Goal: Task Accomplishment & Management: Manage account settings

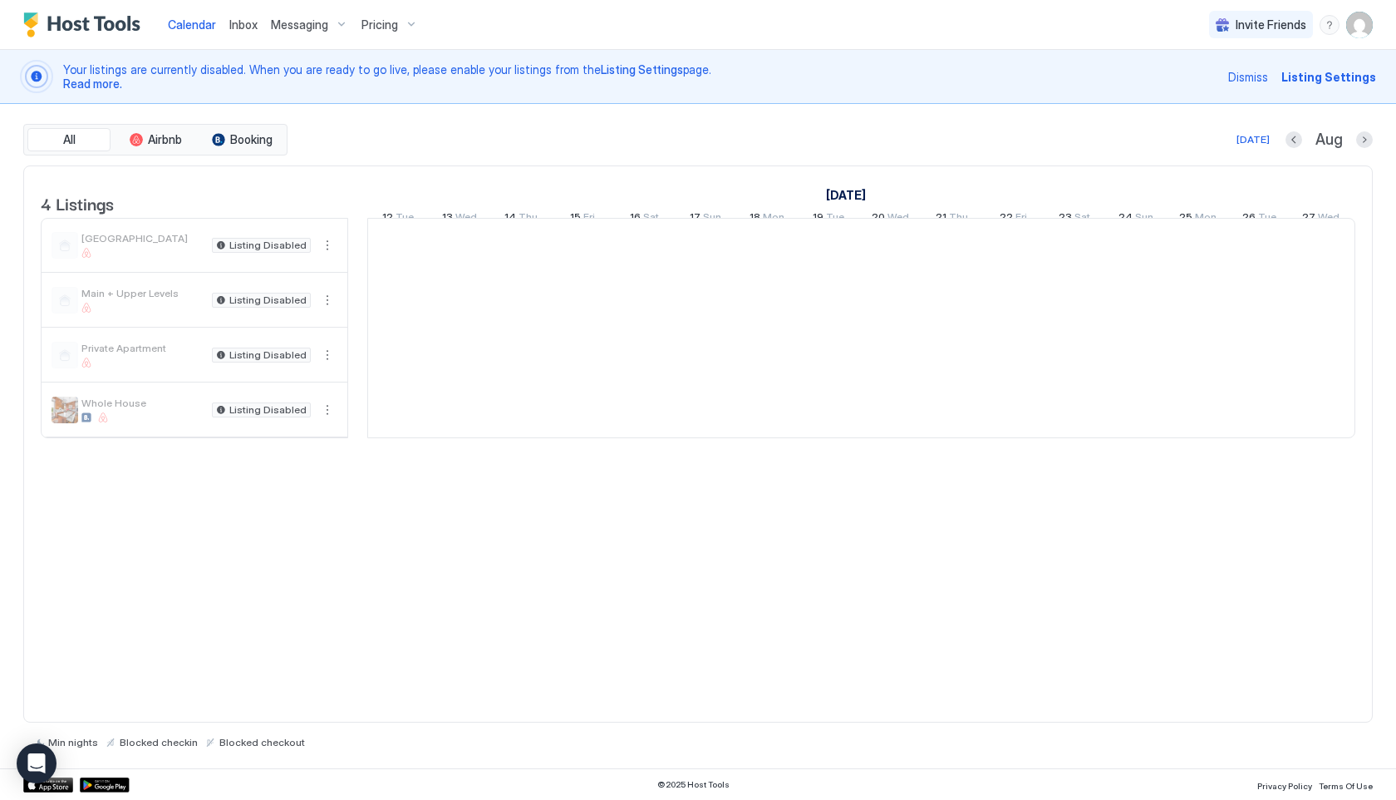
scroll to position [0, 923]
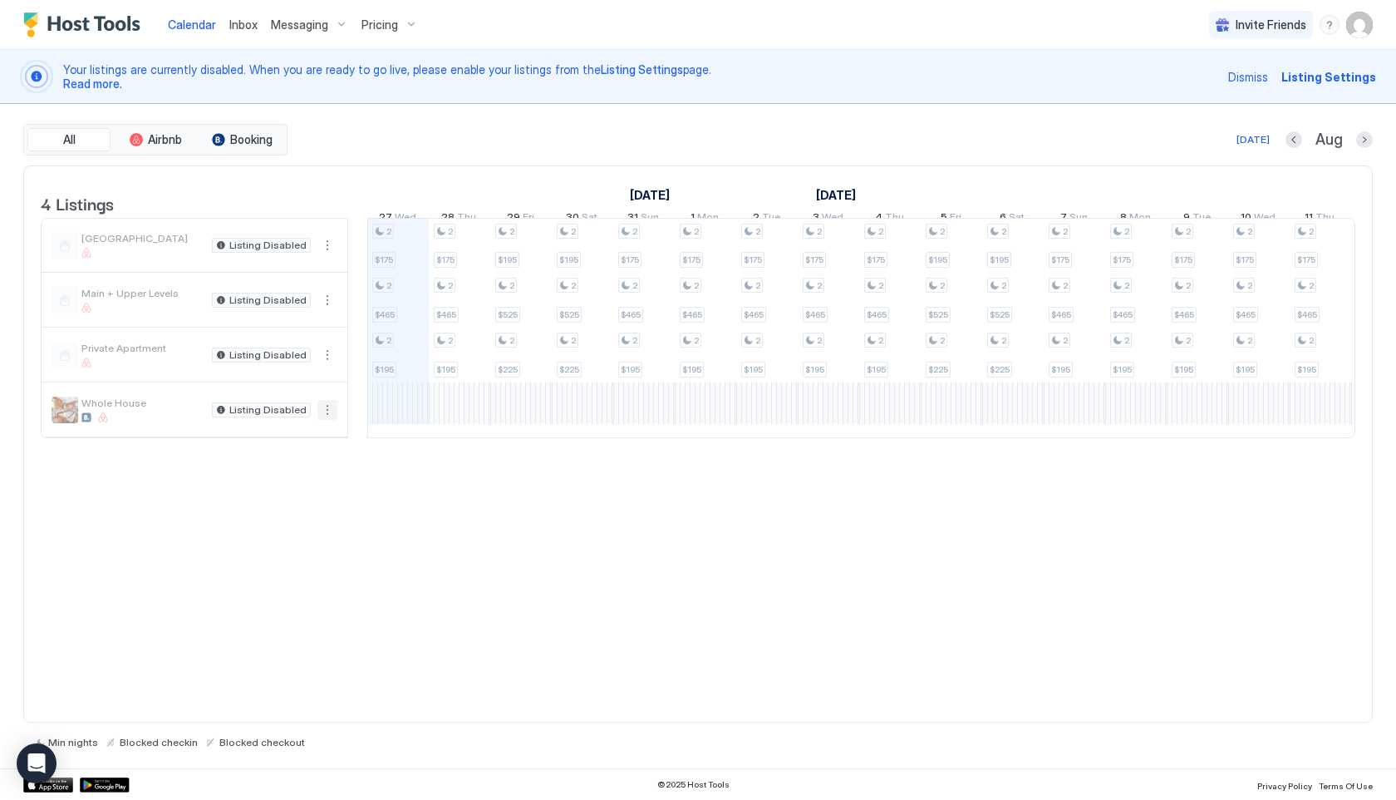
click at [327, 420] on button "More options" at bounding box center [327, 410] width 20 height 20
click at [299, 501] on span "Listing Settings" at bounding box center [299, 499] width 74 height 12
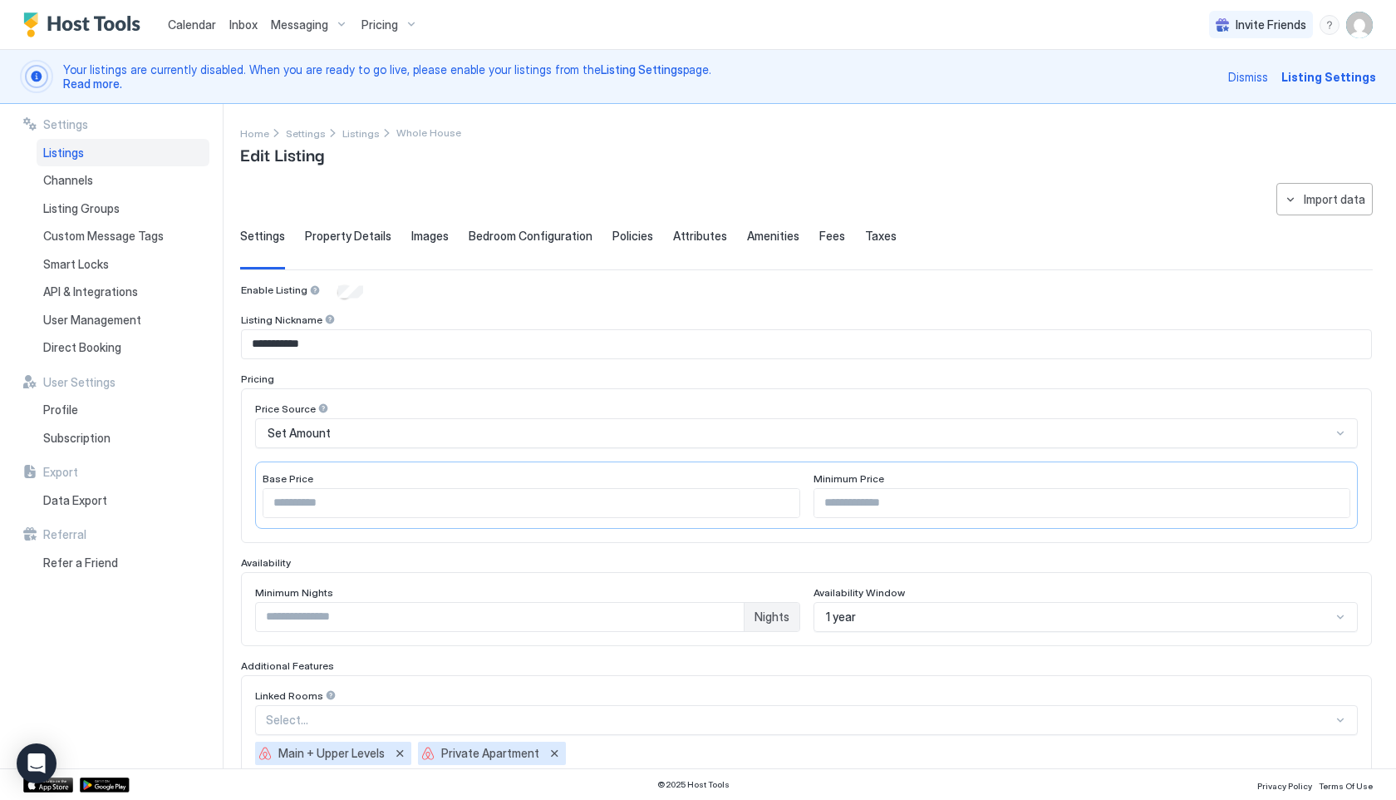
click at [340, 230] on span "Property Details" at bounding box center [348, 236] width 86 height 15
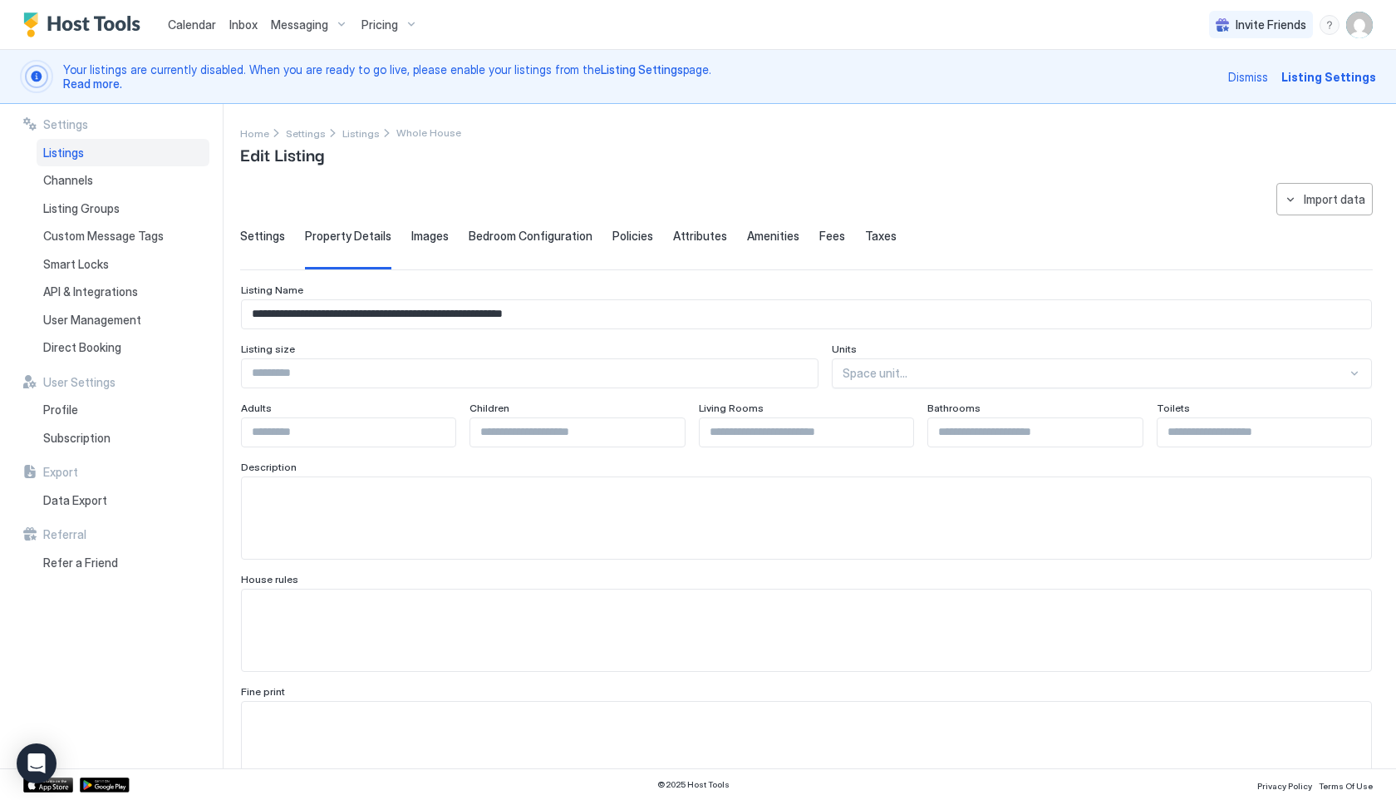
click at [824, 237] on span "Fees" at bounding box center [832, 236] width 26 height 15
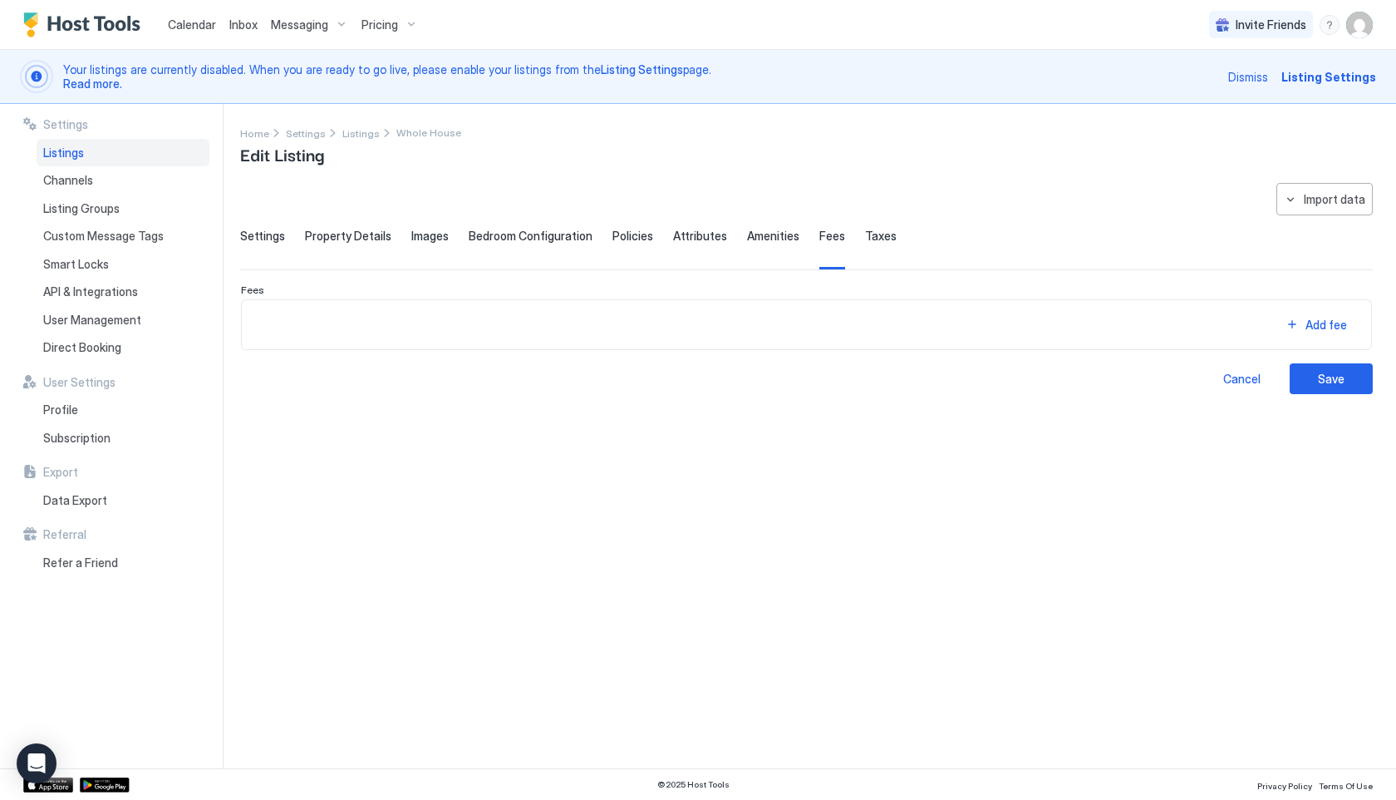
click at [865, 240] on span "Taxes" at bounding box center [881, 236] width 32 height 15
click at [819, 238] on span "Fees" at bounding box center [832, 236] width 26 height 15
click at [747, 239] on span "Amenities" at bounding box center [773, 236] width 52 height 15
click at [332, 244] on div "Property Details" at bounding box center [348, 249] width 86 height 41
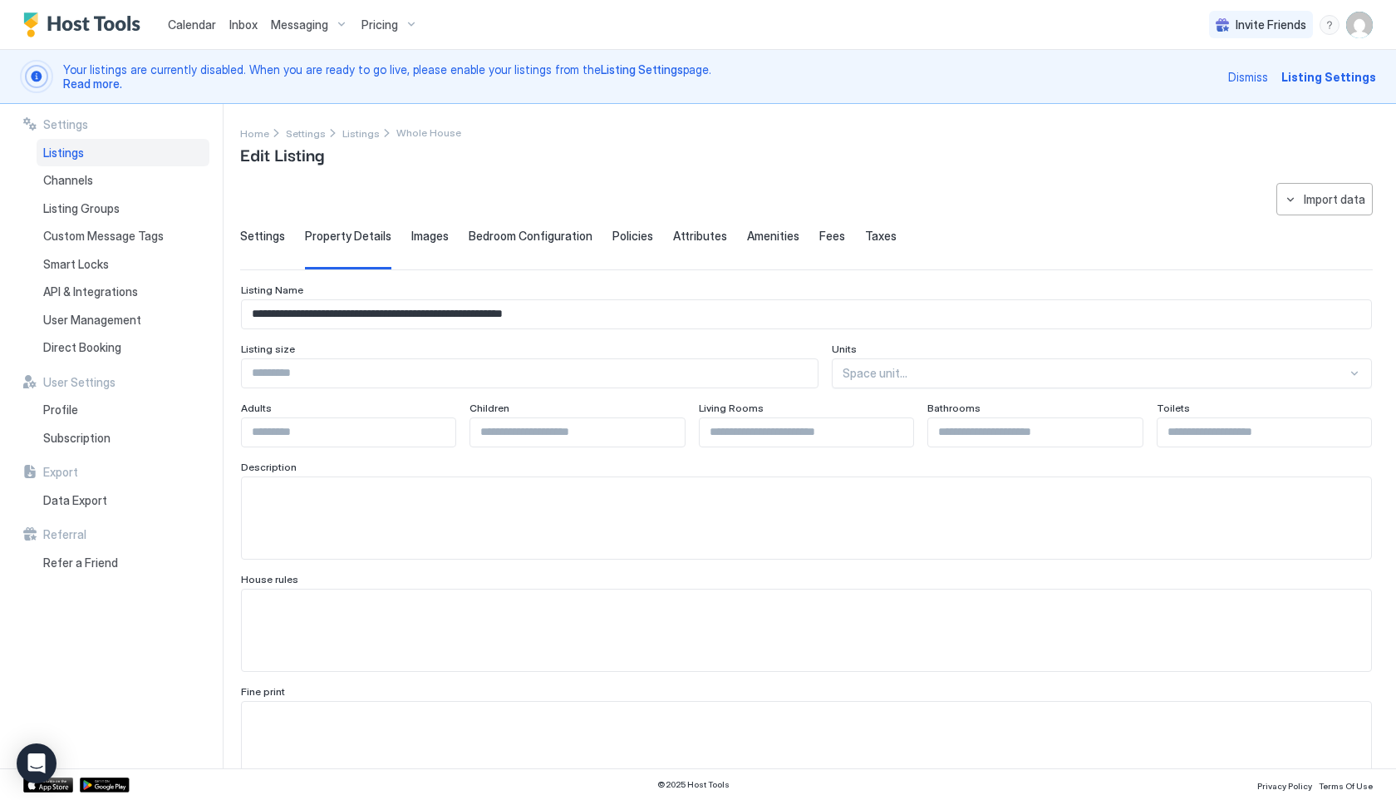
click at [396, 321] on input "**********" at bounding box center [806, 314] width 1129 height 28
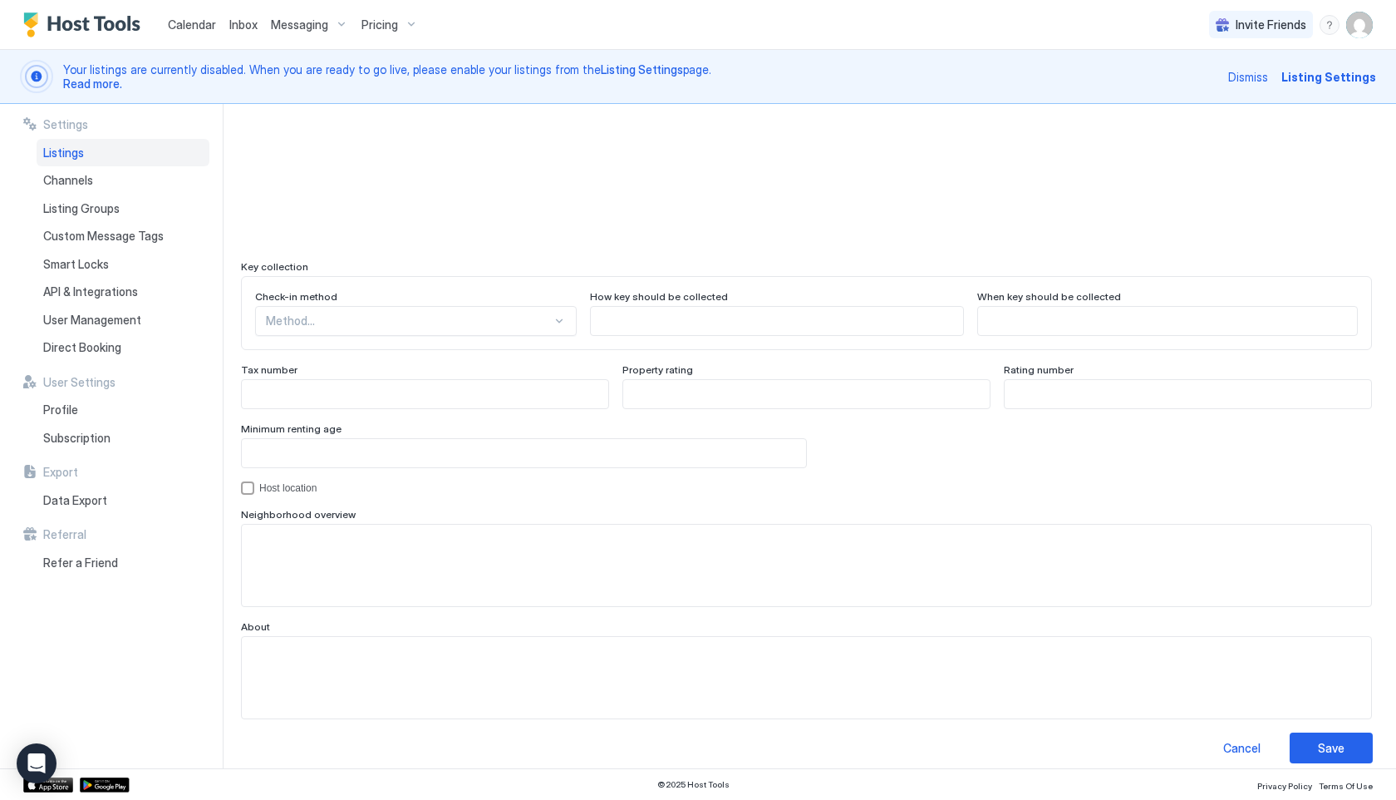
scroll to position [1402, 0]
click at [100, 293] on span "API & Integrations" at bounding box center [90, 291] width 95 height 15
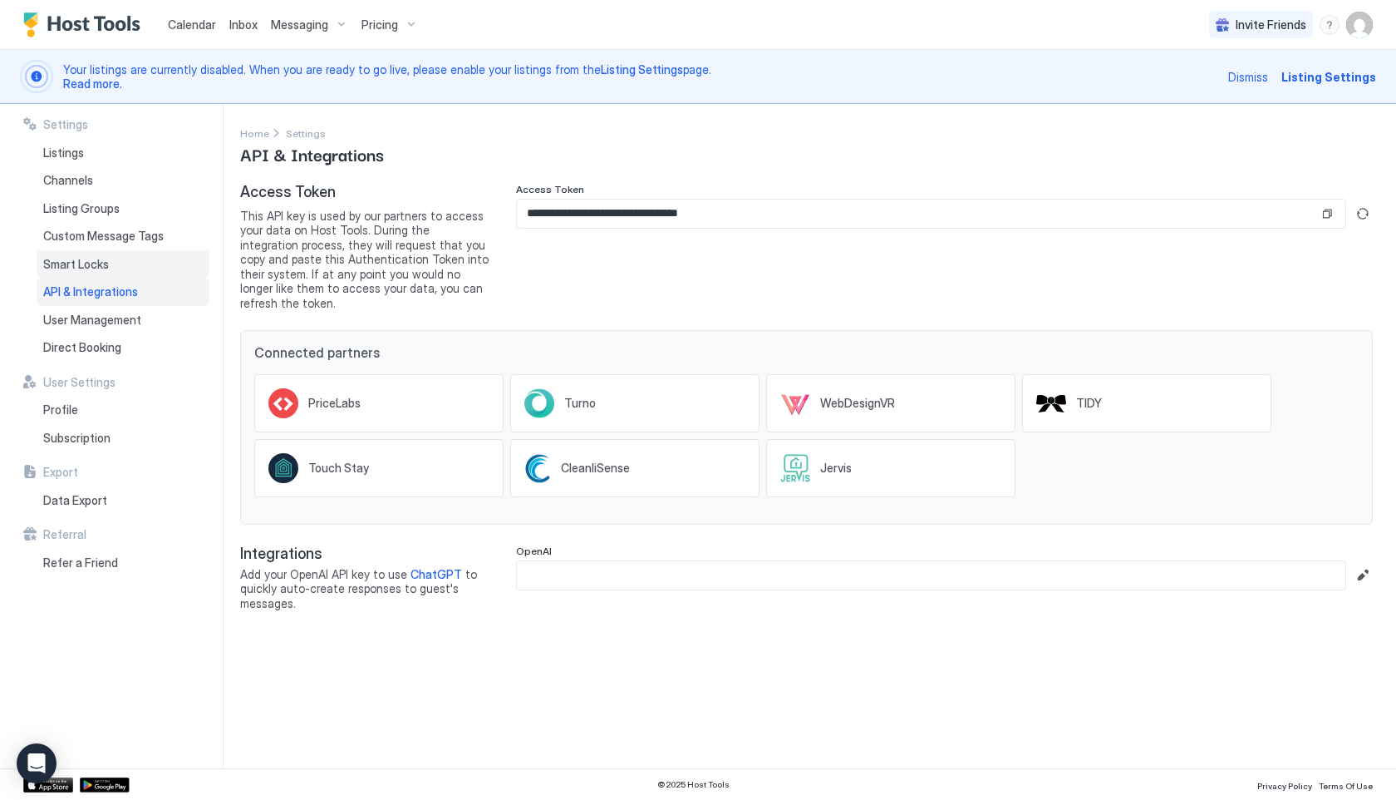
click at [92, 268] on span "Smart Locks" at bounding box center [76, 264] width 66 height 15
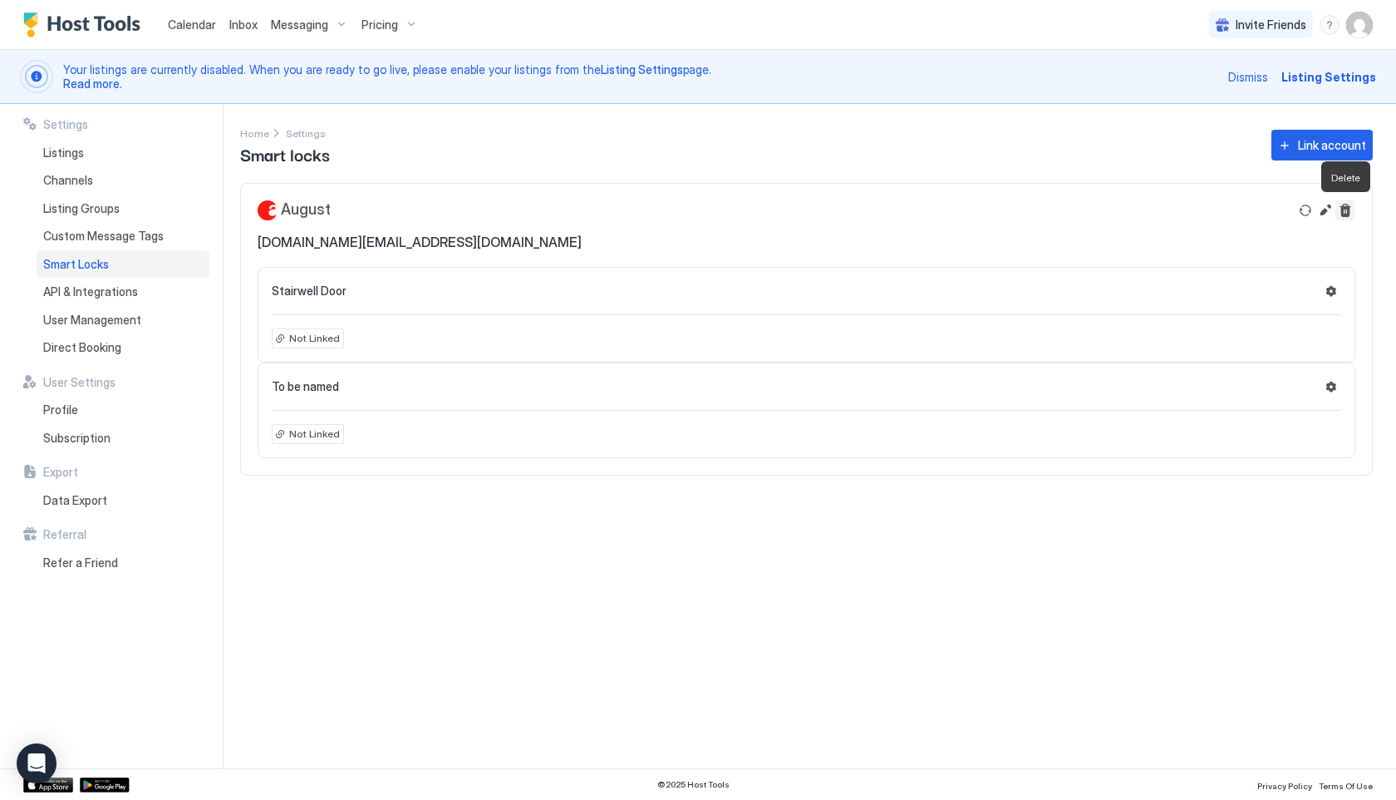
click at [1347, 211] on button "Delete" at bounding box center [1346, 210] width 20 height 20
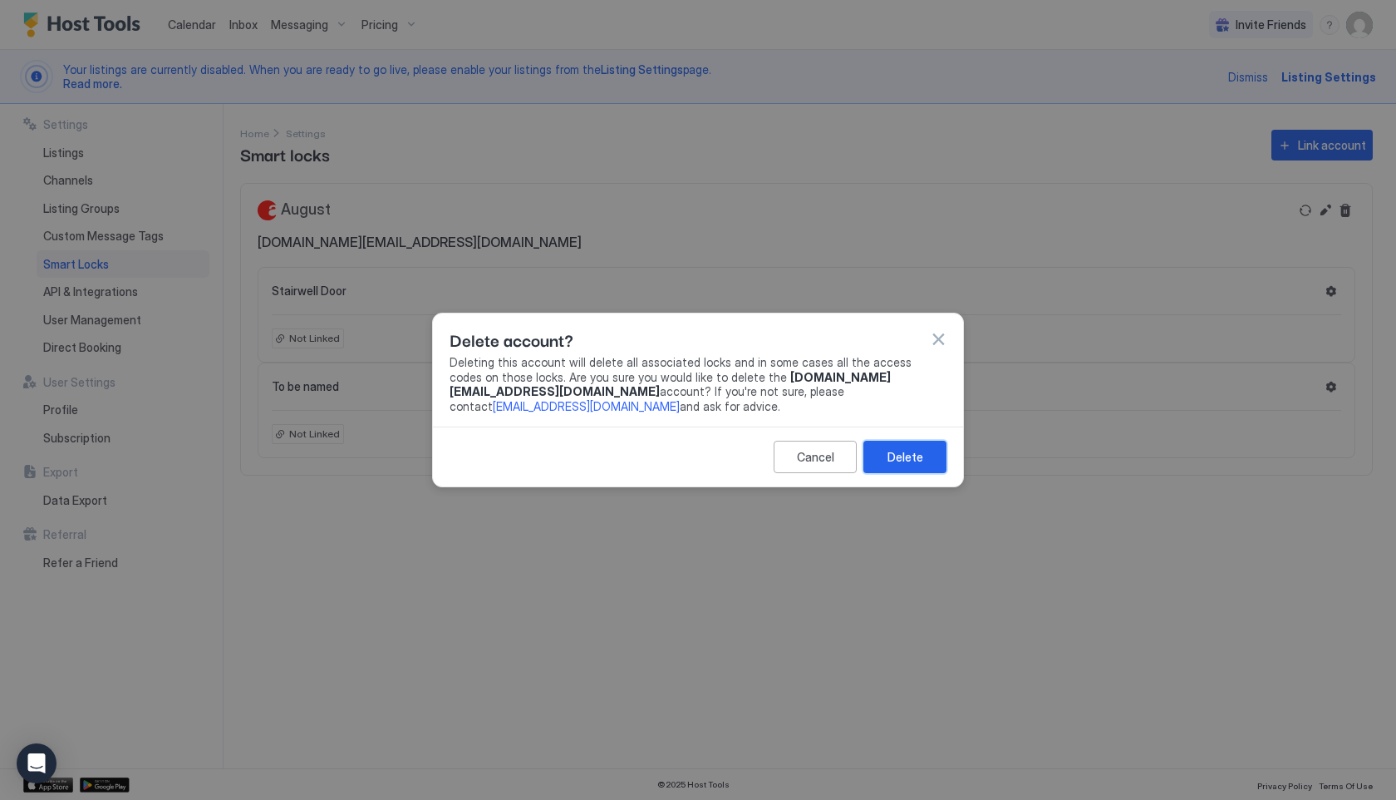
click at [923, 455] on button "Delete" at bounding box center [905, 456] width 83 height 32
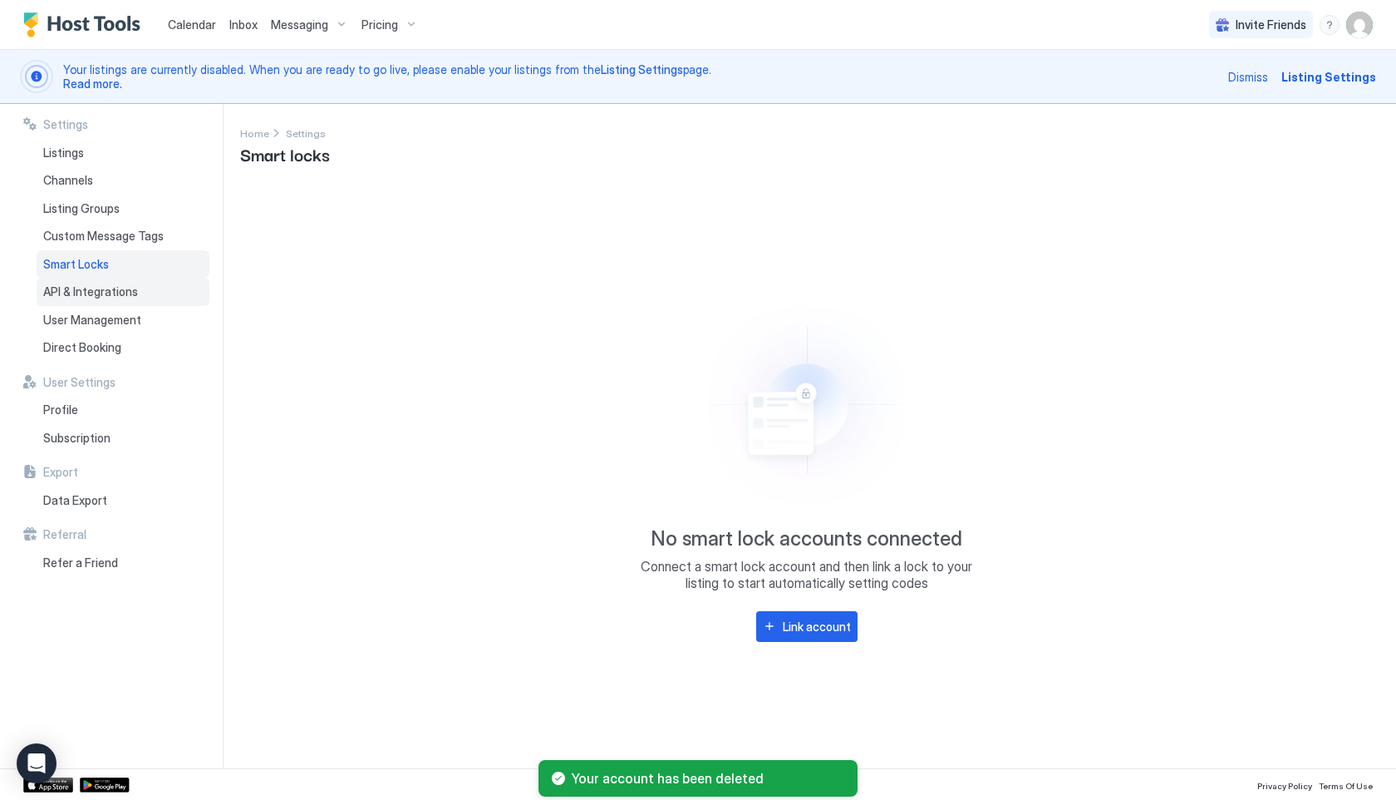
click at [107, 295] on span "API & Integrations" at bounding box center [90, 291] width 95 height 15
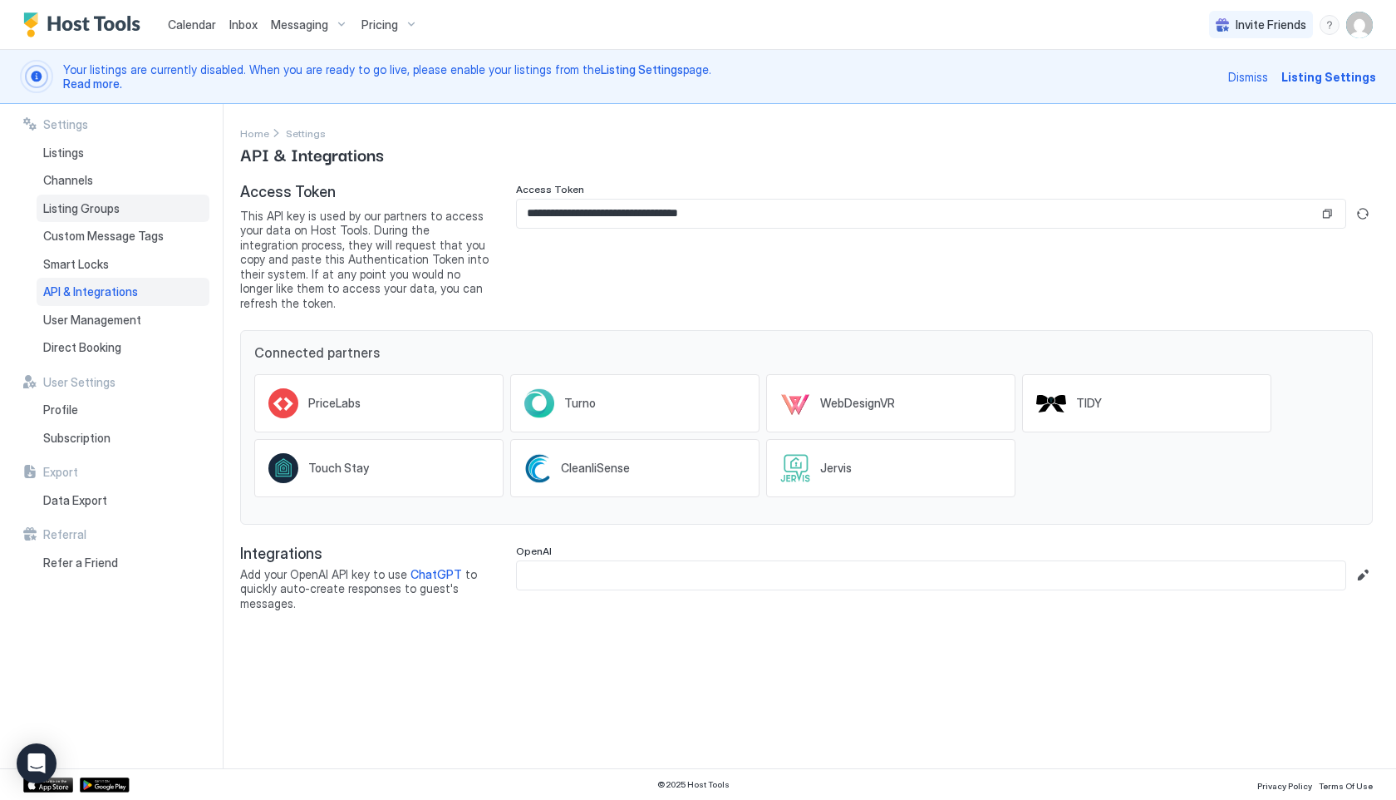
click at [93, 205] on span "Listing Groups" at bounding box center [81, 208] width 76 height 15
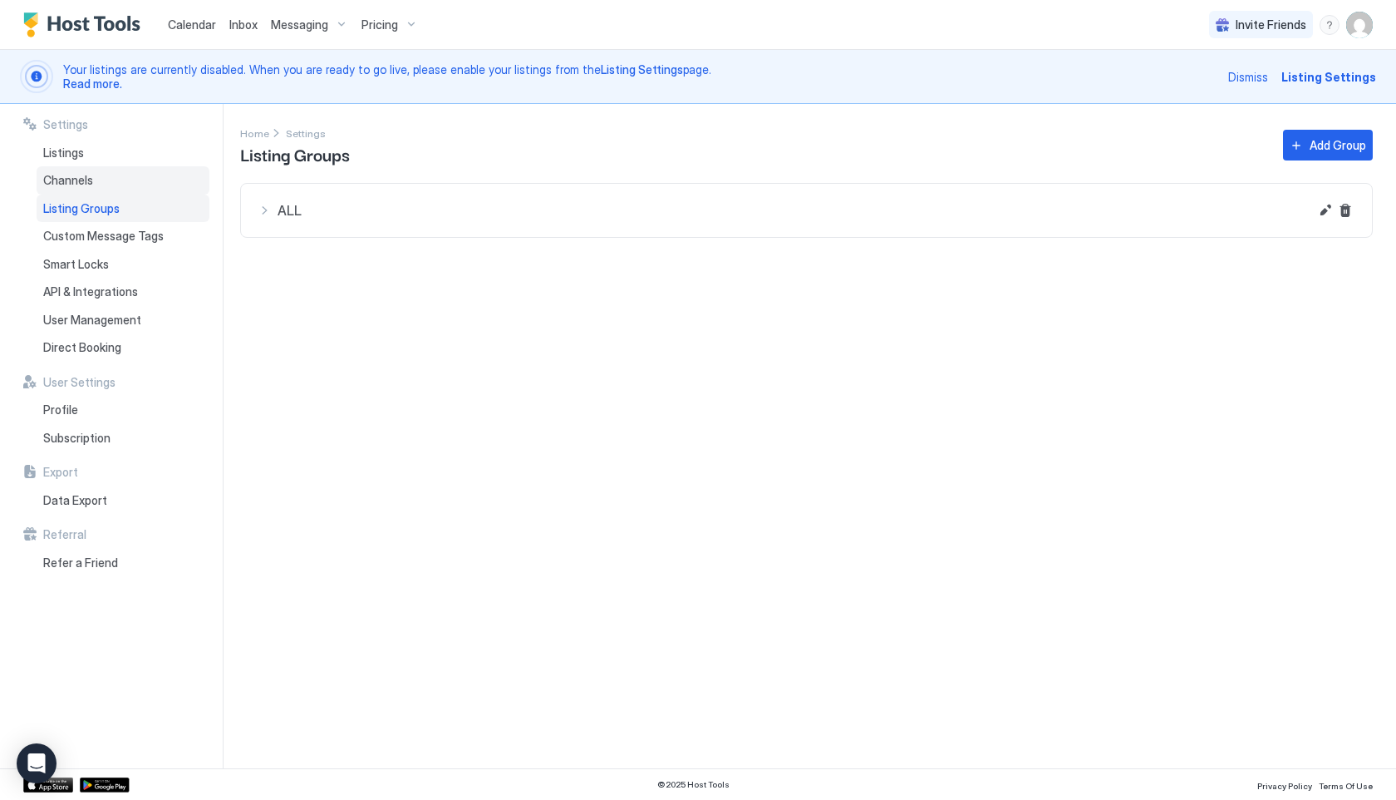
click at [91, 186] on span "Channels" at bounding box center [68, 180] width 50 height 15
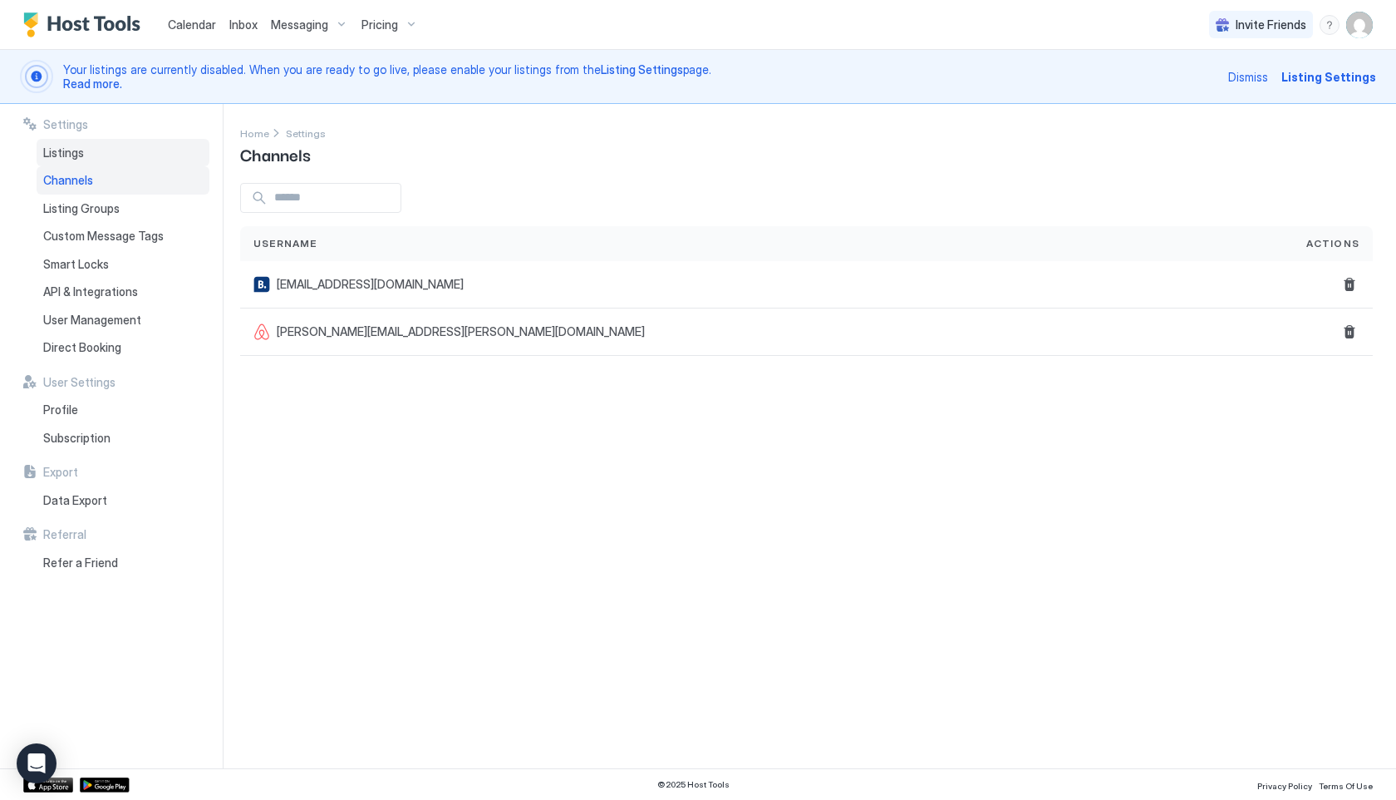
click at [71, 151] on span "Listings" at bounding box center [63, 152] width 41 height 15
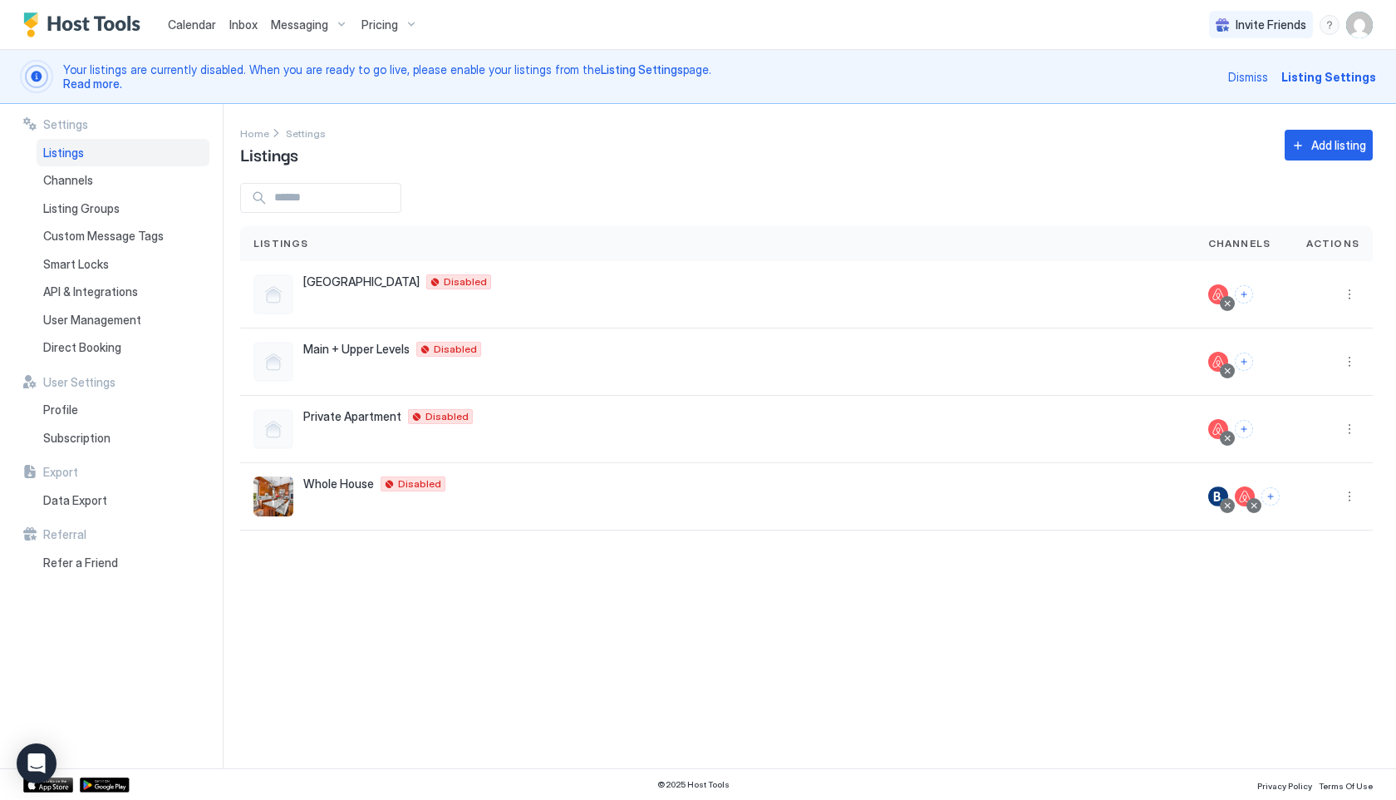
click at [380, 30] on span "Pricing" at bounding box center [380, 24] width 37 height 15
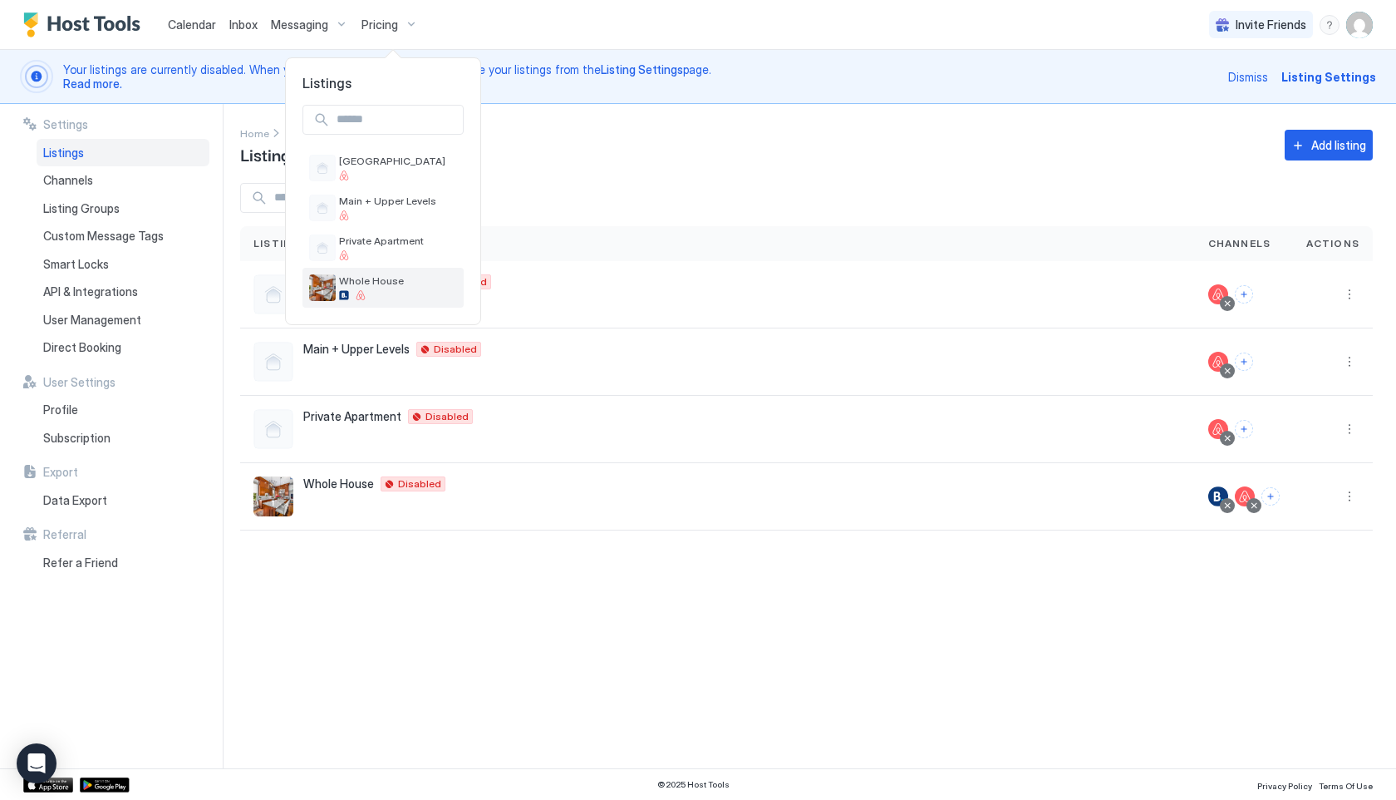
click at [398, 285] on span "Whole House" at bounding box center [398, 280] width 118 height 12
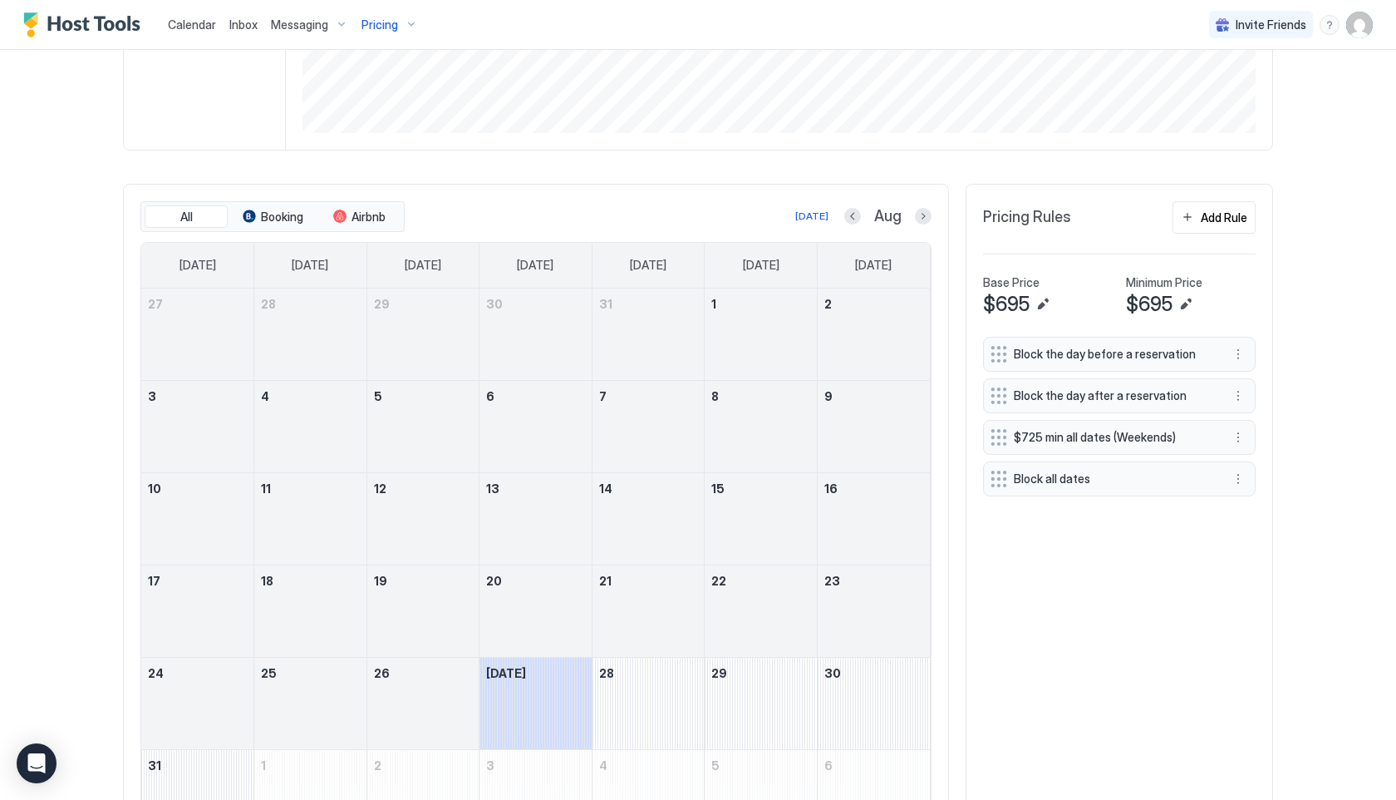
scroll to position [588, 0]
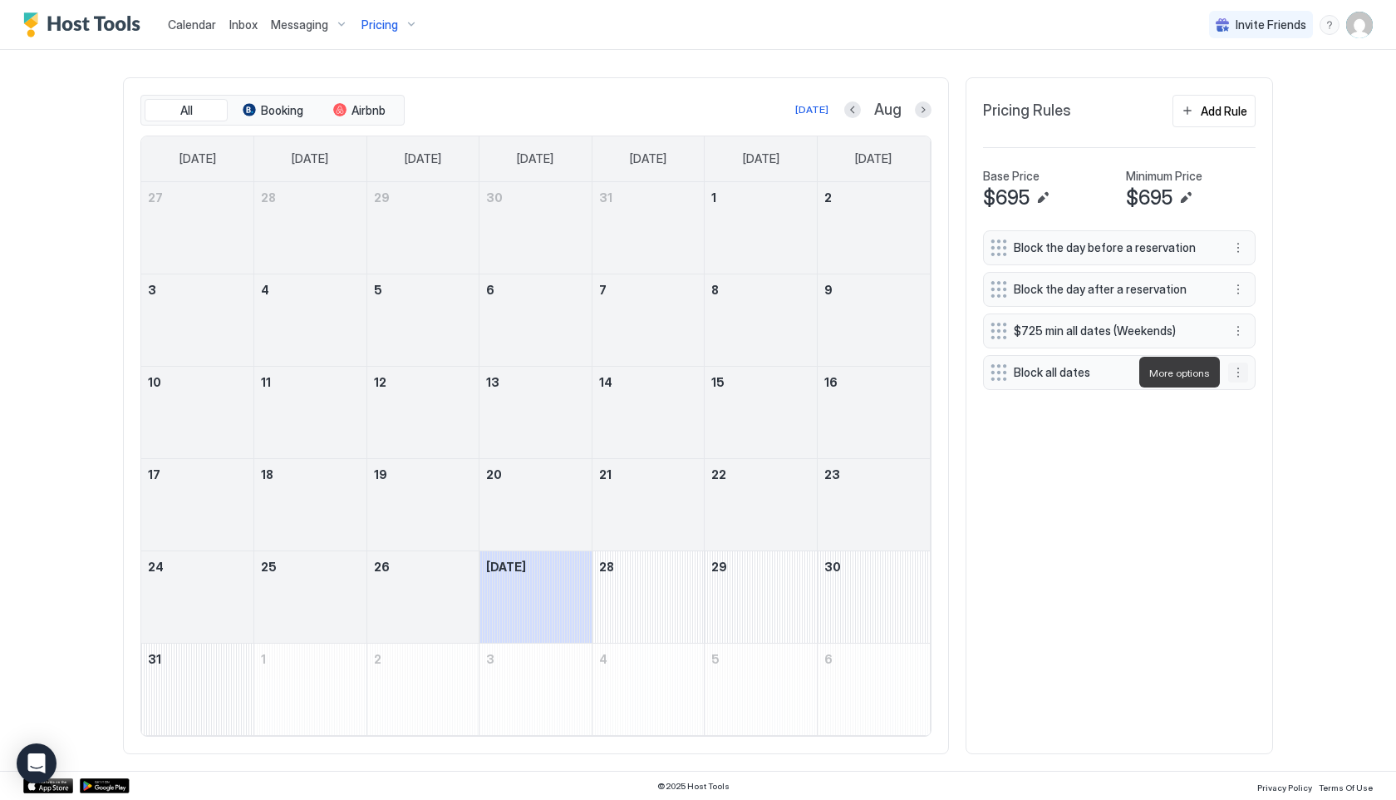
click at [1238, 376] on button "More options" at bounding box center [1238, 372] width 20 height 20
click at [1263, 397] on span "Edit" at bounding box center [1263, 395] width 18 height 12
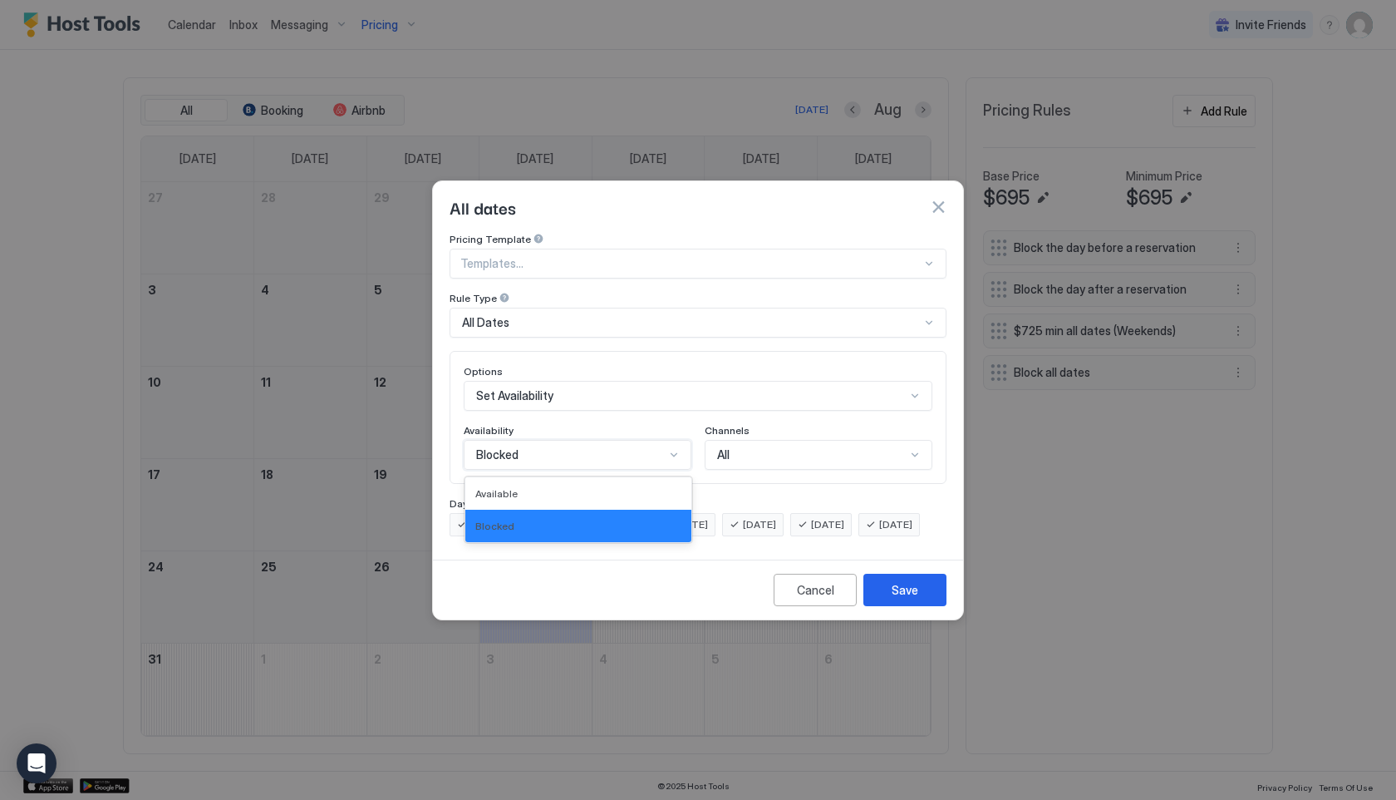
click at [625, 447] on div "Blocked" at bounding box center [570, 454] width 189 height 15
click at [615, 484] on div "Available" at bounding box center [578, 493] width 226 height 32
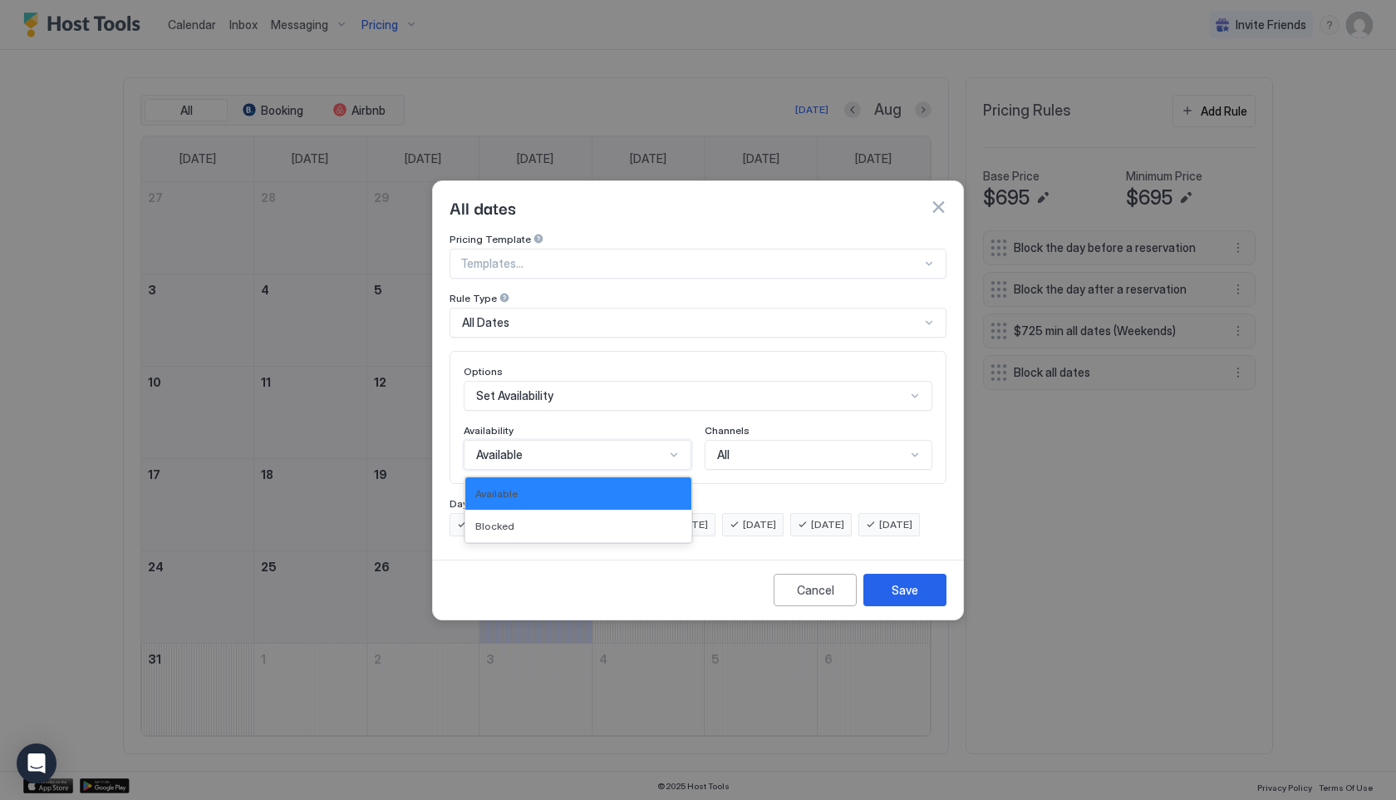
click at [654, 447] on div "Available" at bounding box center [570, 454] width 189 height 15
click at [614, 519] on div "Blocked" at bounding box center [578, 525] width 206 height 12
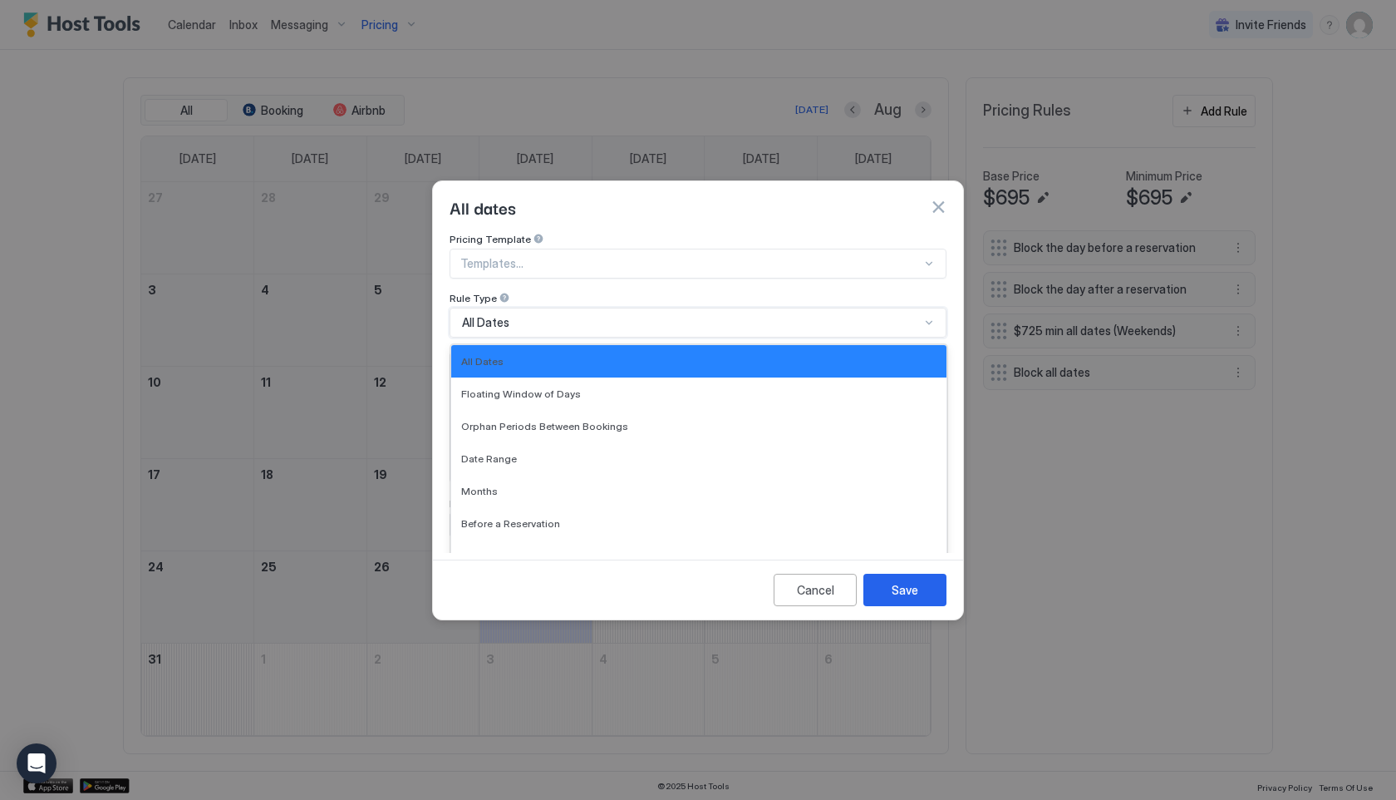
click at [806, 315] on div "All Dates" at bounding box center [691, 322] width 458 height 15
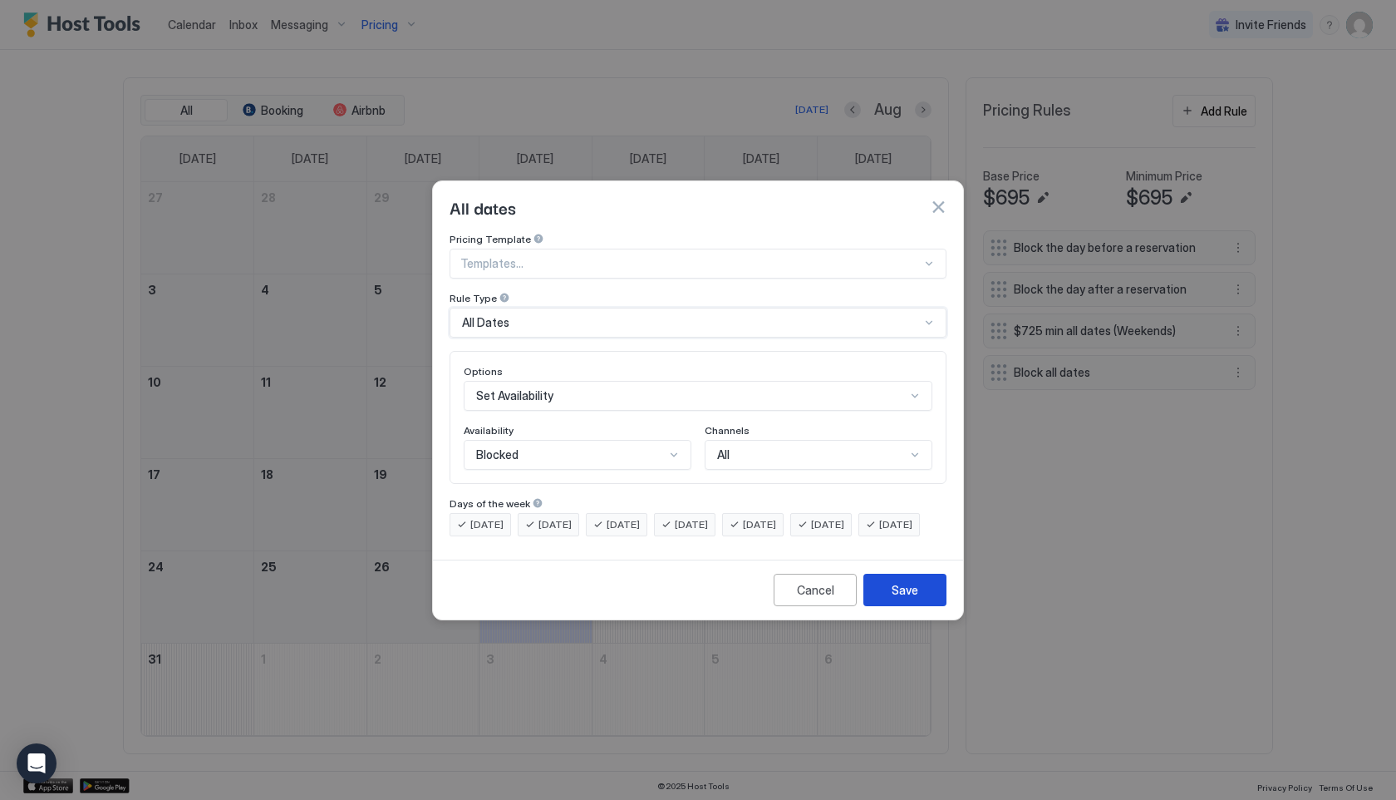
click at [908, 598] on div "Save" at bounding box center [905, 589] width 27 height 17
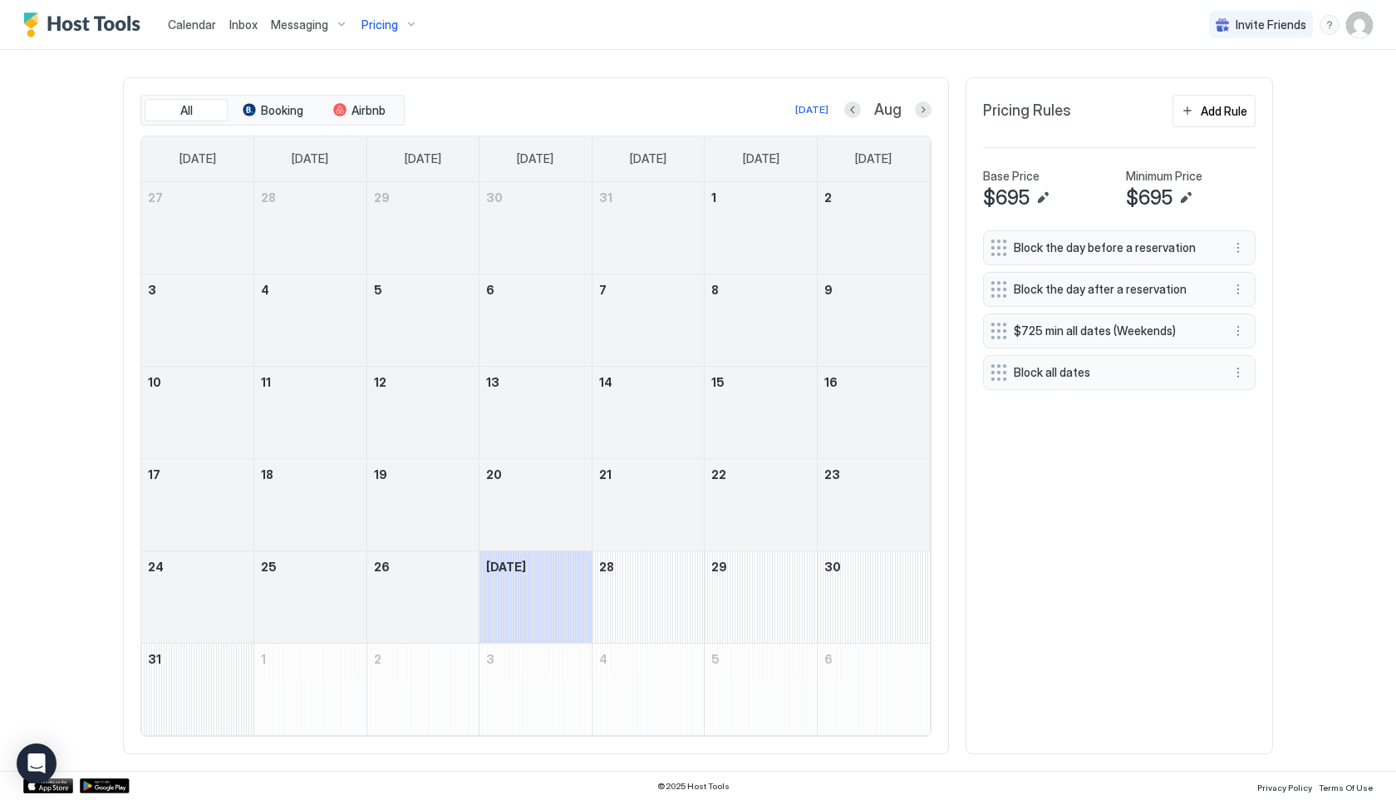
click at [385, 26] on span "Pricing" at bounding box center [380, 24] width 37 height 15
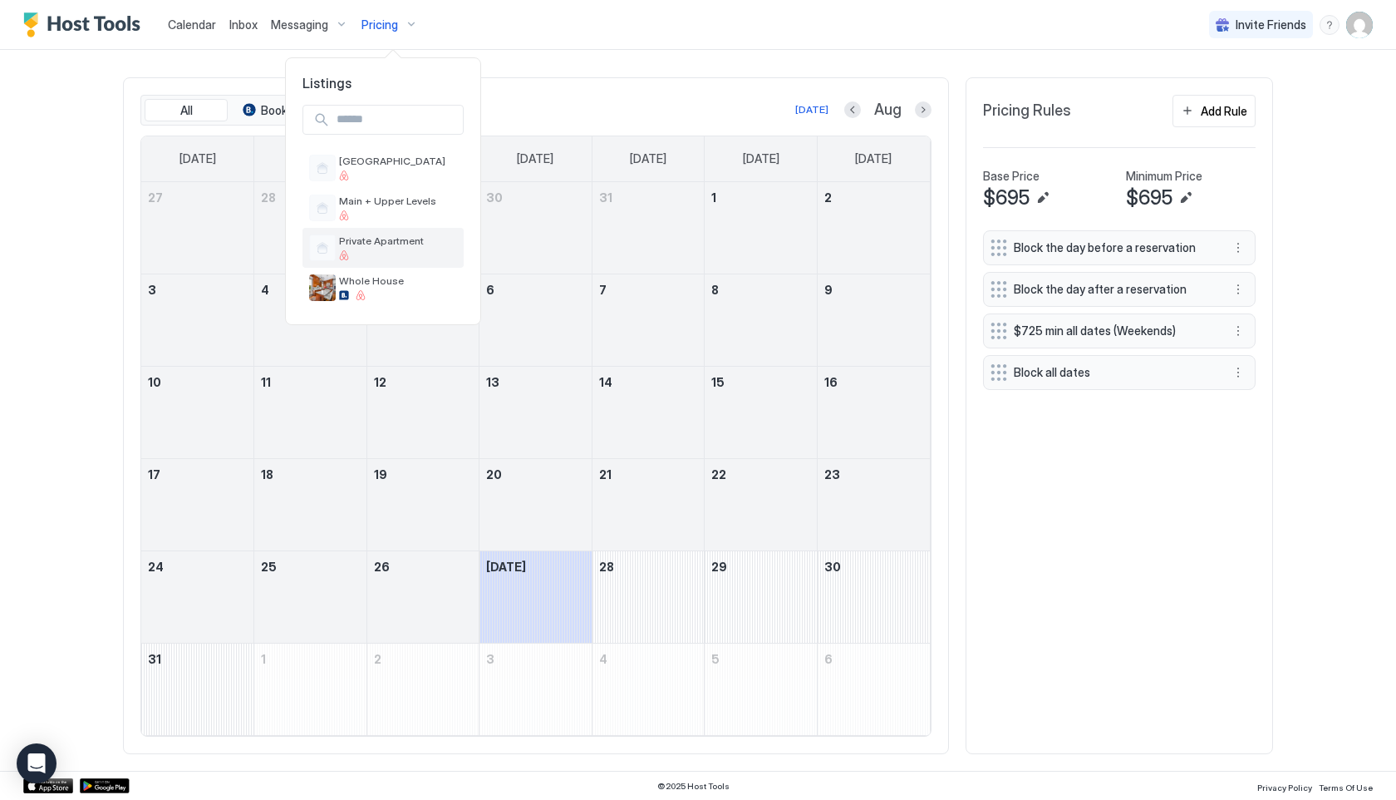
click at [405, 258] on div at bounding box center [398, 255] width 118 height 10
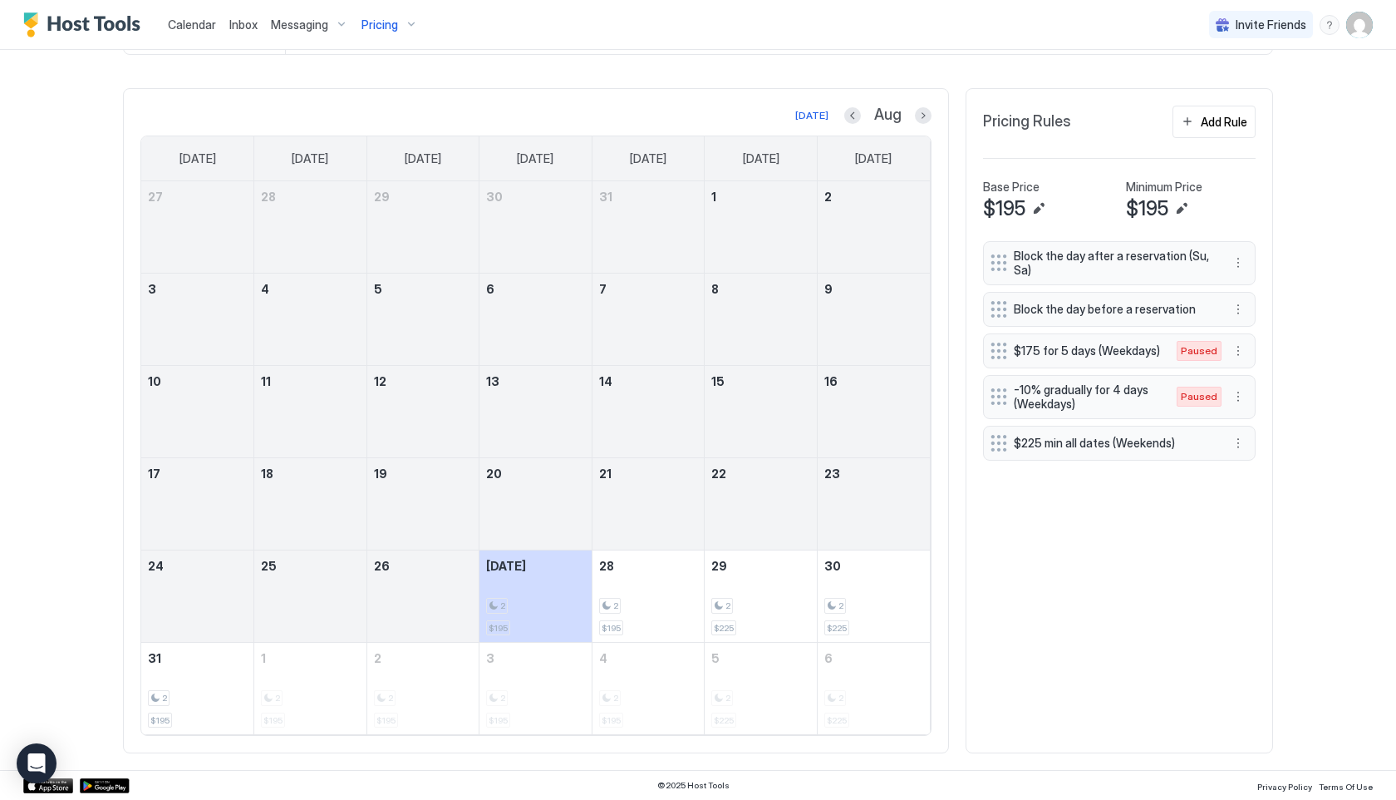
click at [1218, 553] on div "Block the day after a reservation (Su, Sa) Block the day before a reservation $…" at bounding box center [1119, 488] width 273 height 495
click at [1215, 125] on div "Add Rule" at bounding box center [1224, 121] width 47 height 17
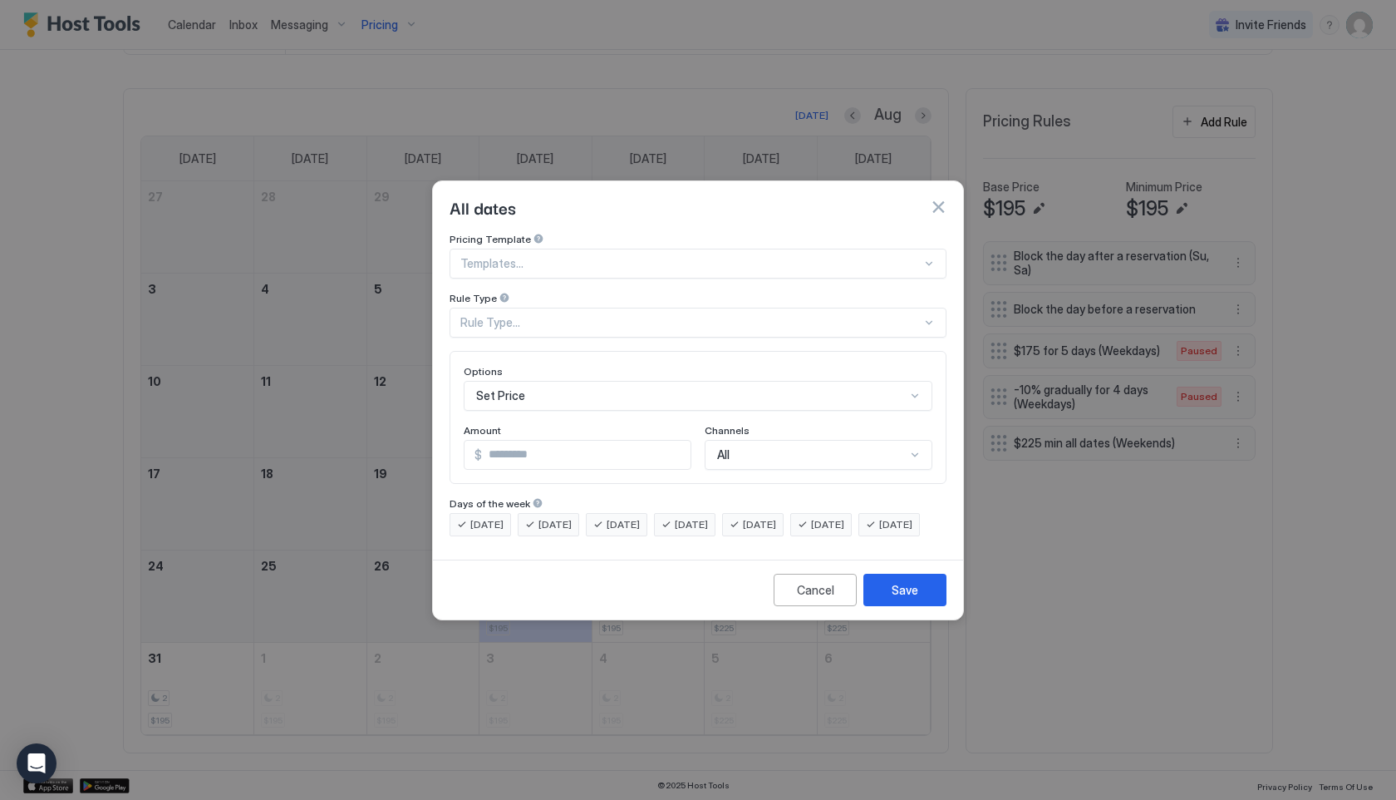
click at [571, 233] on div "Pricing Template" at bounding box center [698, 241] width 497 height 16
click at [571, 256] on div at bounding box center [690, 263] width 461 height 15
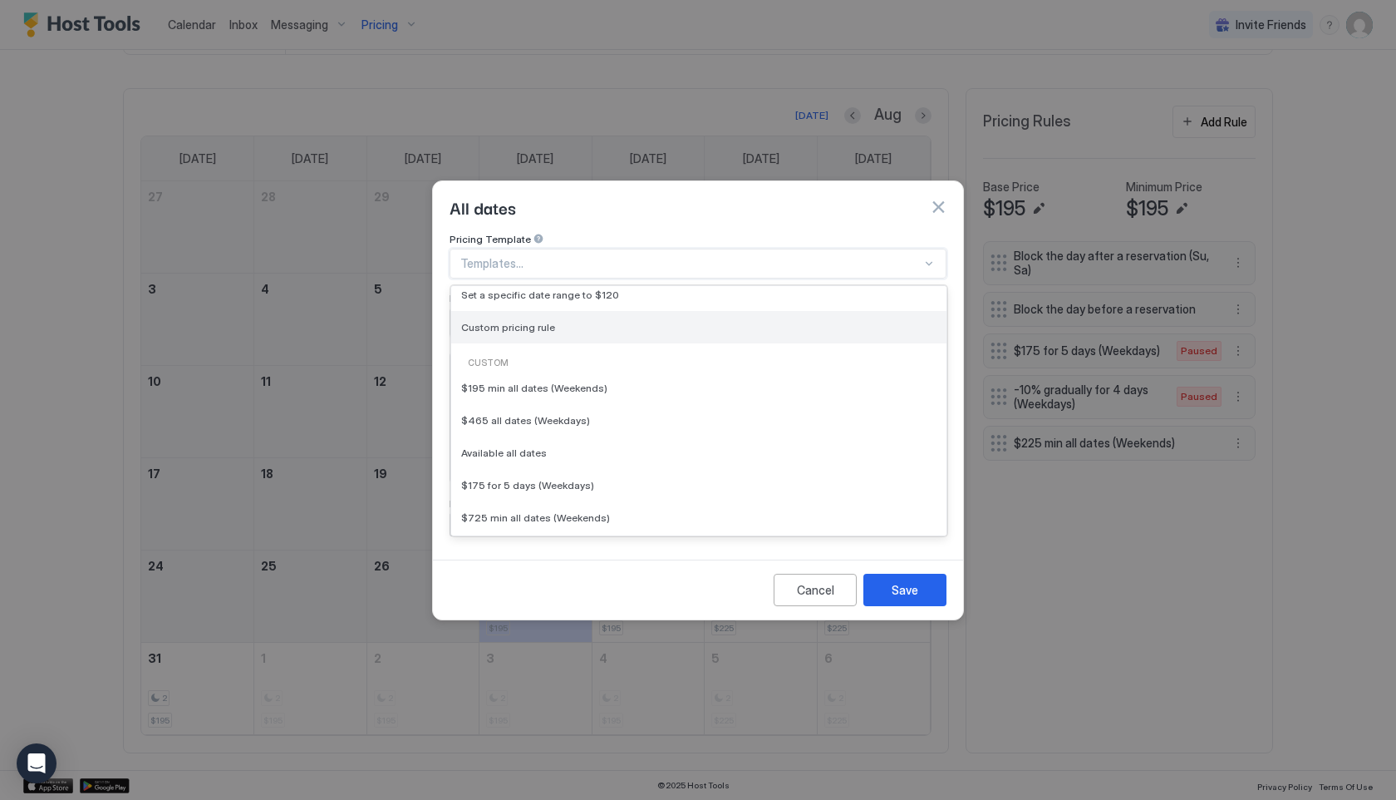
scroll to position [140, 0]
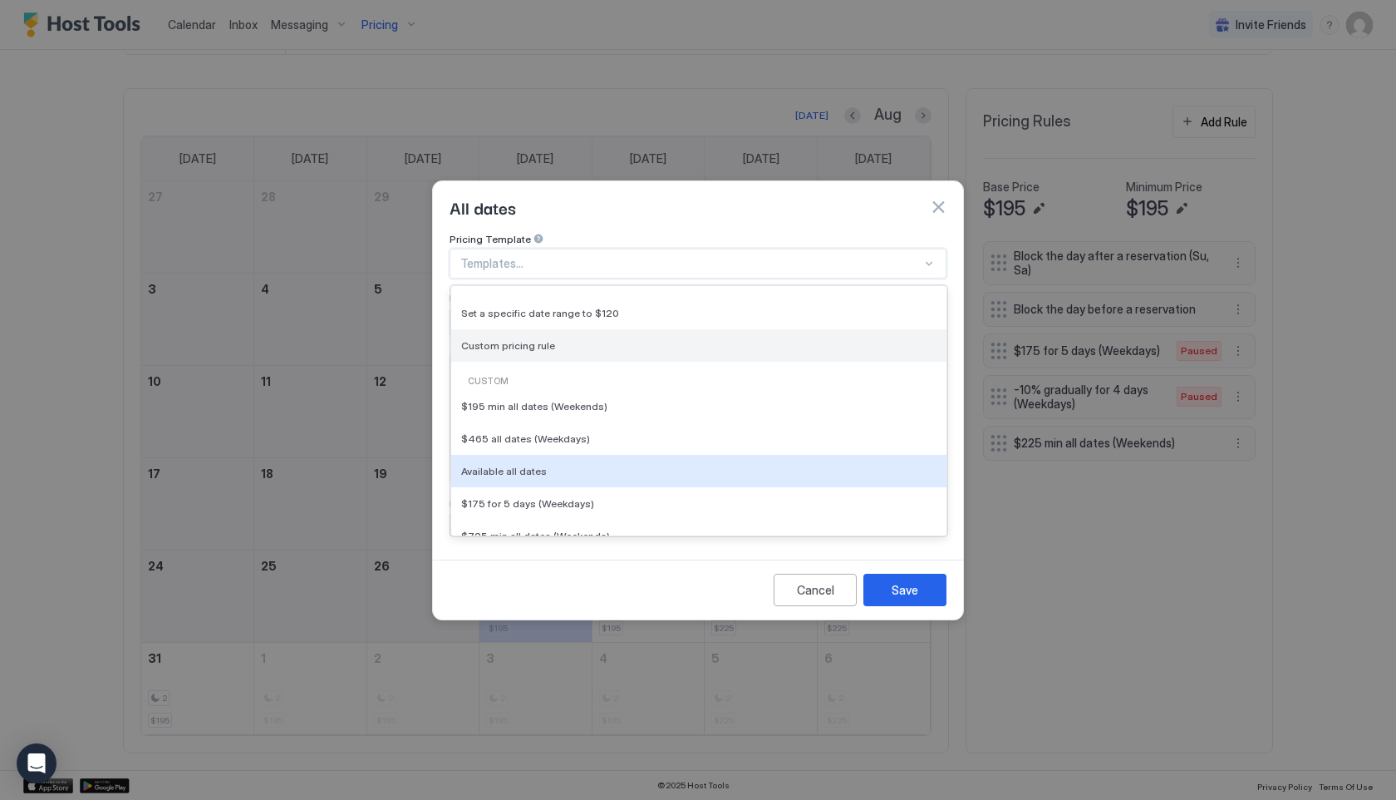
click at [573, 465] on div "Available all dates" at bounding box center [698, 471] width 475 height 12
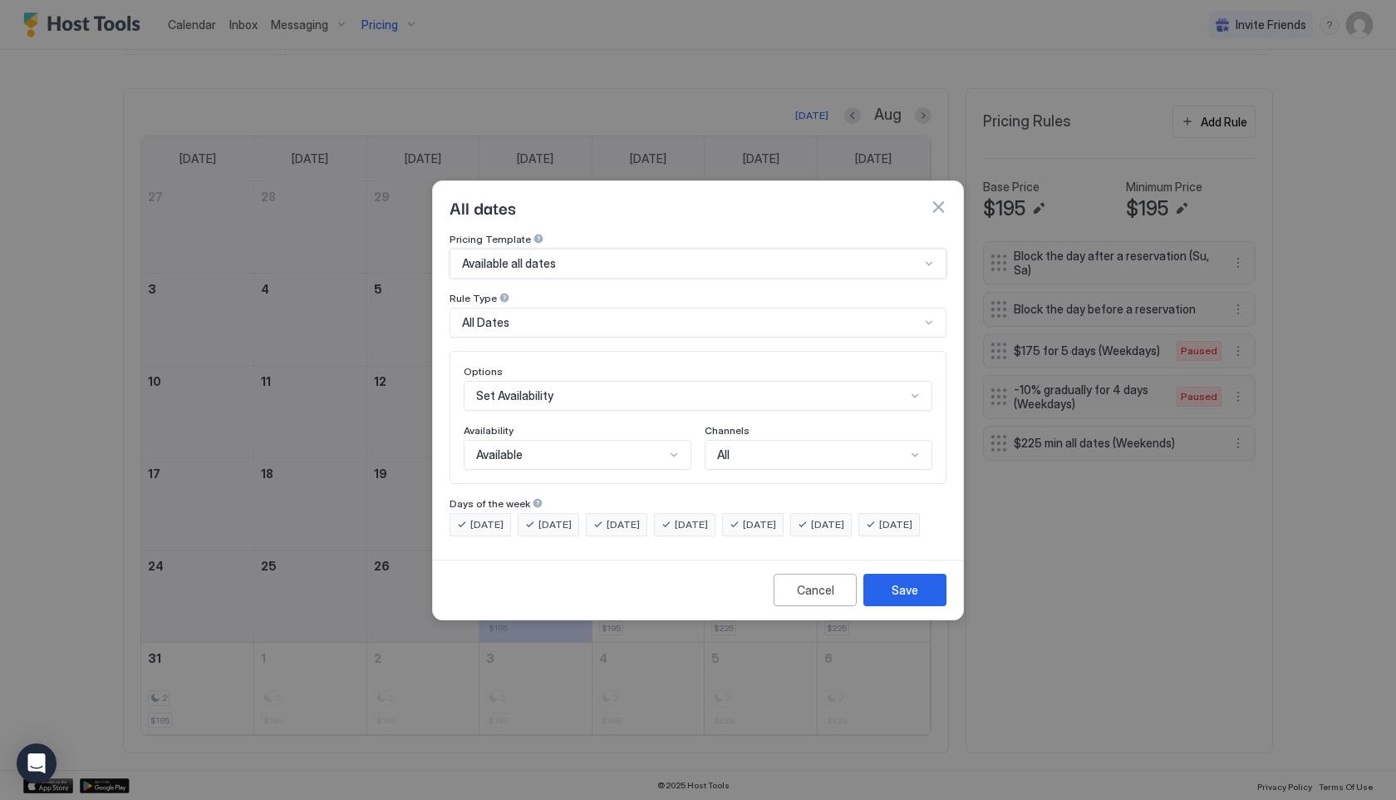
click at [633, 447] on div "Available" at bounding box center [570, 454] width 189 height 15
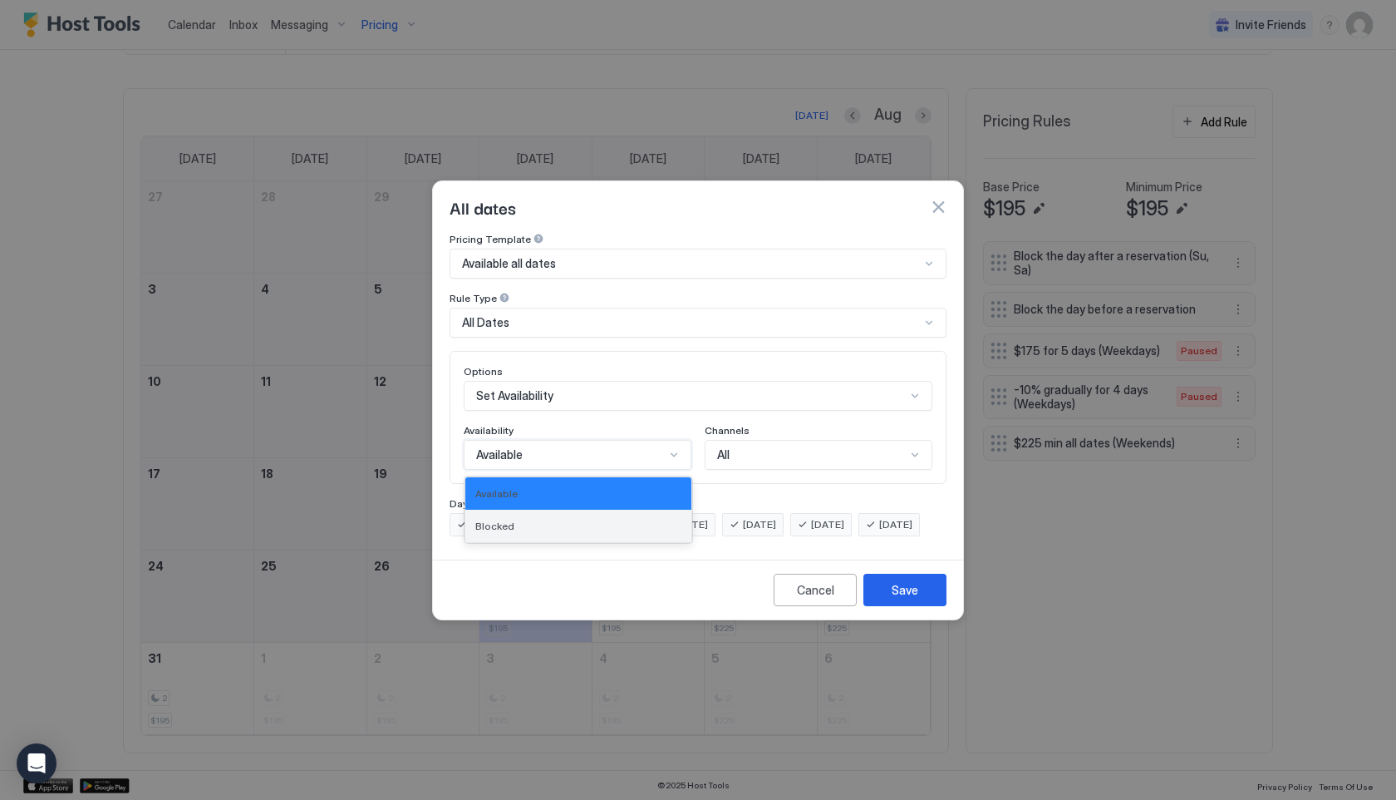
click at [627, 519] on div "Blocked" at bounding box center [578, 525] width 206 height 12
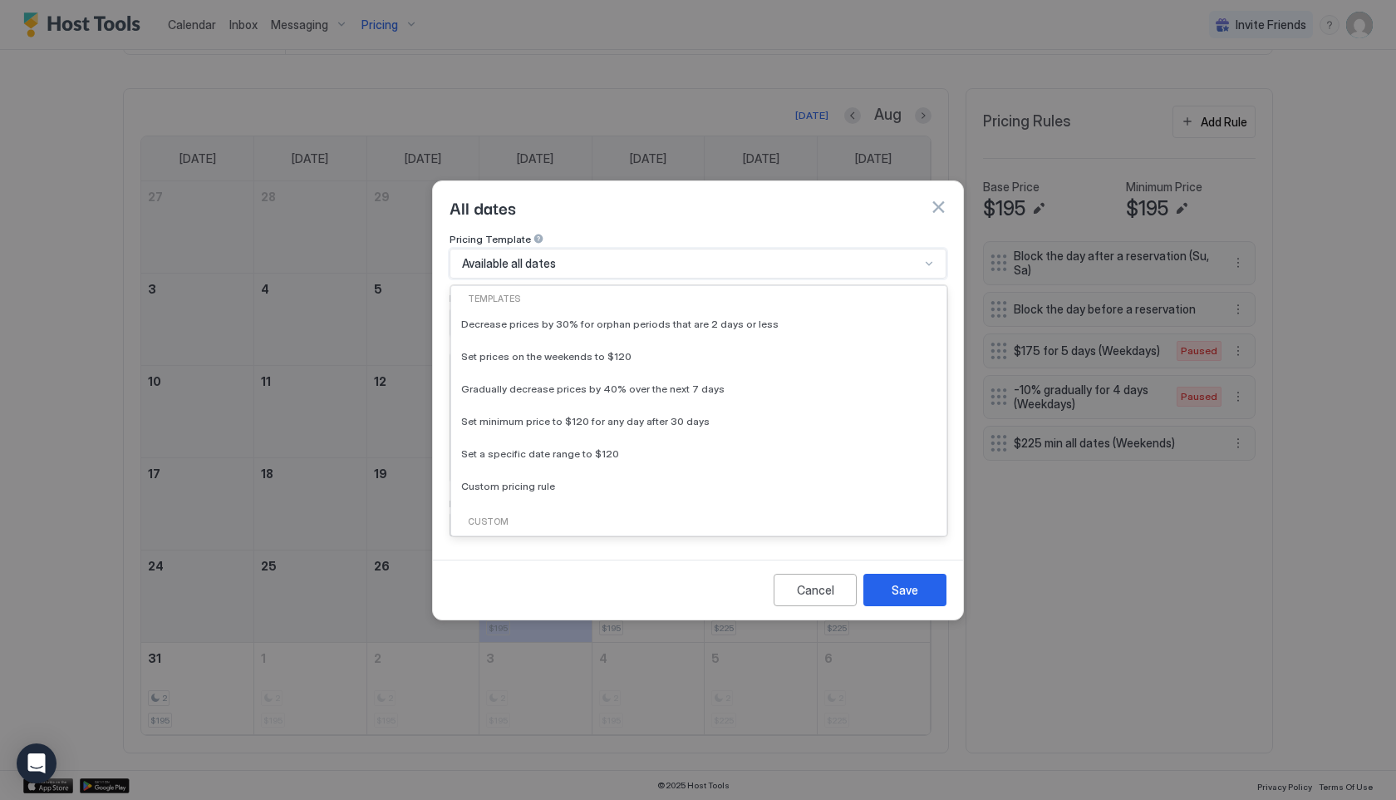
click at [580, 256] on div "Available all dates" at bounding box center [691, 263] width 458 height 15
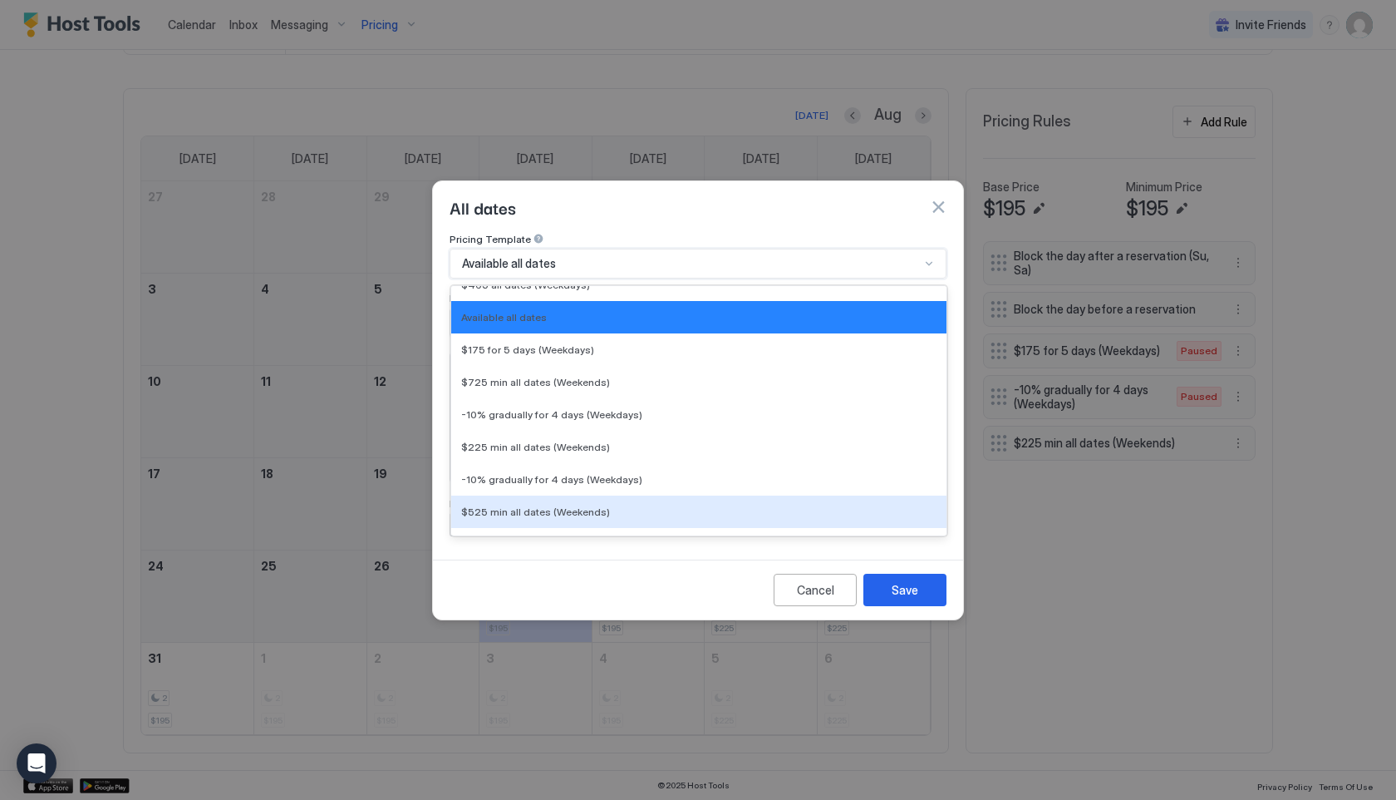
click at [633, 613] on div "Cancel Save" at bounding box center [698, 589] width 530 height 60
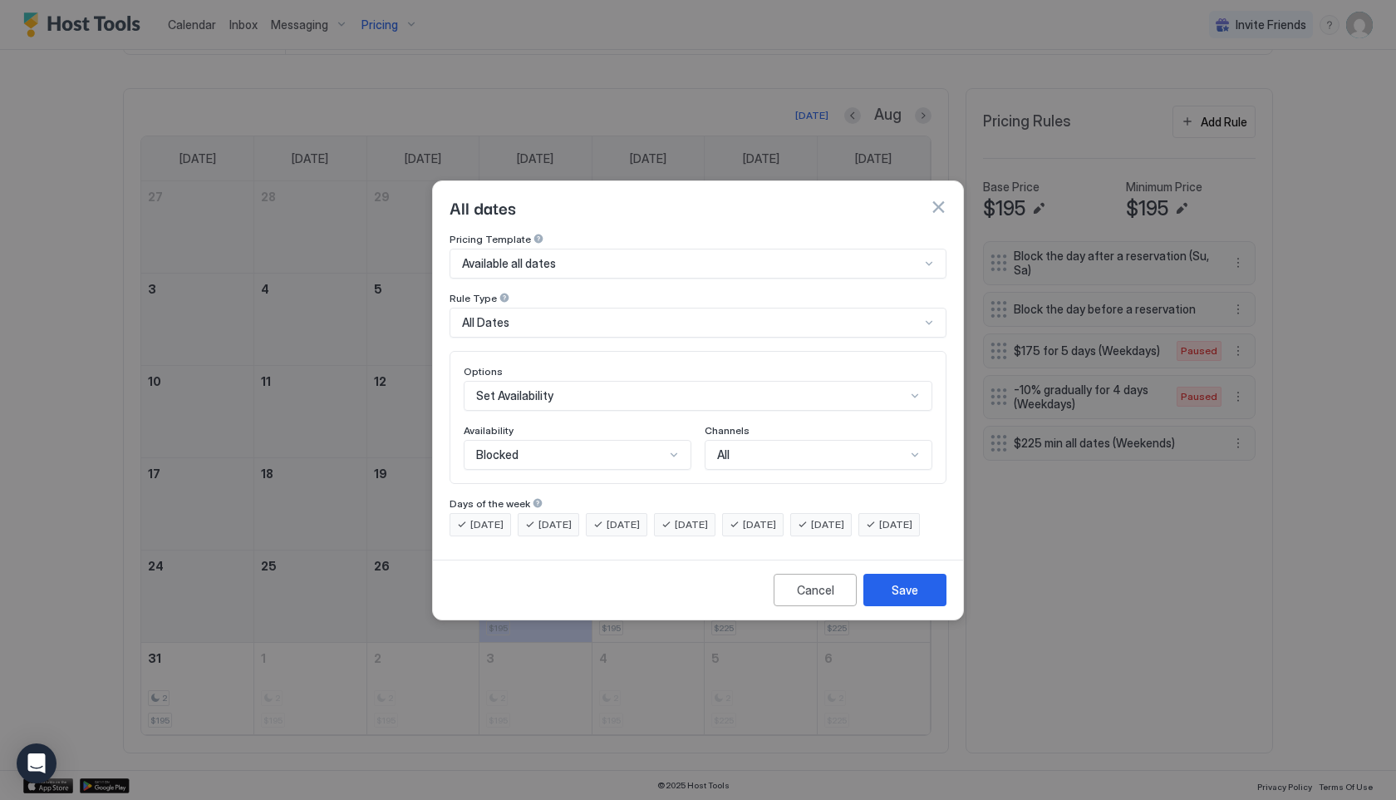
scroll to position [86, 0]
click at [612, 383] on div "Set Availability" at bounding box center [698, 396] width 469 height 30
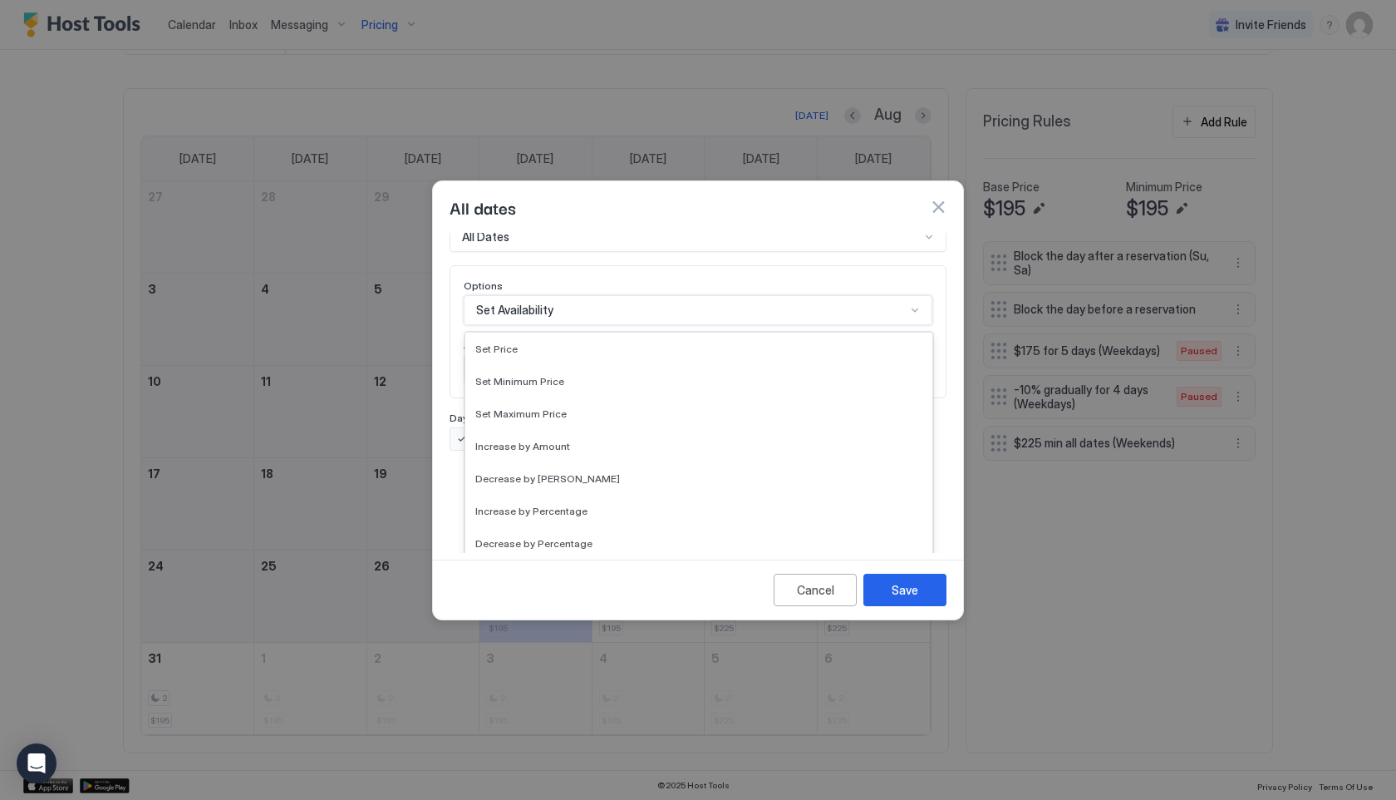
scroll to position [248, 0]
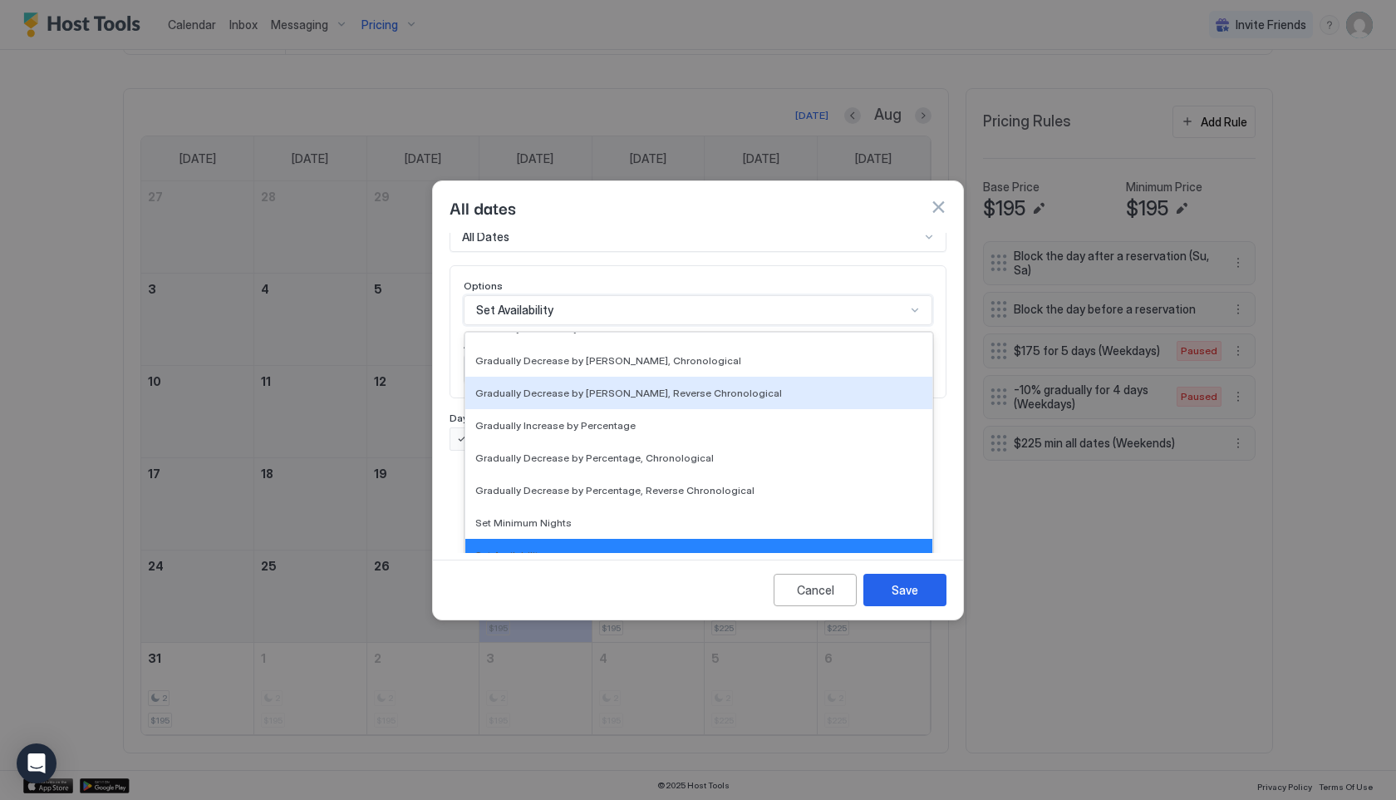
click at [612, 383] on div "Gradually Decrease by [PERSON_NAME], Reverse Chronological" at bounding box center [698, 392] width 467 height 32
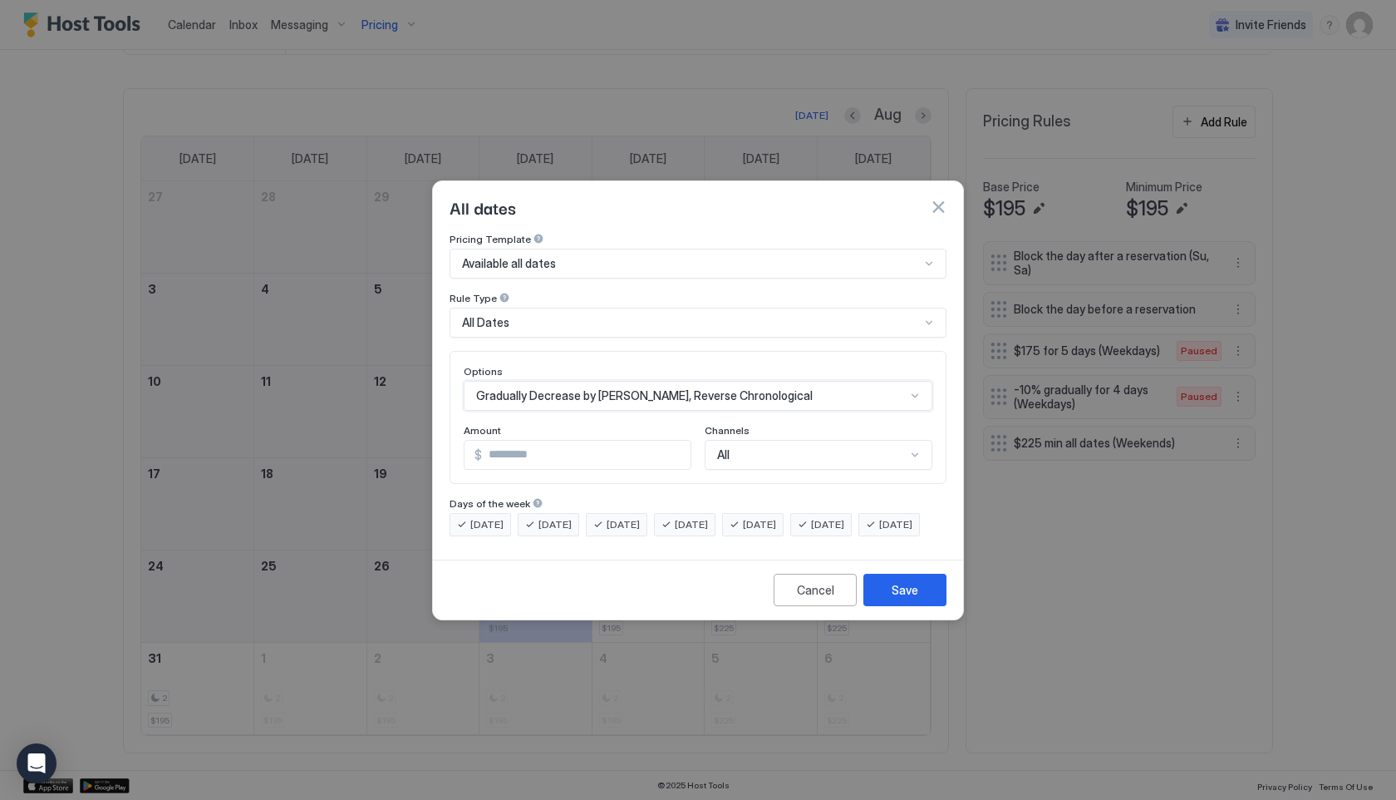
scroll to position [86, 0]
click at [566, 381] on div "option Gradually Decrease by Amount, Reverse Chronological, selected. Gradually…" at bounding box center [698, 396] width 469 height 30
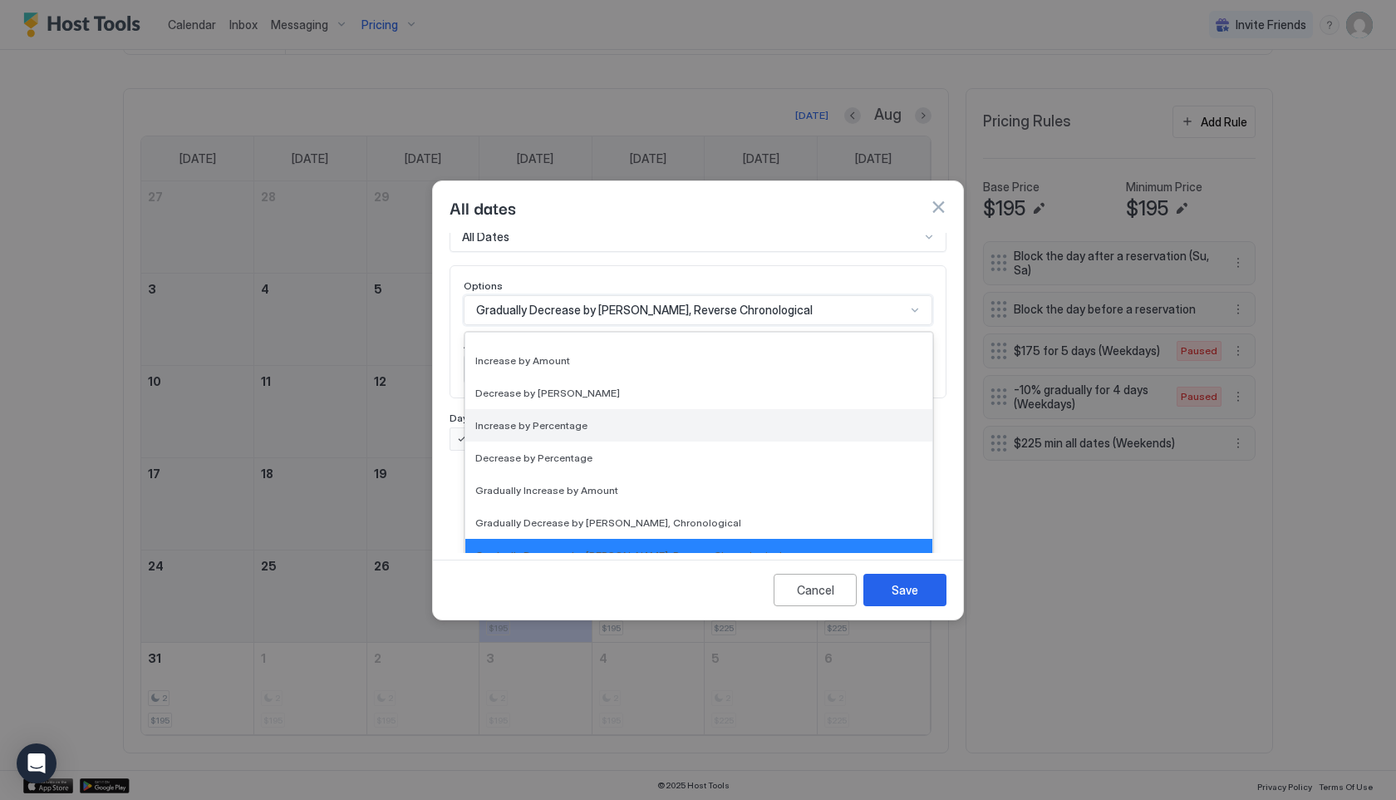
scroll to position [302, 0]
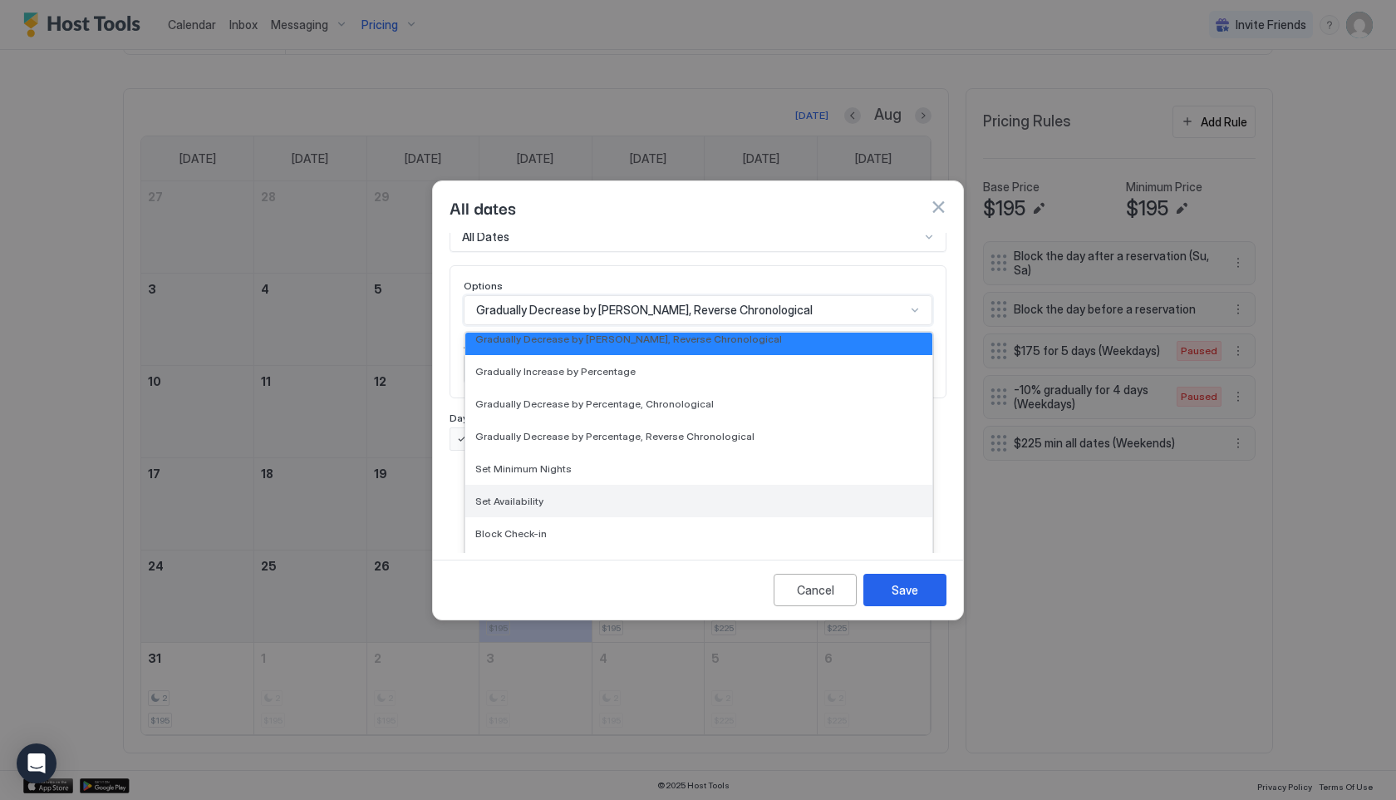
click at [538, 492] on div "Set Availability" at bounding box center [698, 501] width 467 height 32
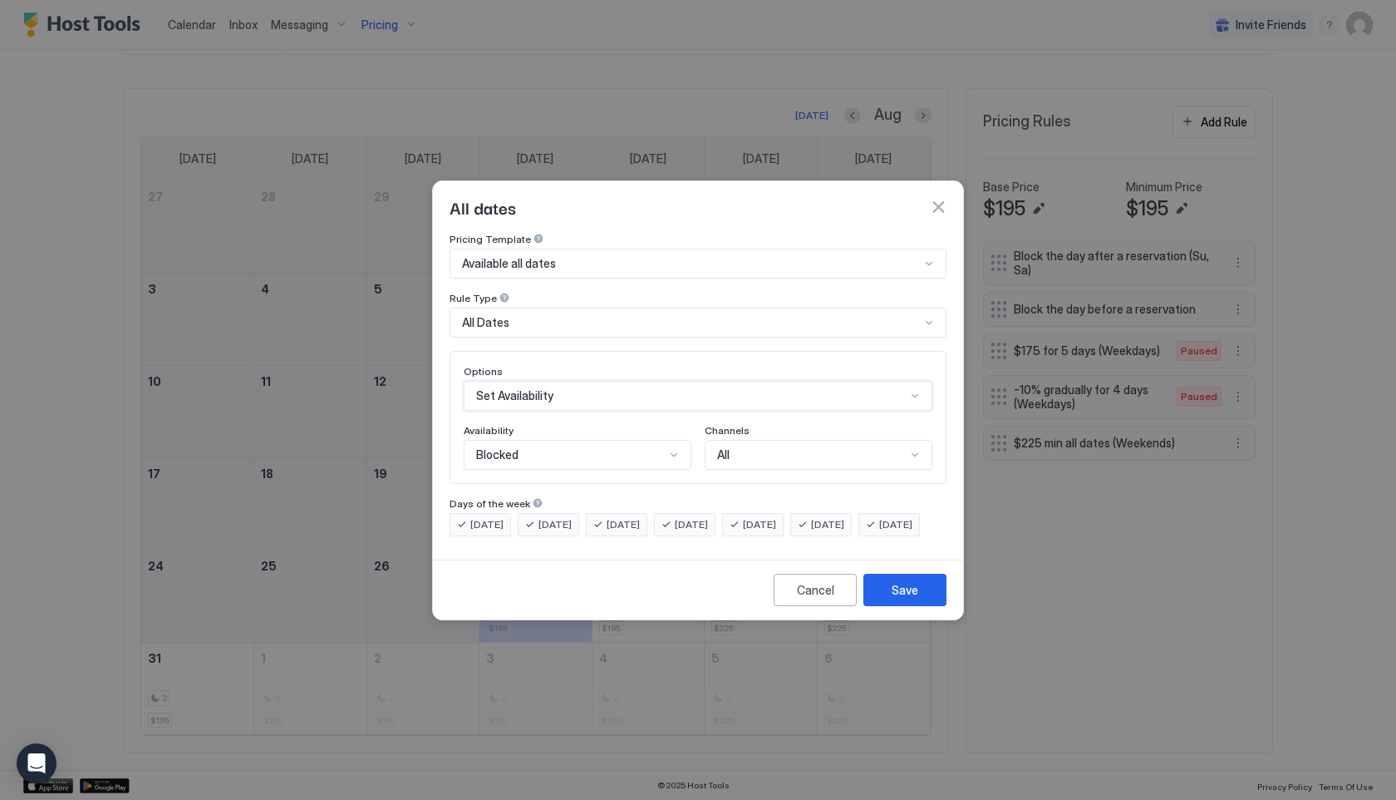
scroll to position [0, 0]
click at [573, 256] on div "Available all dates" at bounding box center [691, 263] width 458 height 15
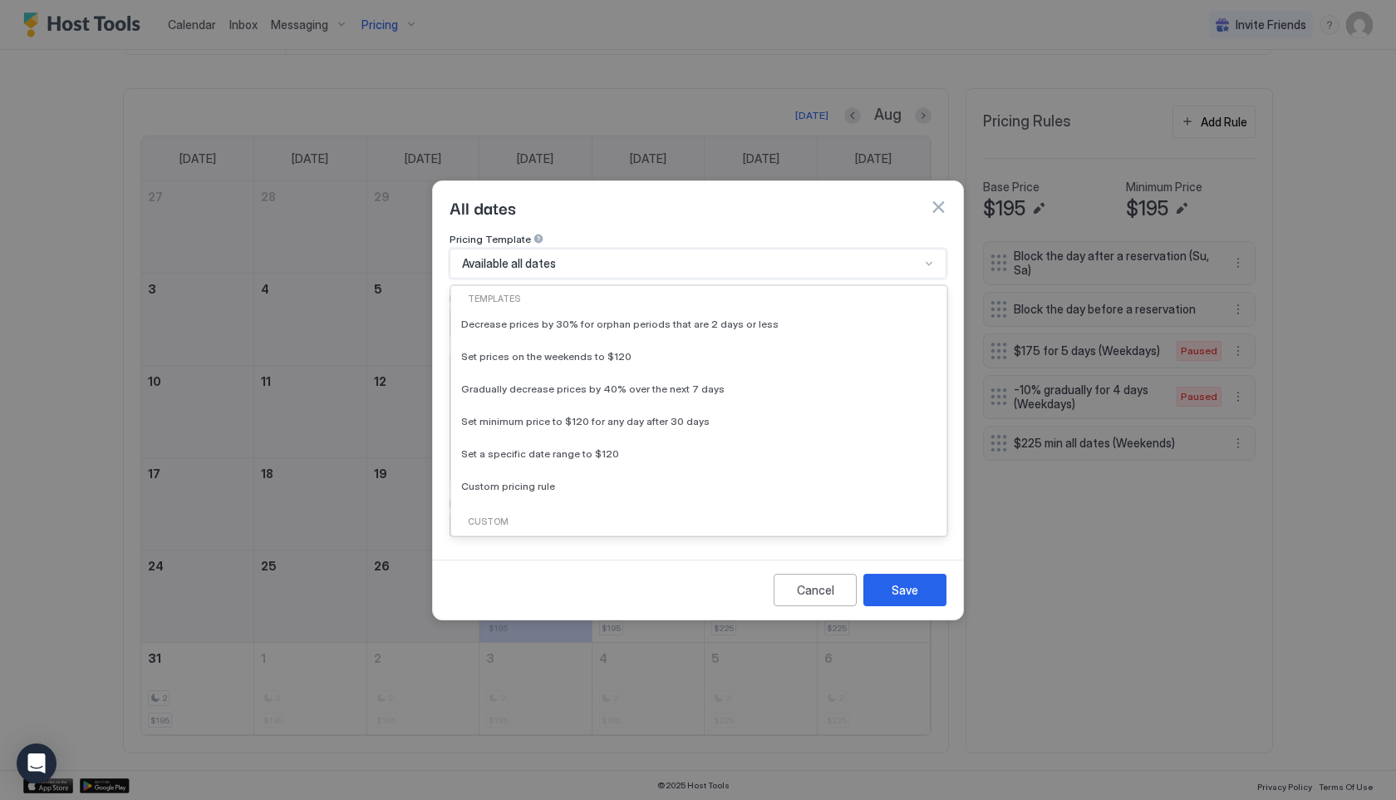
scroll to position [104, 0]
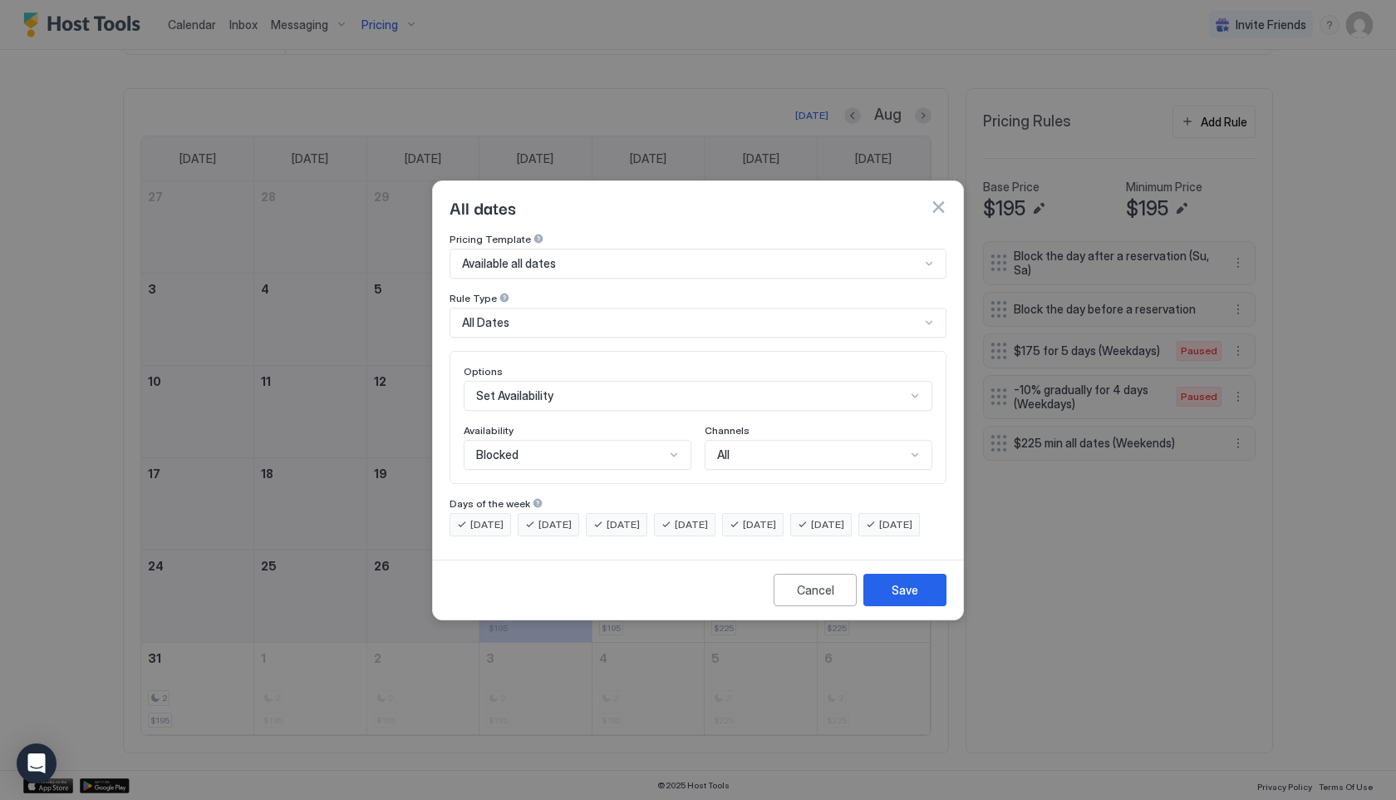
click at [566, 194] on div "All dates" at bounding box center [698, 206] width 497 height 25
click at [567, 256] on div "Available all dates" at bounding box center [691, 263] width 458 height 15
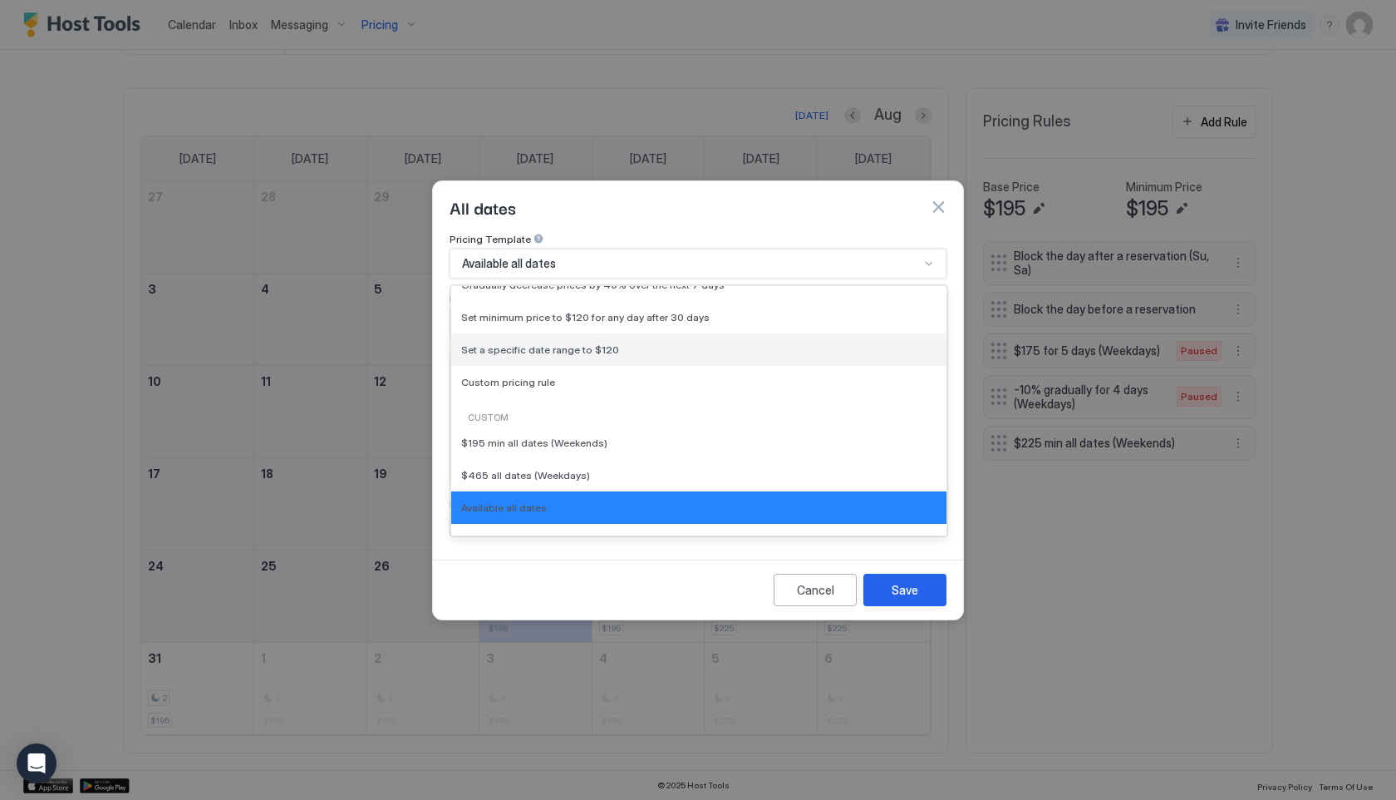
scroll to position [0, 0]
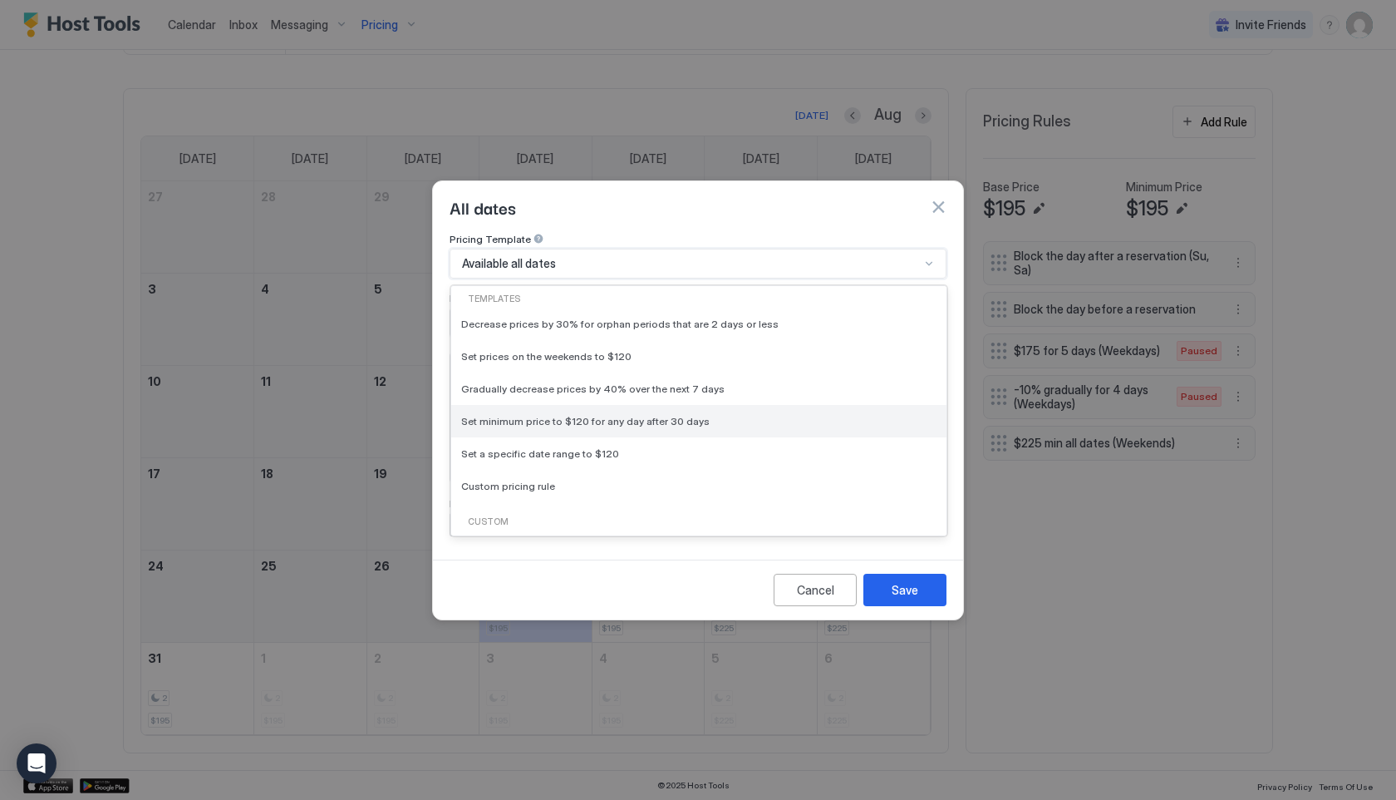
click at [524, 415] on span "Set minimum price to $120 for any day after 30 days" at bounding box center [585, 421] width 248 height 12
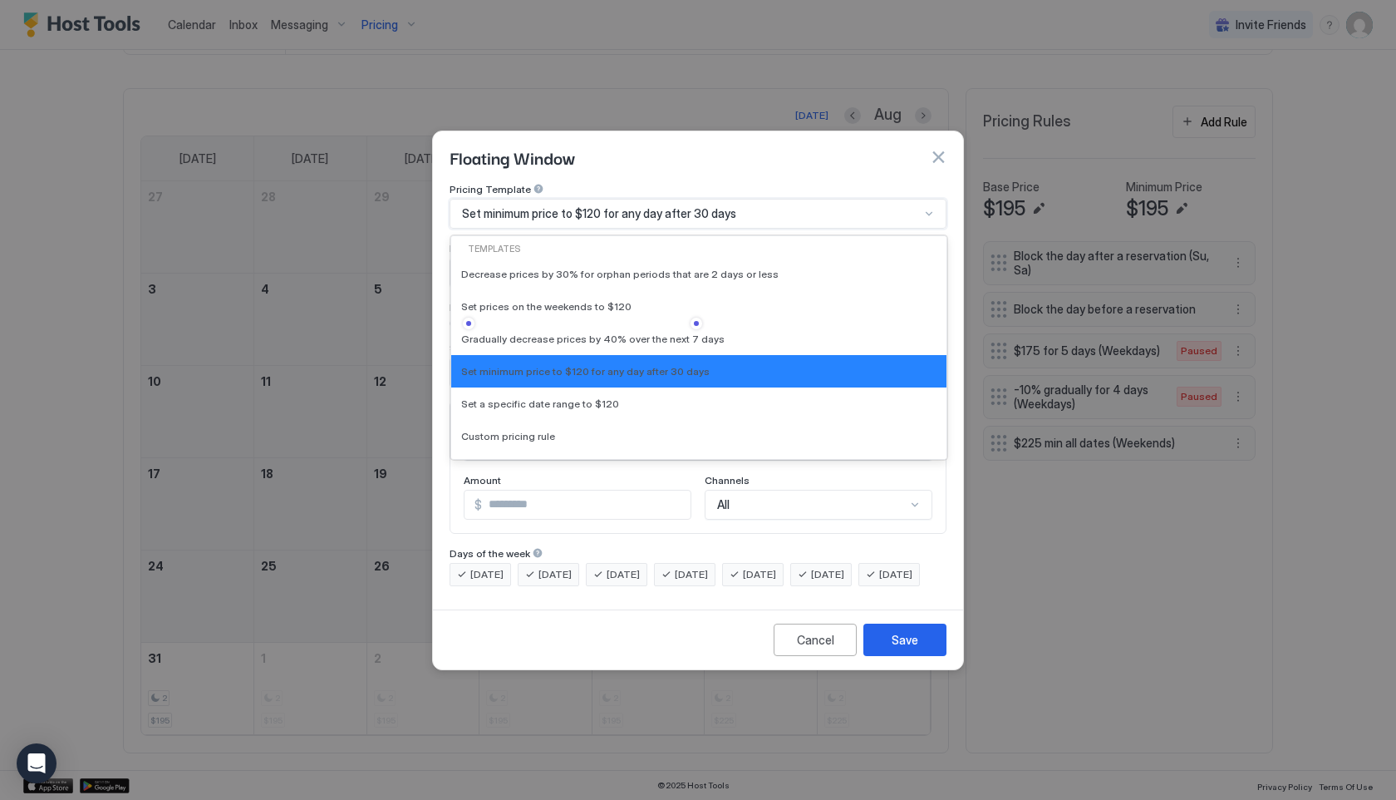
click at [554, 206] on span "Set minimum price to $120 for any day after 30 days" at bounding box center [599, 213] width 274 height 15
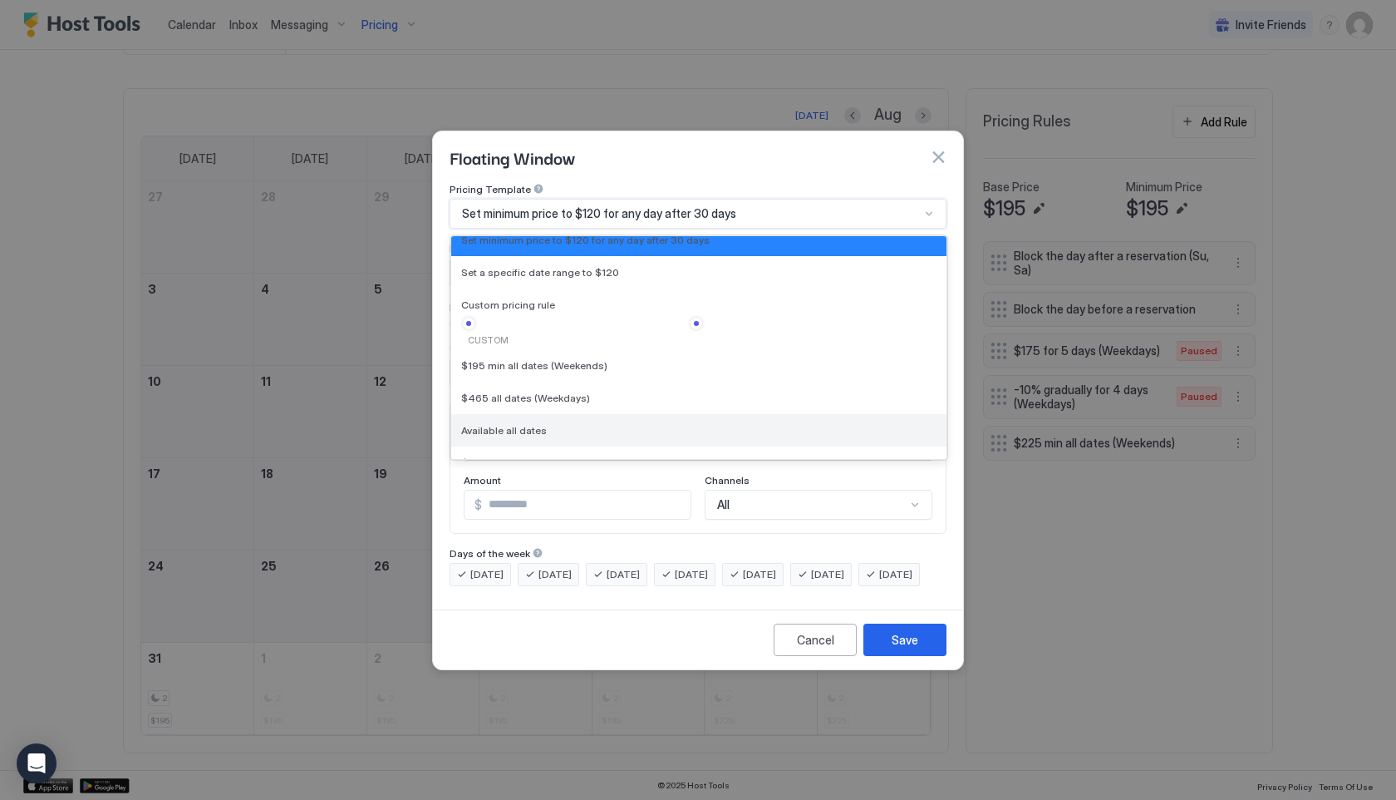
scroll to position [130, 0]
click at [528, 425] on span "Available all dates" at bounding box center [504, 431] width 86 height 12
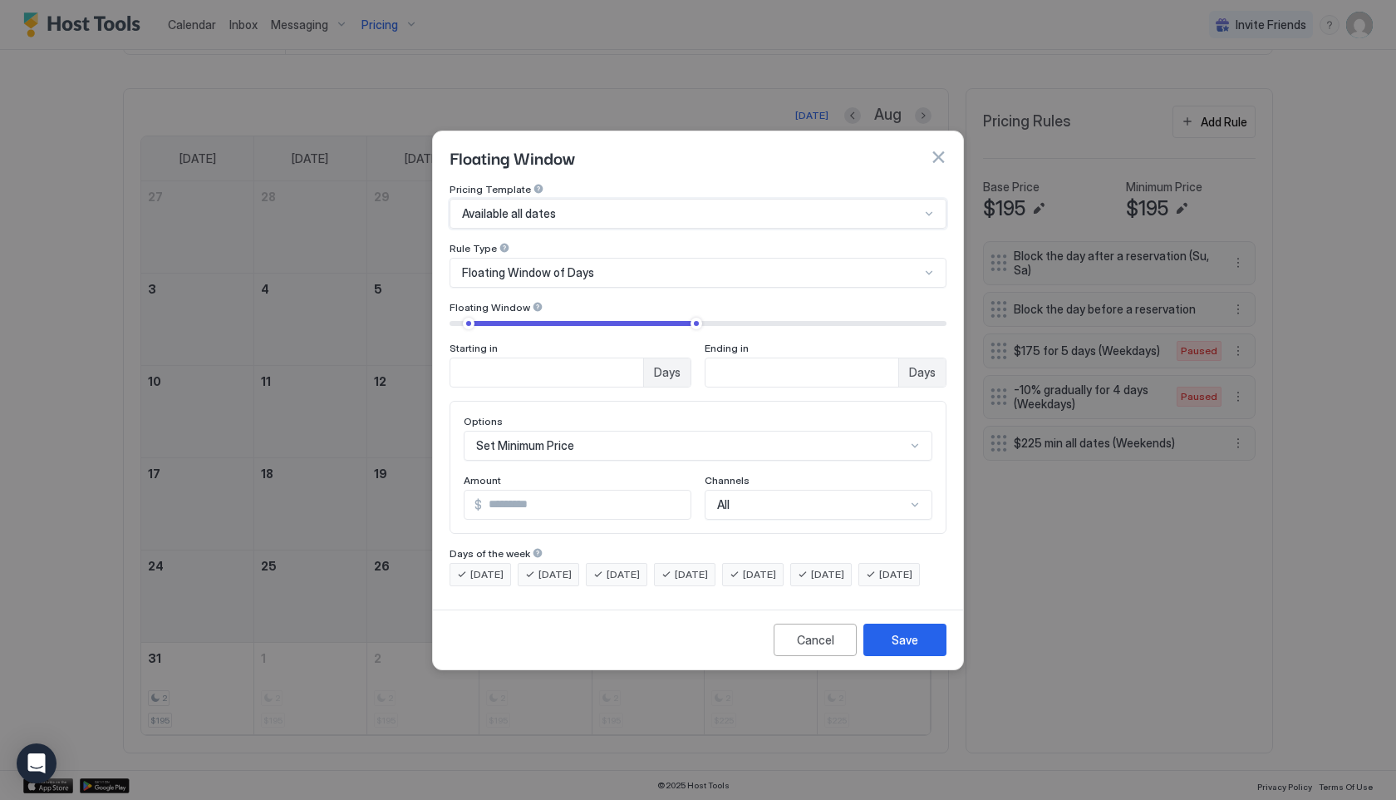
click at [557, 206] on div "Available all dates" at bounding box center [691, 213] width 458 height 15
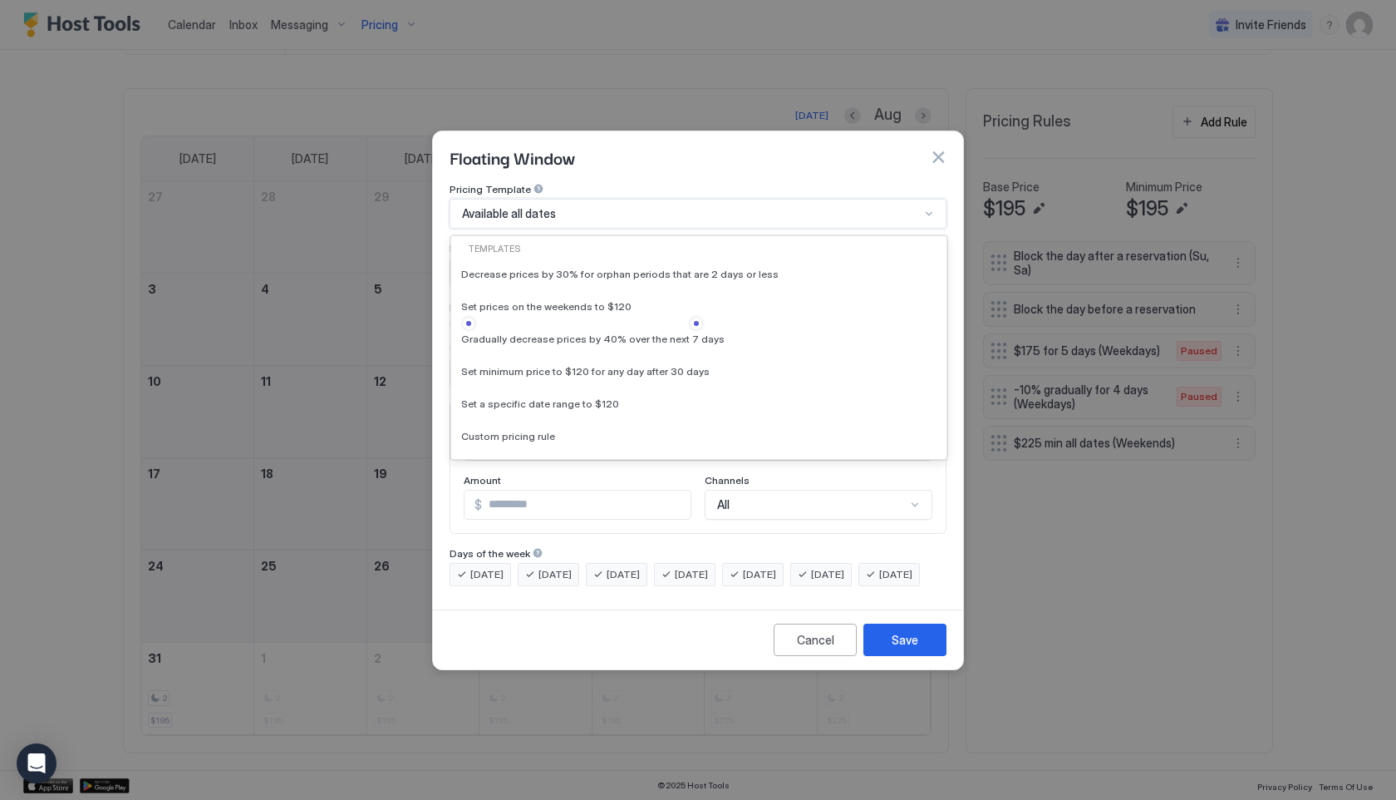
scroll to position [104, 0]
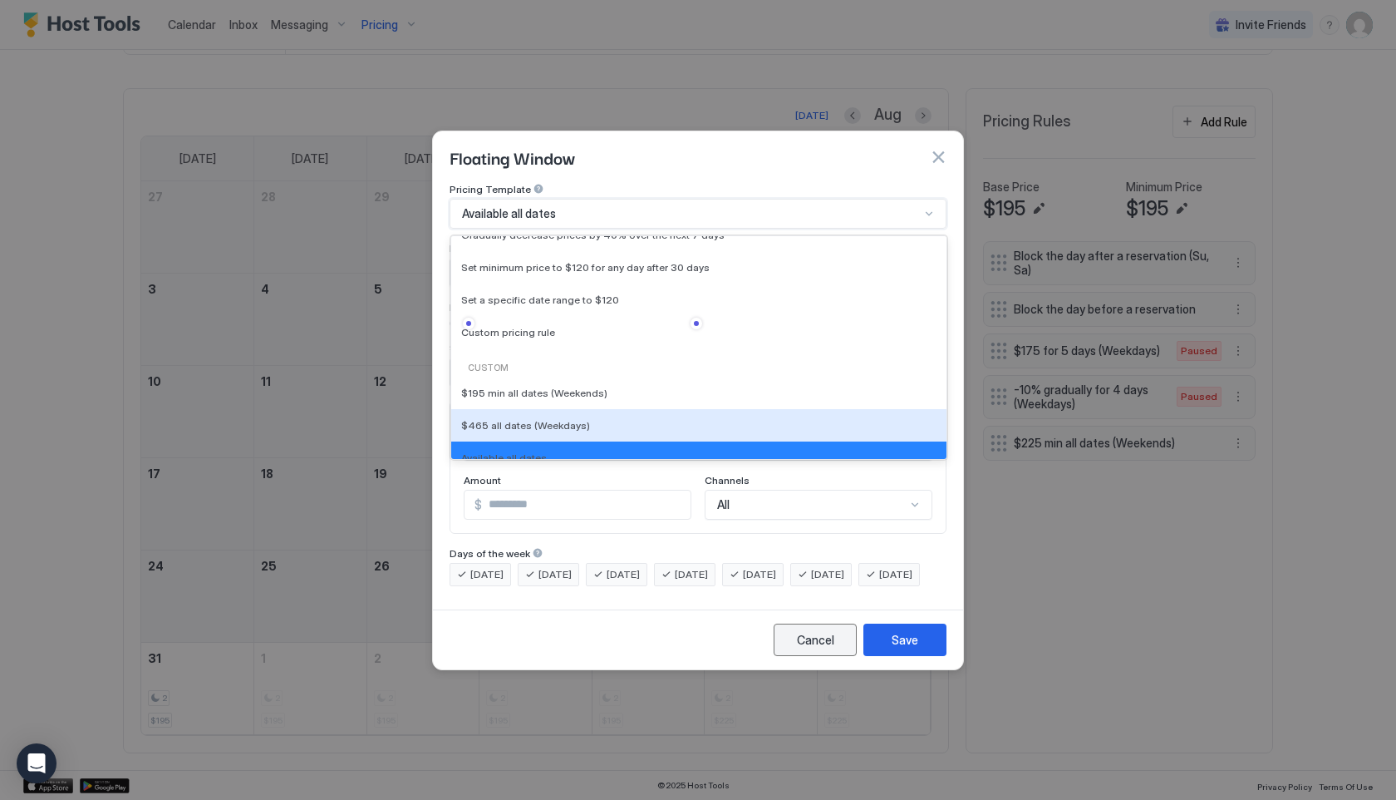
click at [814, 656] on button "Cancel" at bounding box center [815, 639] width 83 height 32
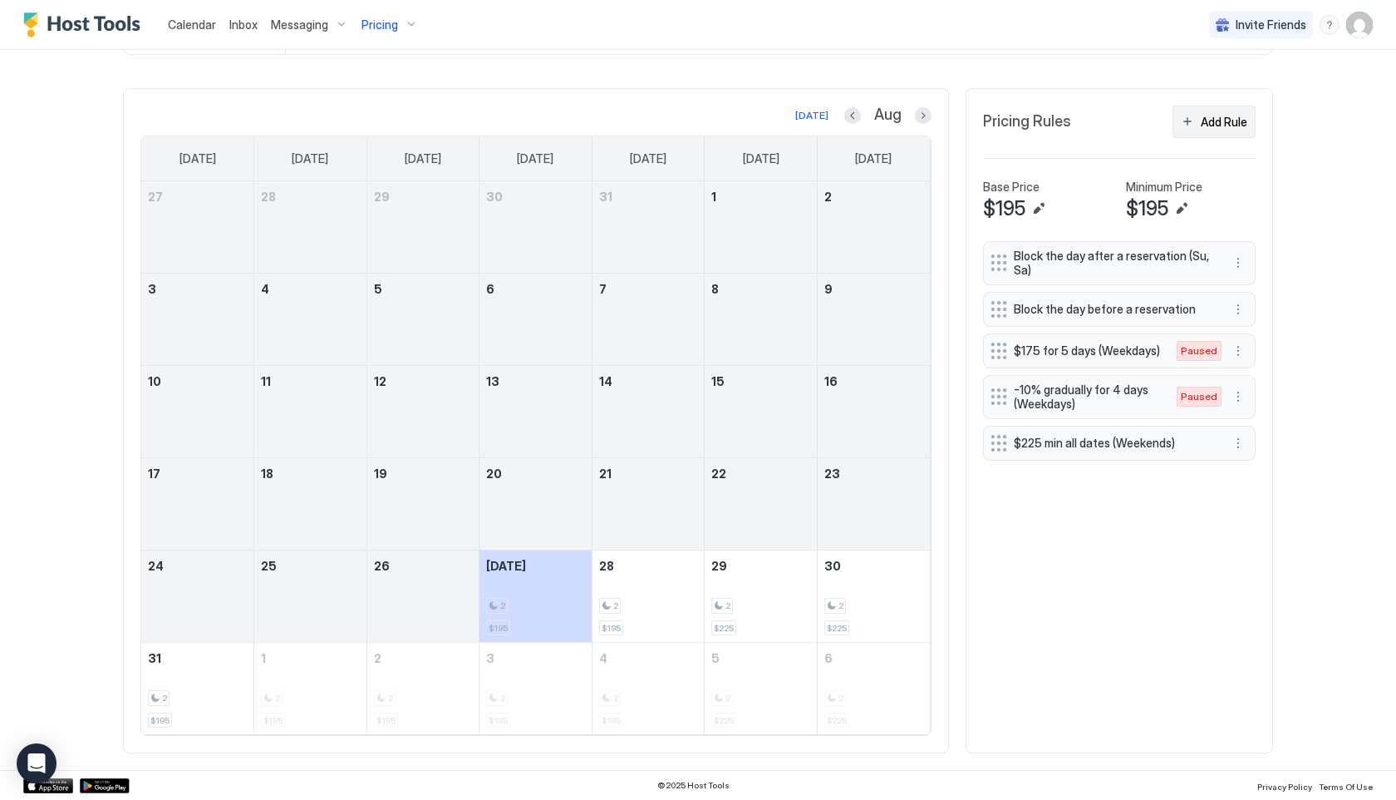
click at [1218, 115] on div "Add Rule" at bounding box center [1224, 121] width 47 height 17
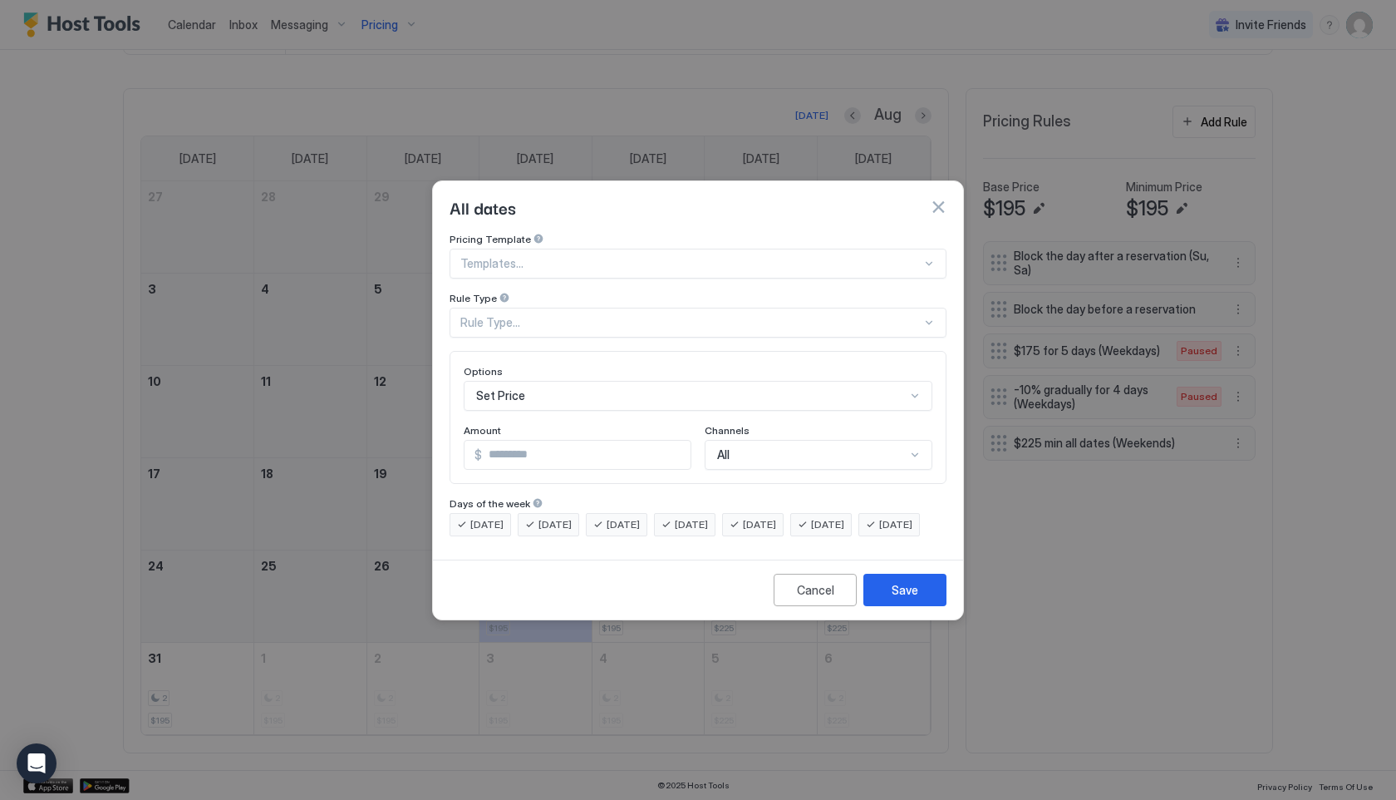
click at [554, 256] on div at bounding box center [690, 263] width 461 height 15
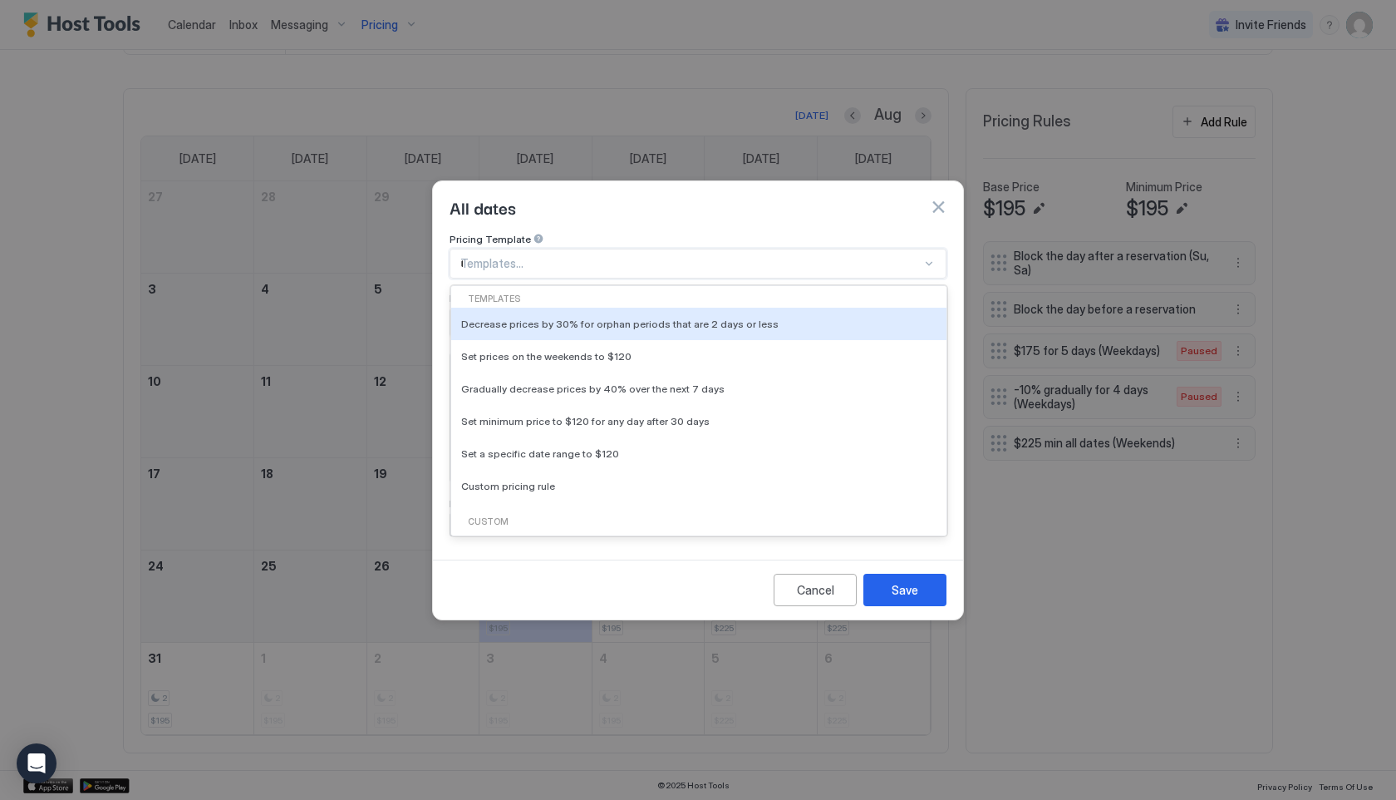
type input "**"
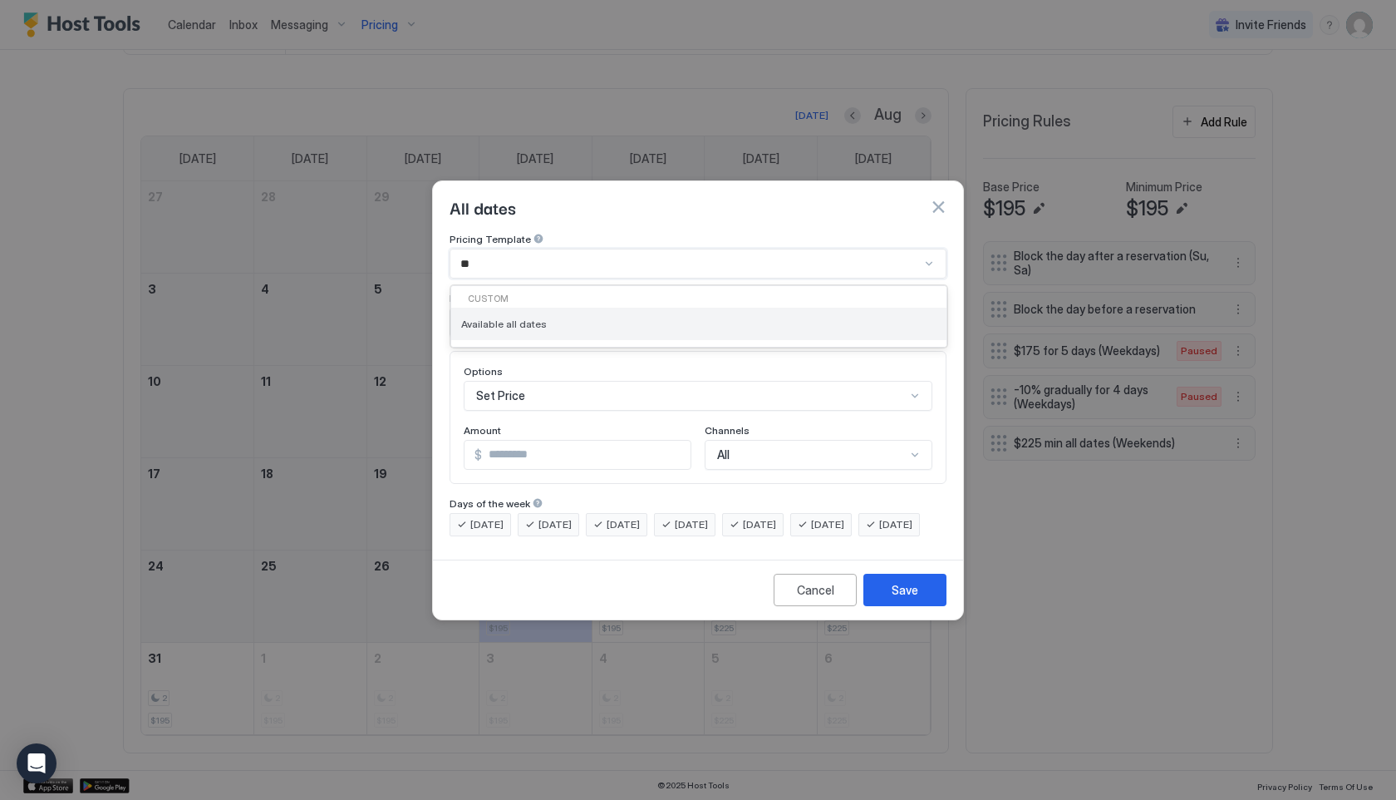
click at [524, 317] on span "Available all dates" at bounding box center [504, 323] width 86 height 12
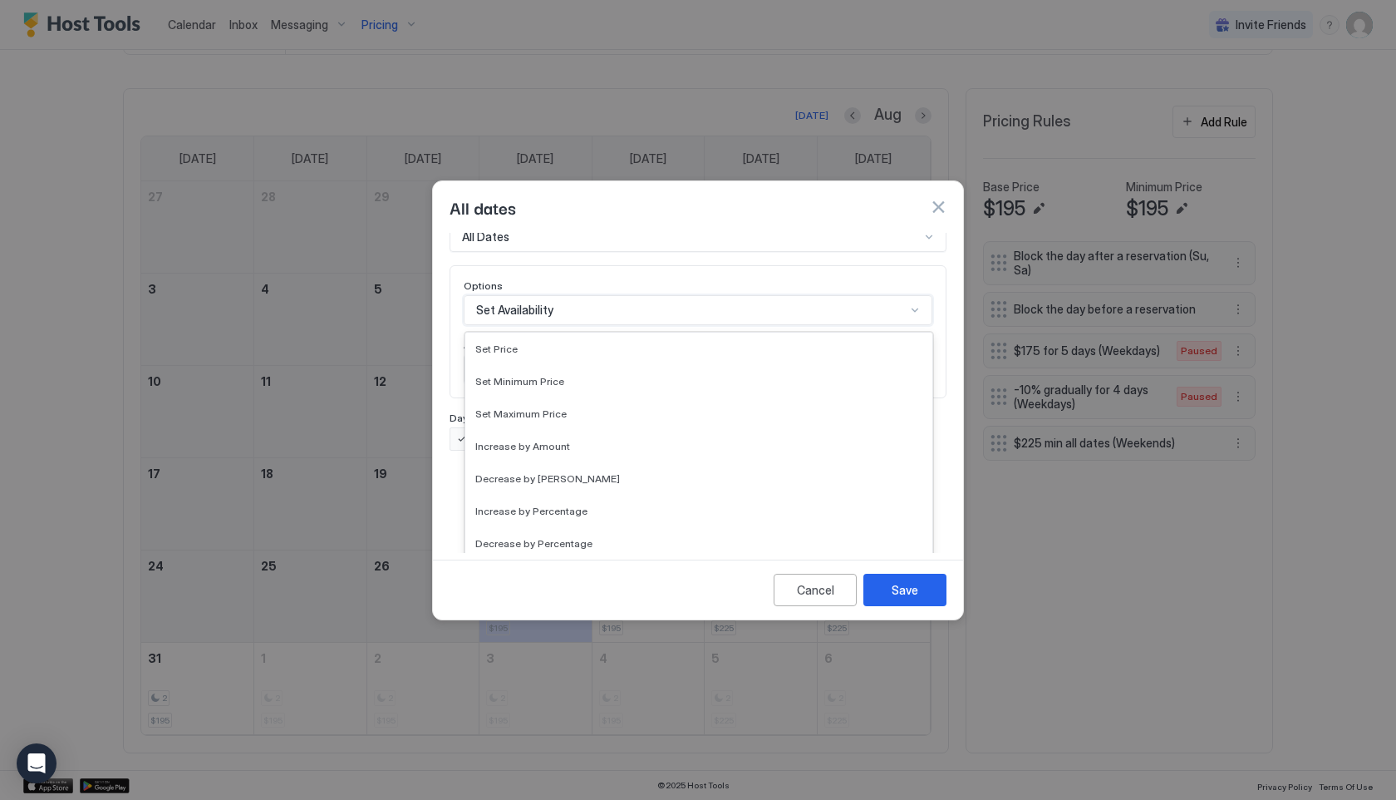
click at [540, 325] on div "Gradually Decrease by [PERSON_NAME], Reverse Chronological, 10 of 17. 17 result…" at bounding box center [698, 310] width 469 height 30
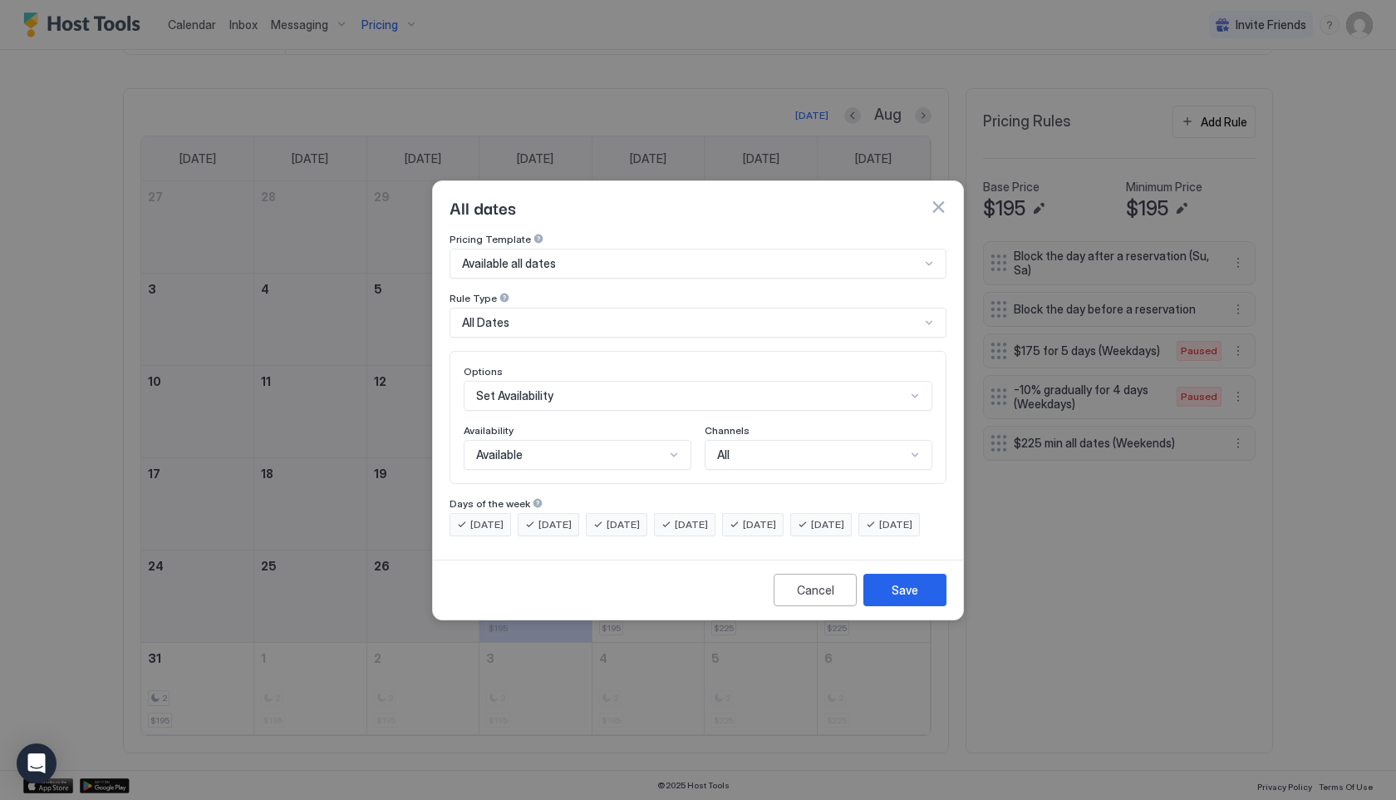
scroll to position [0, 0]
click at [578, 637] on div at bounding box center [698, 400] width 1396 height 800
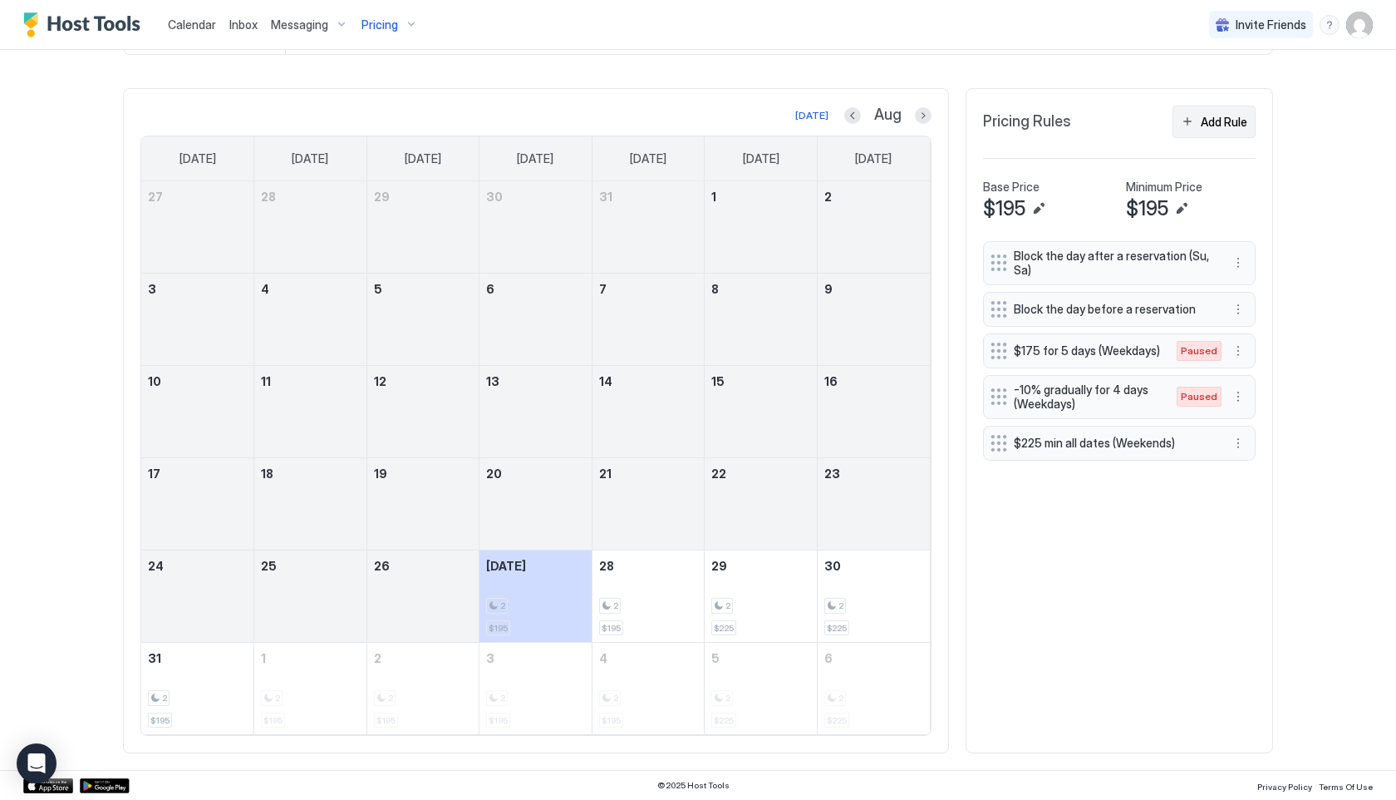
click at [1218, 128] on div "Add Rule" at bounding box center [1224, 121] width 47 height 17
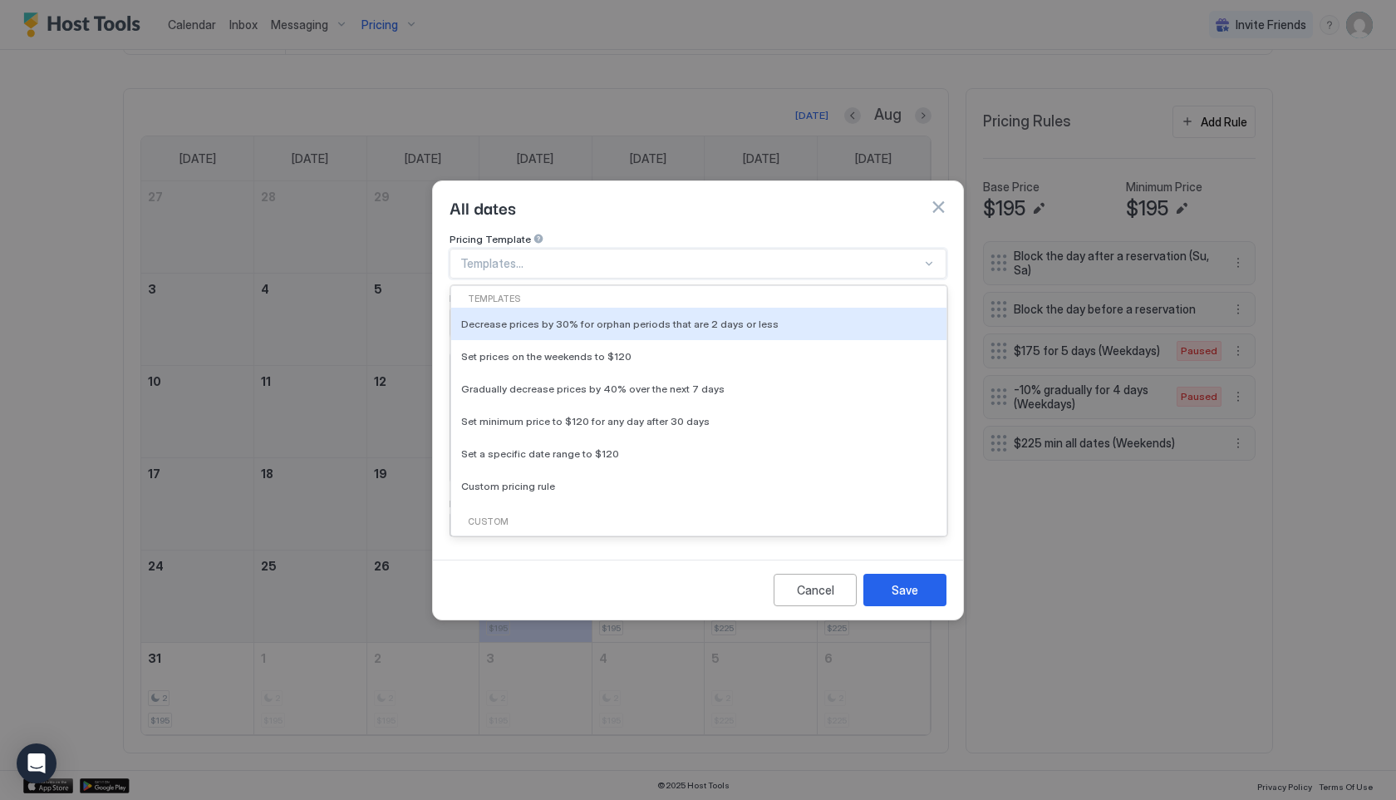
click at [578, 256] on div at bounding box center [690, 263] width 461 height 15
type input "**"
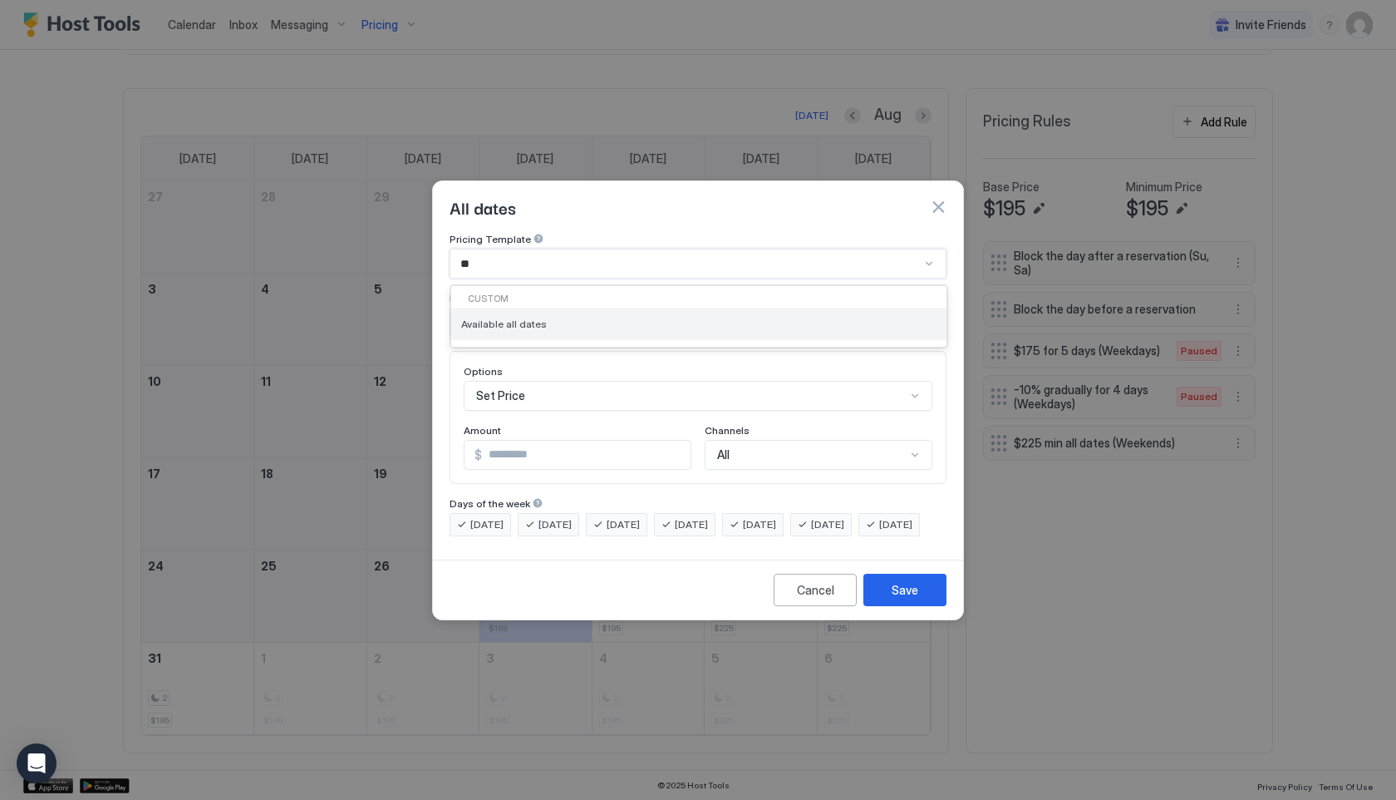
click at [529, 317] on span "Available all dates" at bounding box center [504, 323] width 86 height 12
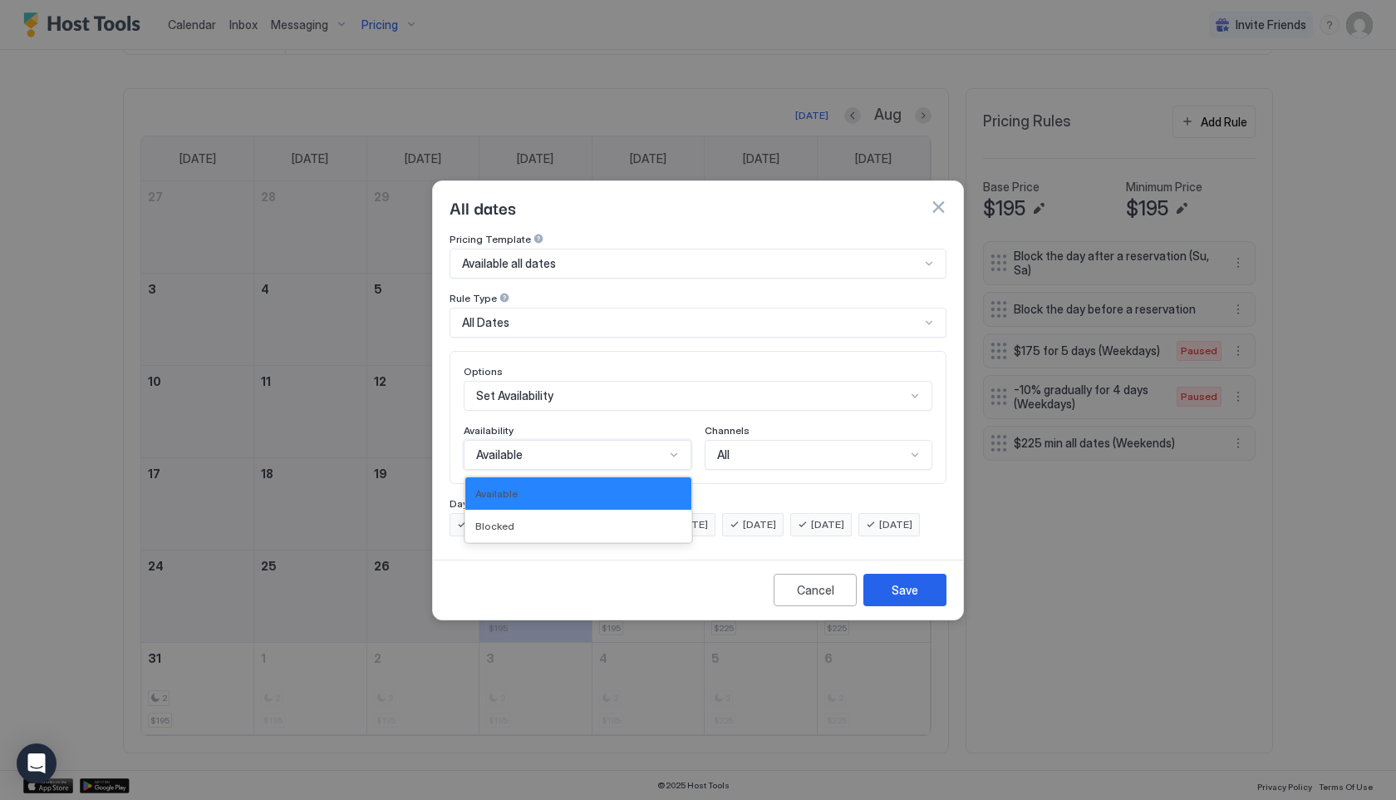
click at [549, 447] on div "Available" at bounding box center [570, 454] width 189 height 15
click at [548, 519] on div "Blocked" at bounding box center [578, 525] width 206 height 12
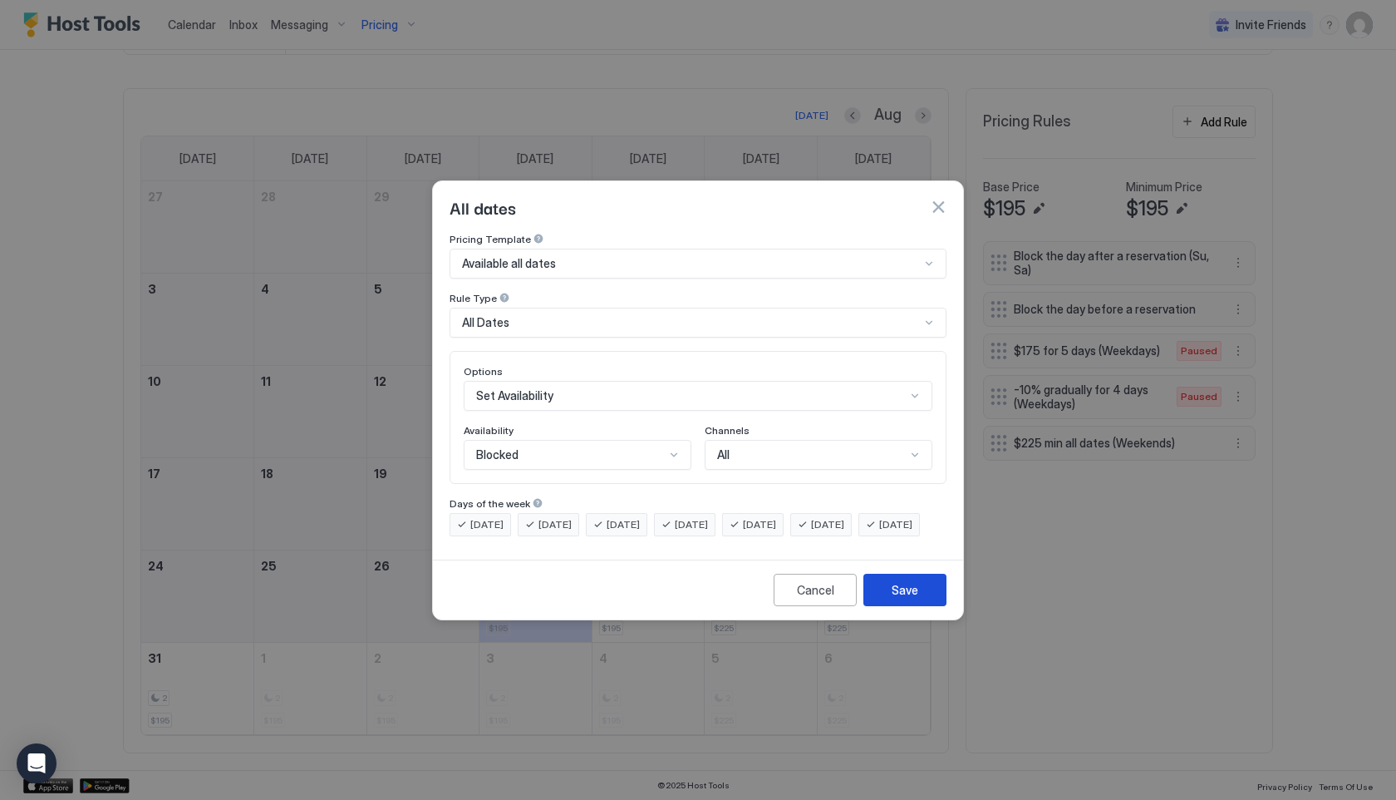
click at [907, 598] on div "Save" at bounding box center [905, 589] width 27 height 17
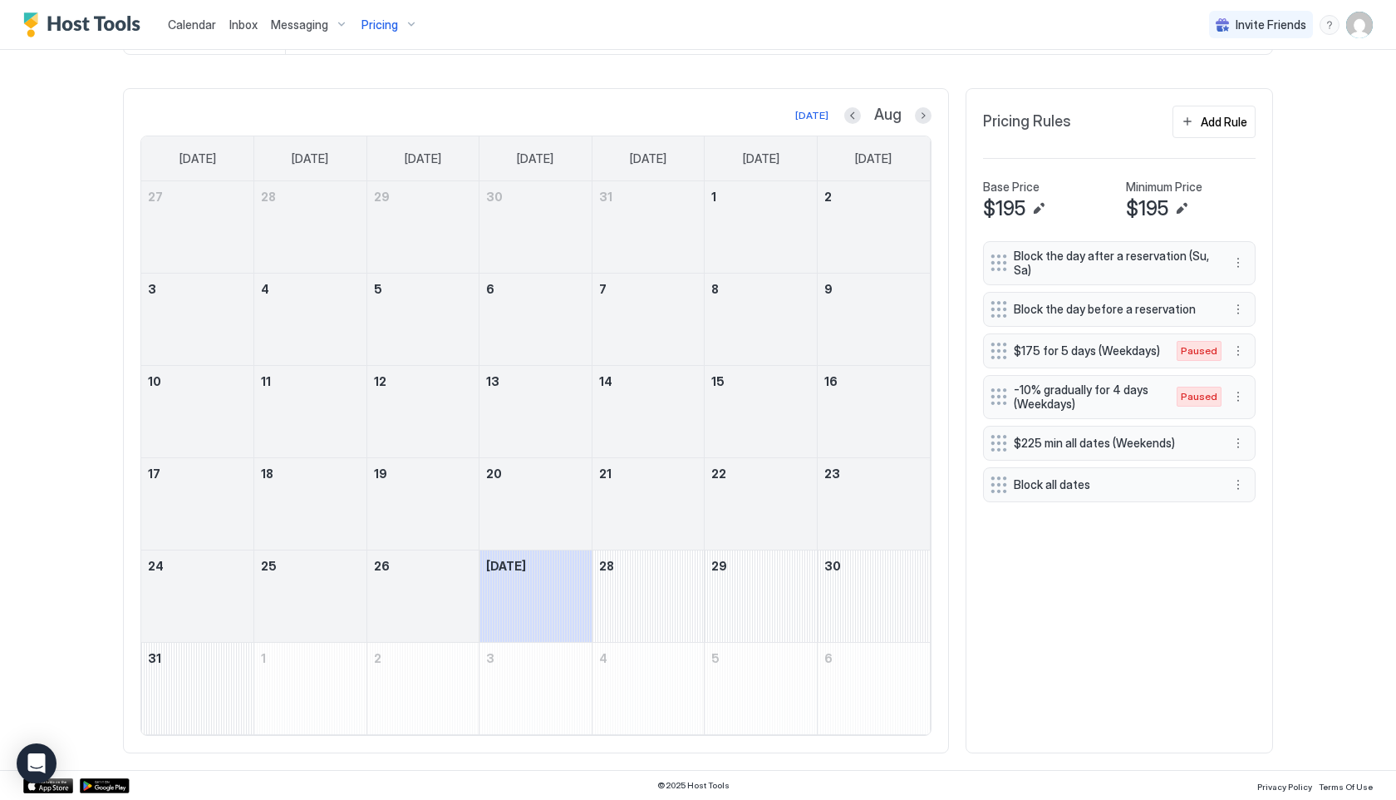
click at [375, 27] on span "Pricing" at bounding box center [380, 24] width 37 height 15
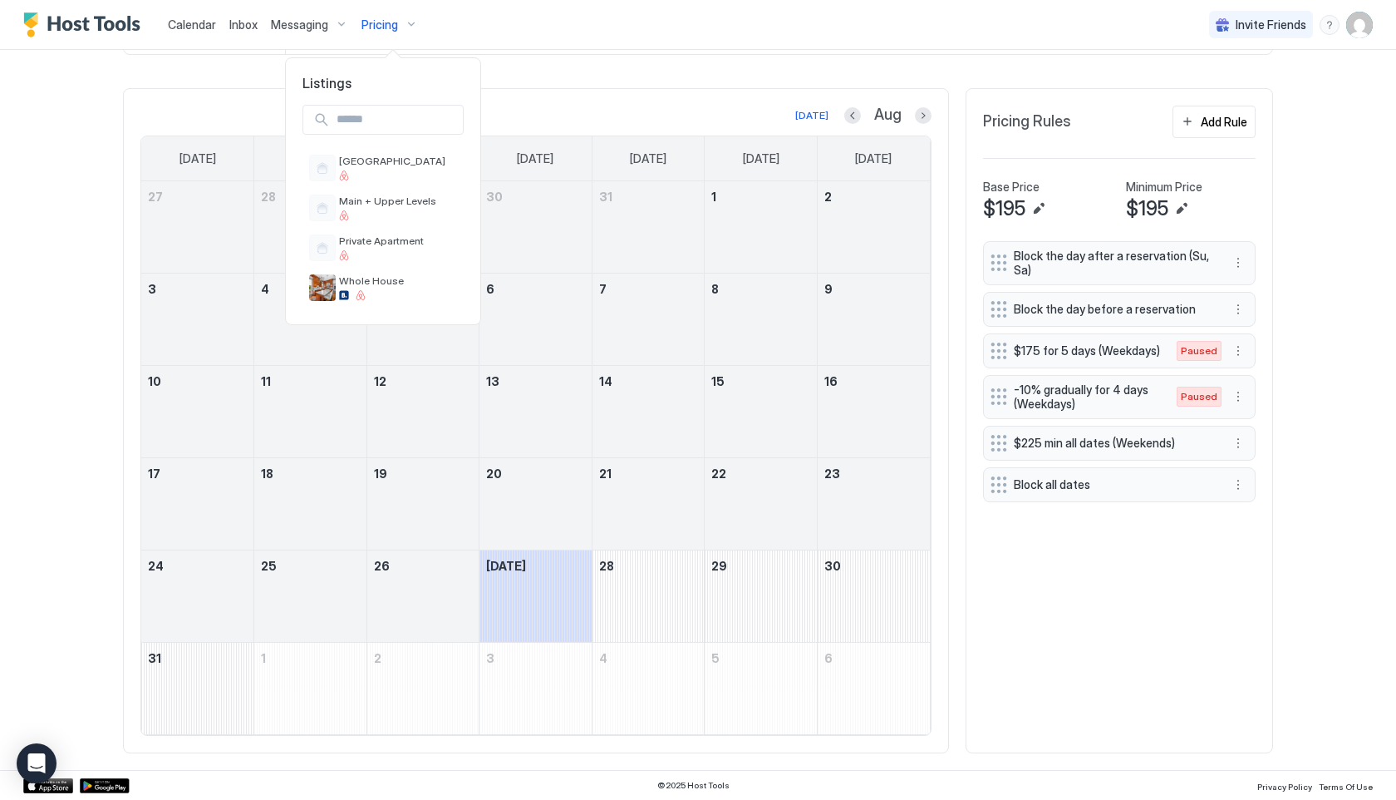
click at [375, 27] on div at bounding box center [698, 400] width 1396 height 800
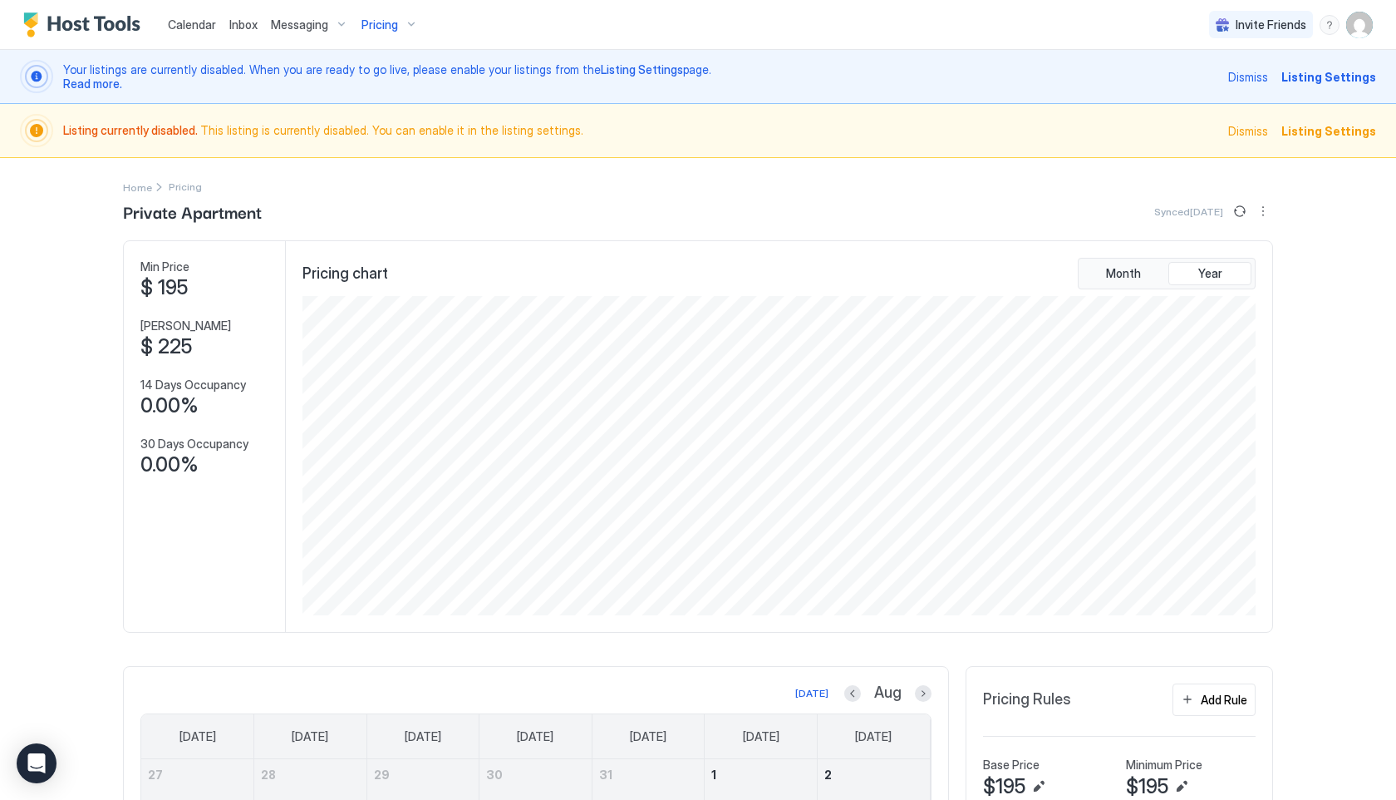
click at [391, 22] on span "Pricing" at bounding box center [380, 24] width 37 height 15
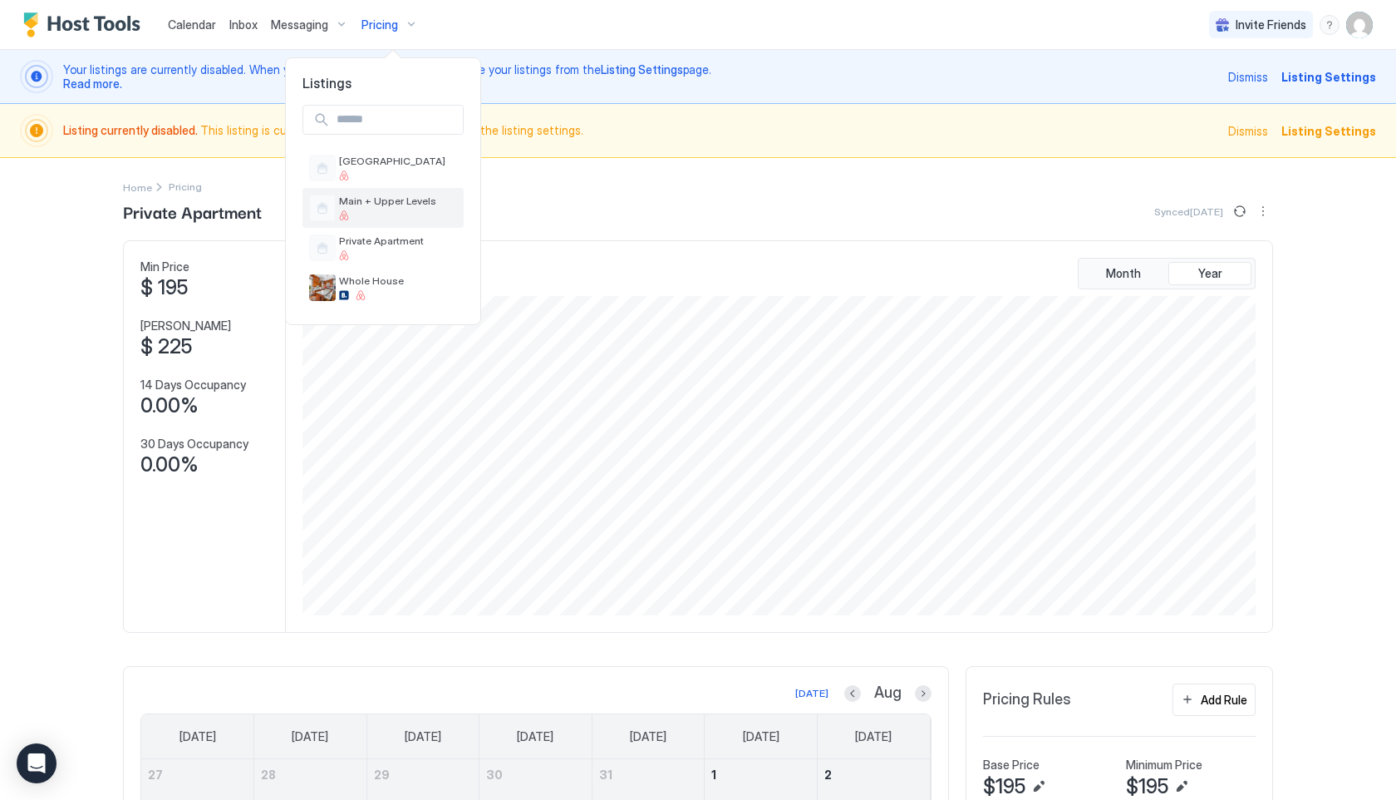
click at [383, 217] on div at bounding box center [398, 215] width 118 height 10
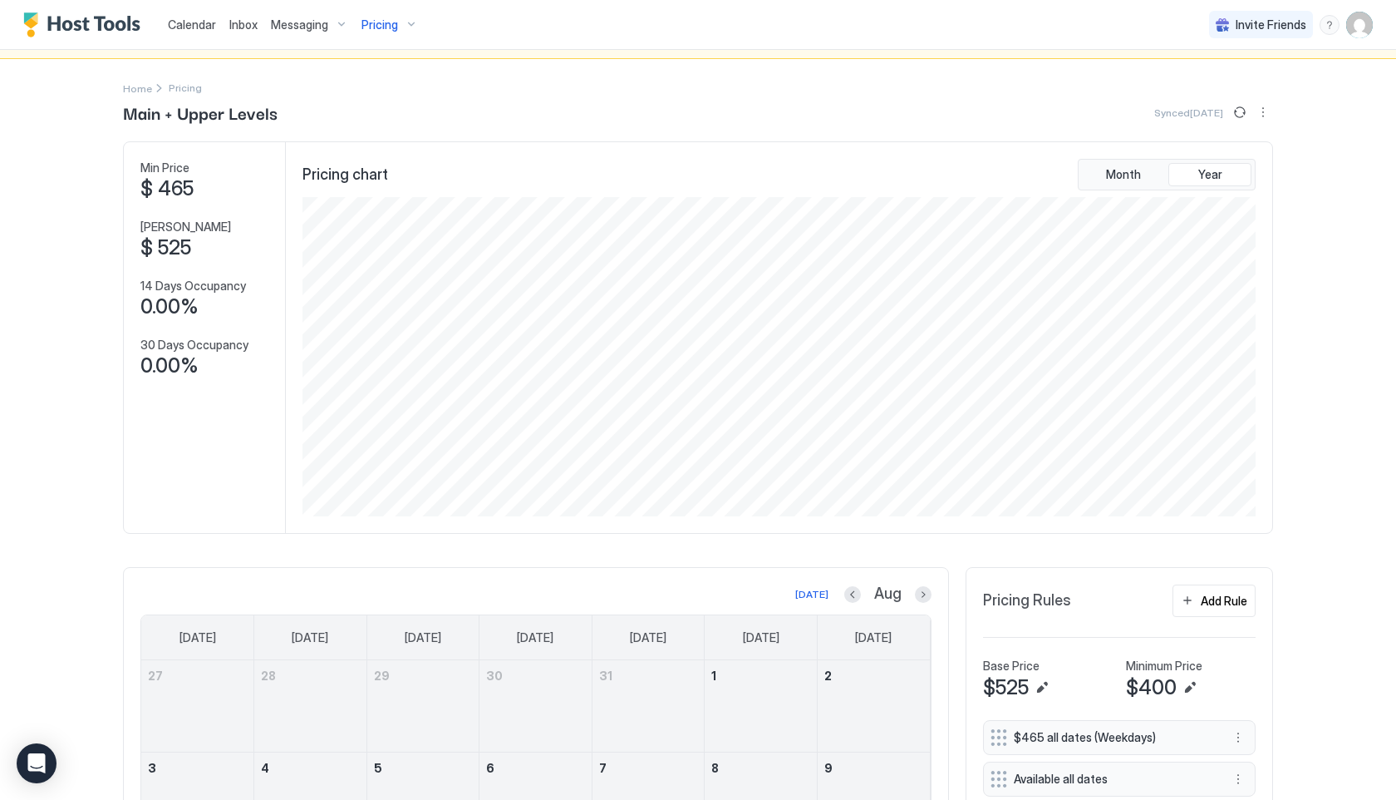
scroll to position [104, 0]
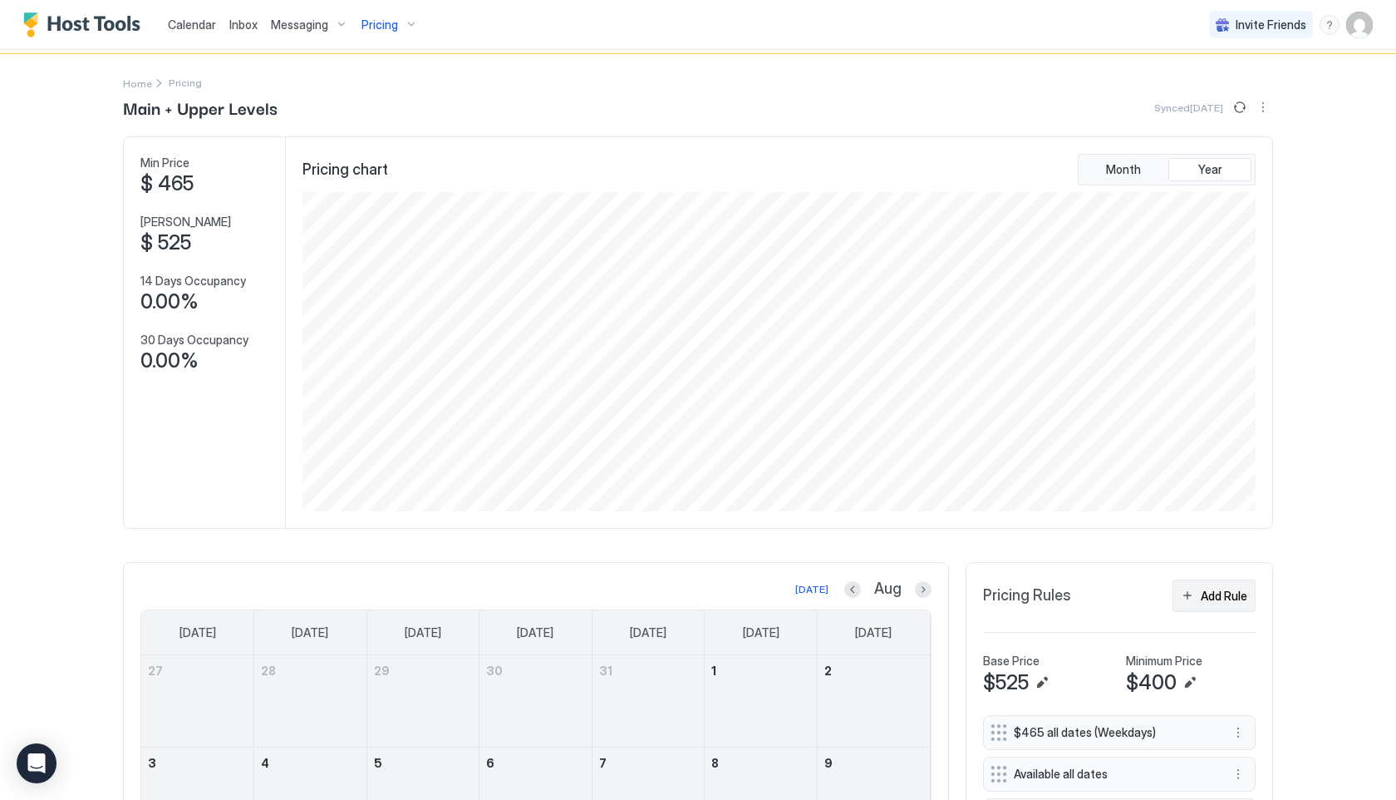
click at [1238, 598] on div "Add Rule" at bounding box center [1224, 595] width 47 height 17
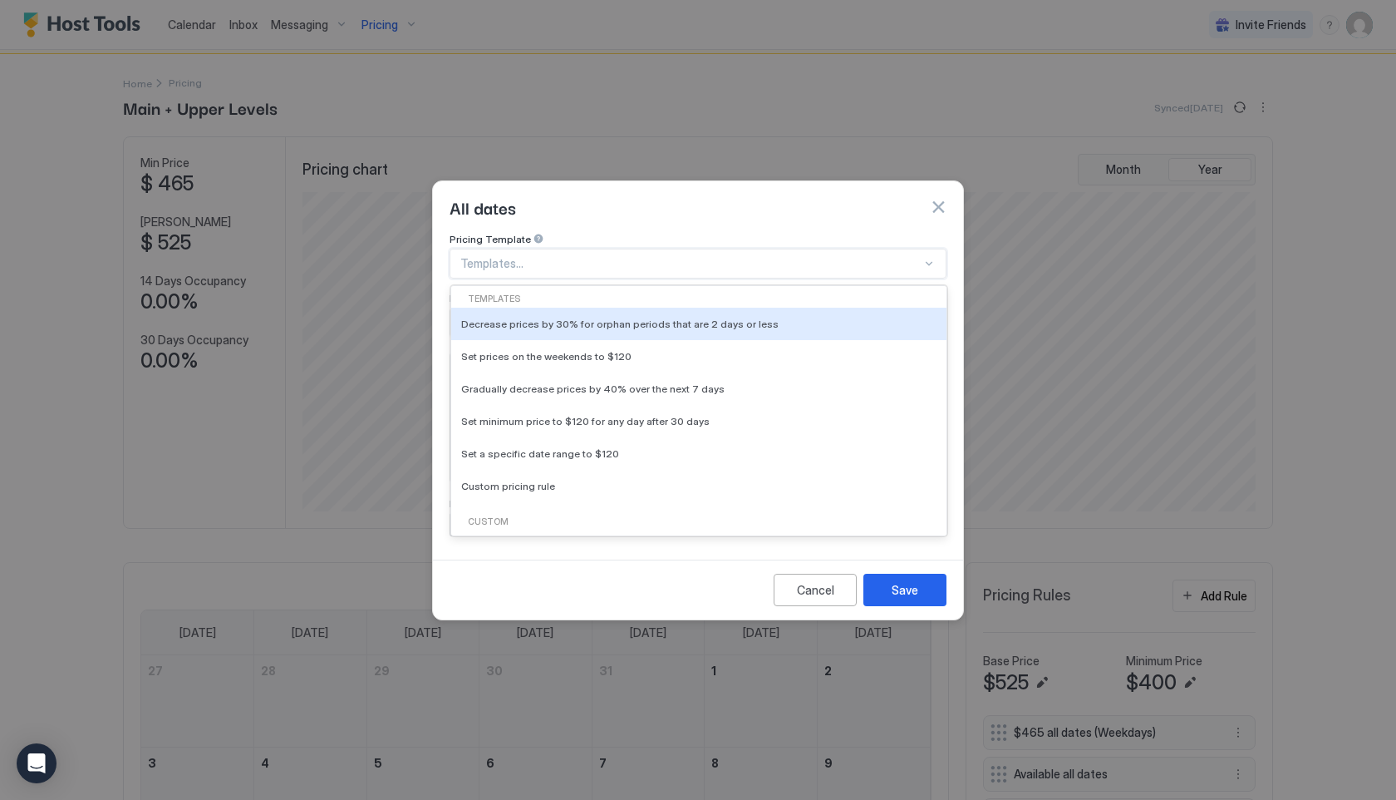
click at [585, 256] on div at bounding box center [690, 263] width 461 height 15
type input "**"
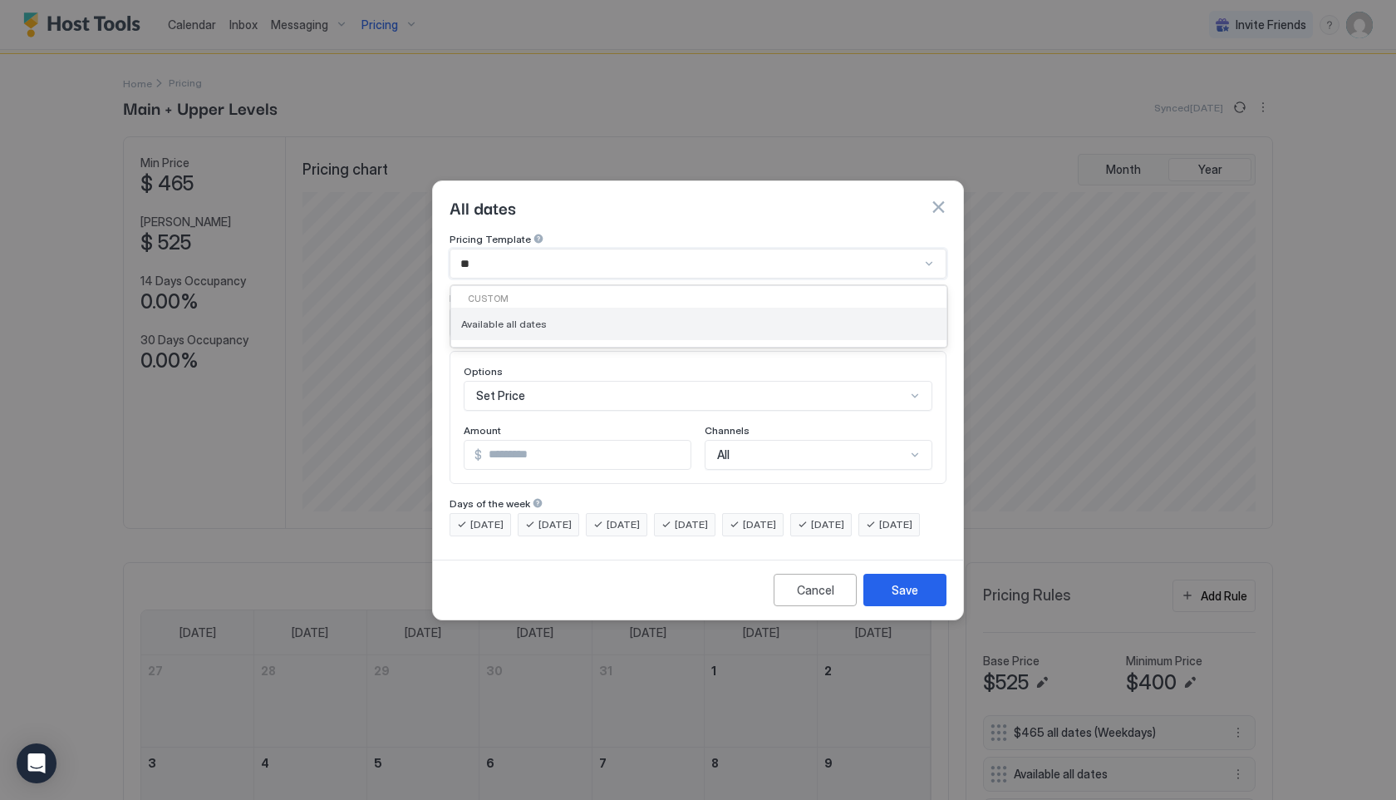
click at [549, 317] on div "Available all dates" at bounding box center [698, 323] width 475 height 12
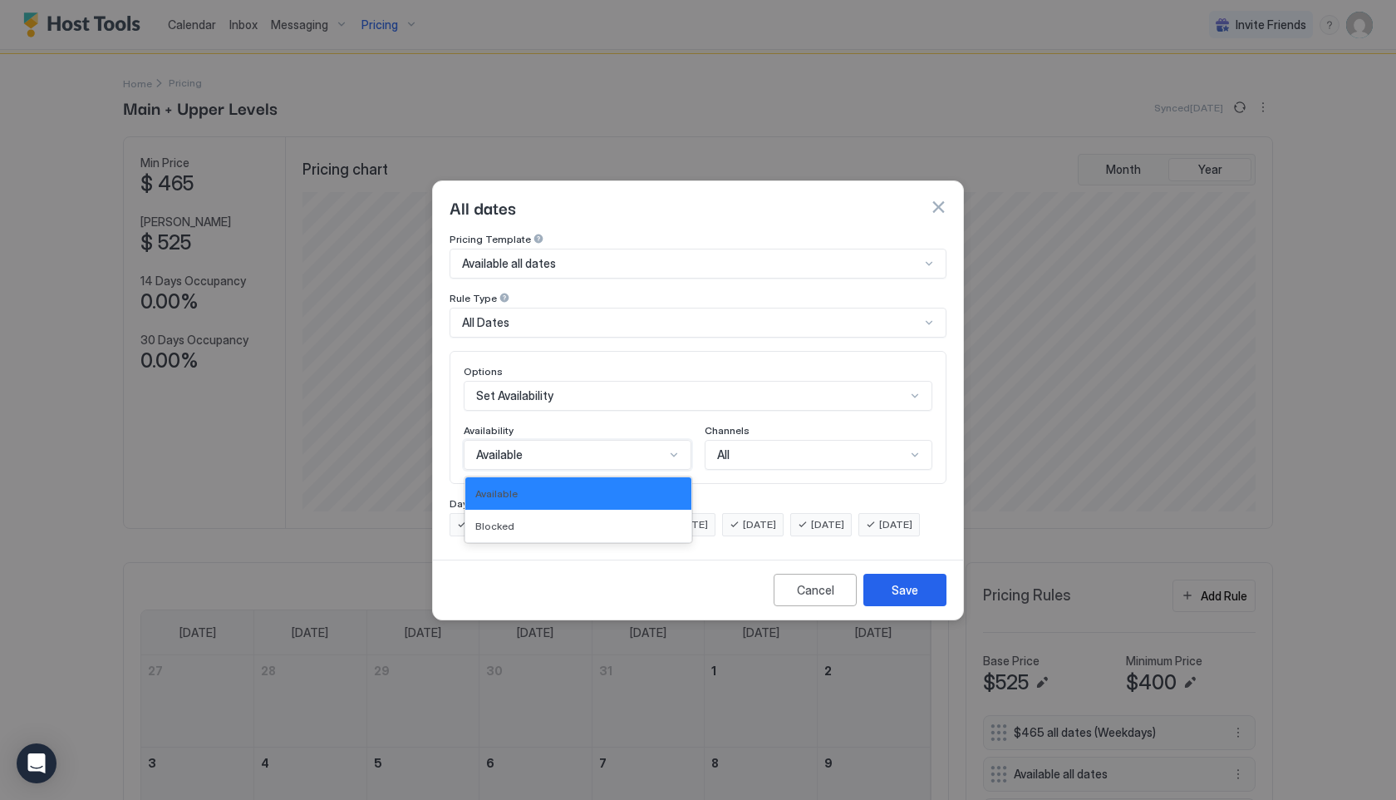
click at [540, 447] on div "Available" at bounding box center [570, 454] width 189 height 15
drag, startPoint x: 536, startPoint y: 499, endPoint x: 536, endPoint y: 518, distance: 18.3
click at [536, 518] on div "Blocked" at bounding box center [578, 525] width 226 height 32
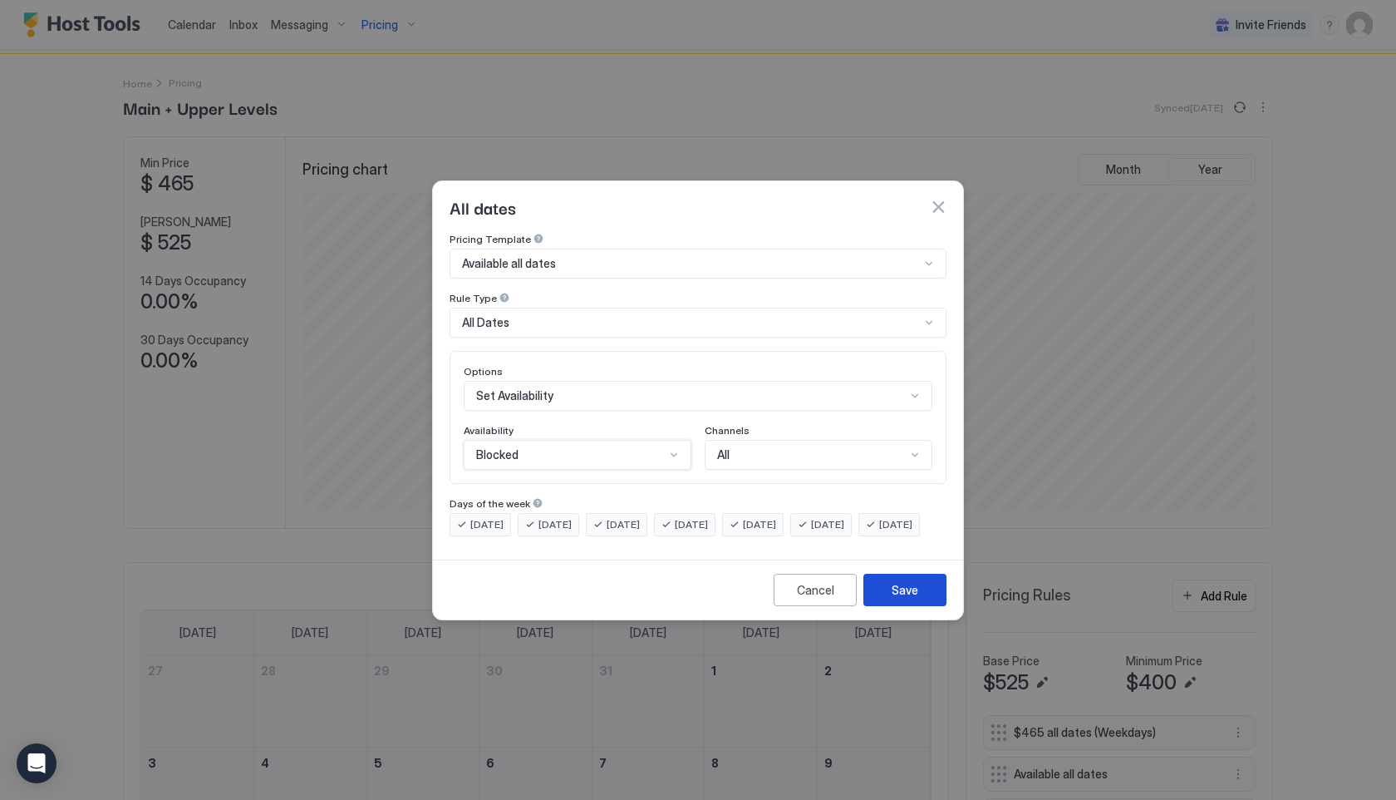
click at [908, 598] on div "Save" at bounding box center [905, 589] width 27 height 17
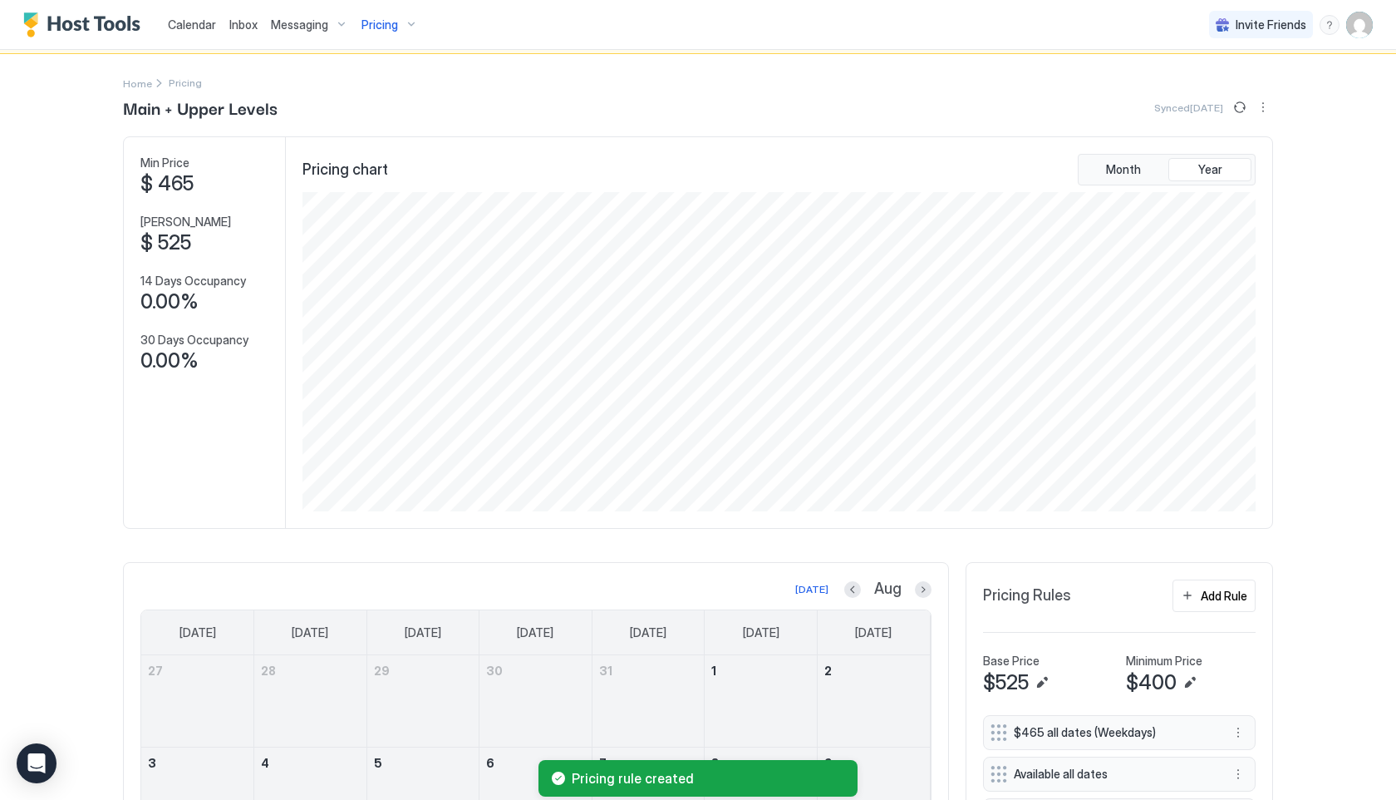
click at [381, 27] on span "Pricing" at bounding box center [380, 24] width 37 height 15
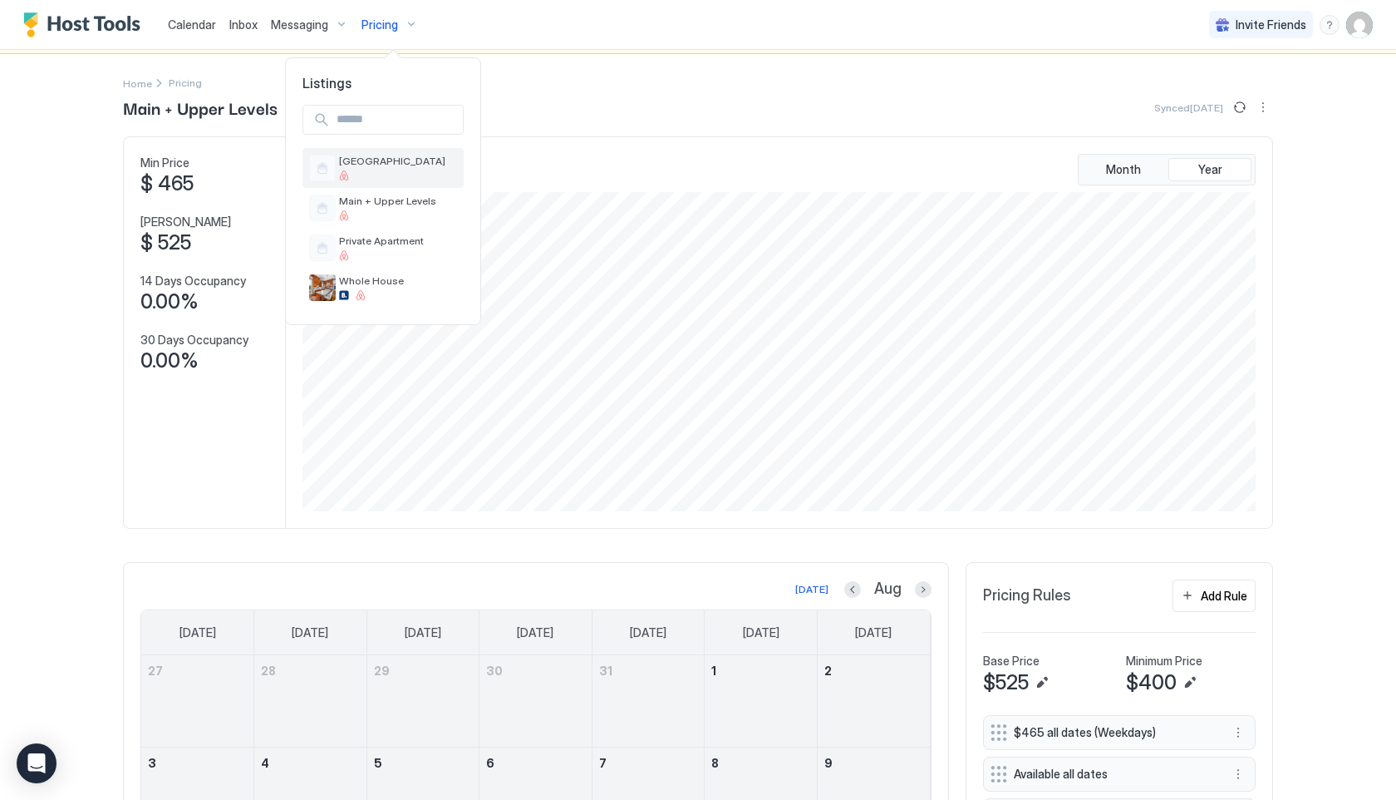
click at [403, 169] on div "[GEOGRAPHIC_DATA]" at bounding box center [398, 168] width 118 height 26
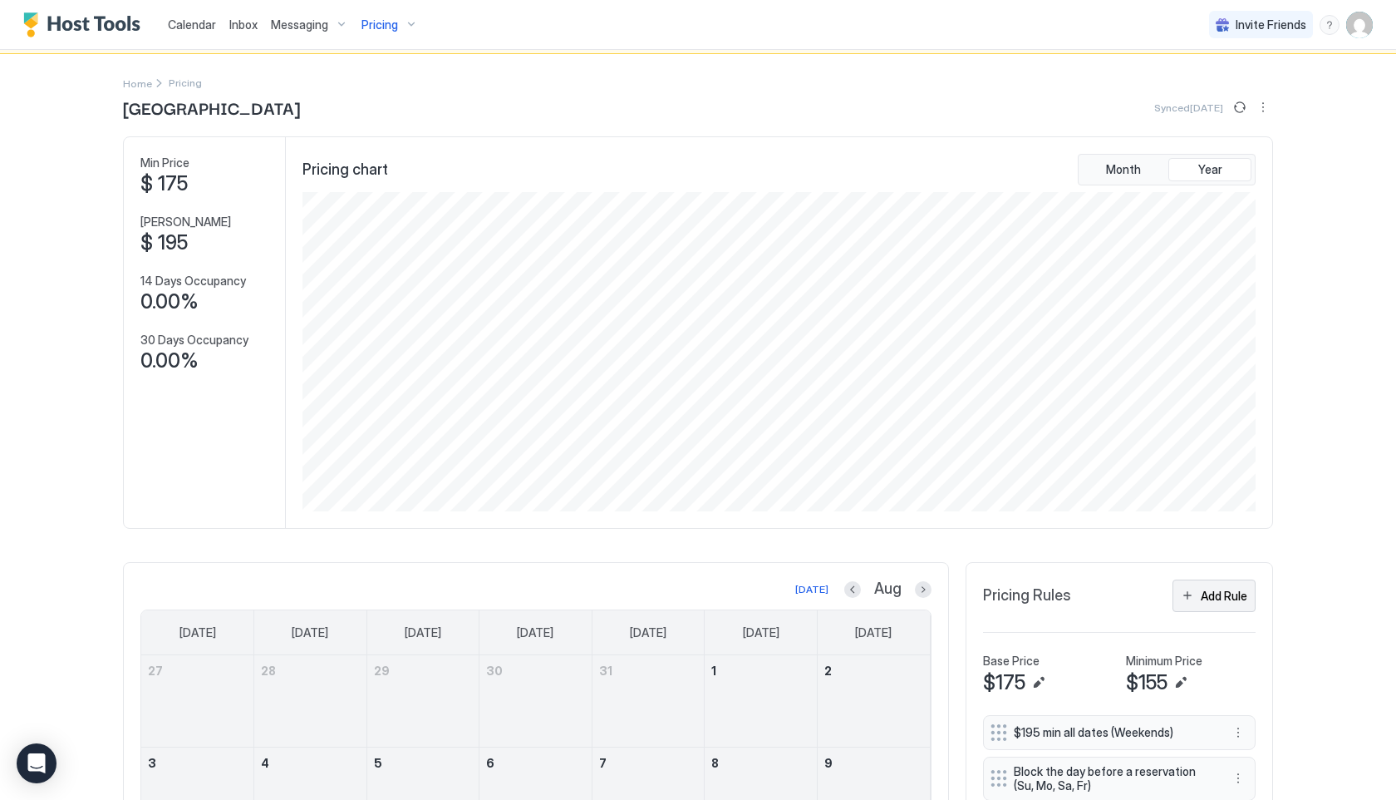
click at [1196, 588] on button "Add Rule" at bounding box center [1214, 595] width 83 height 32
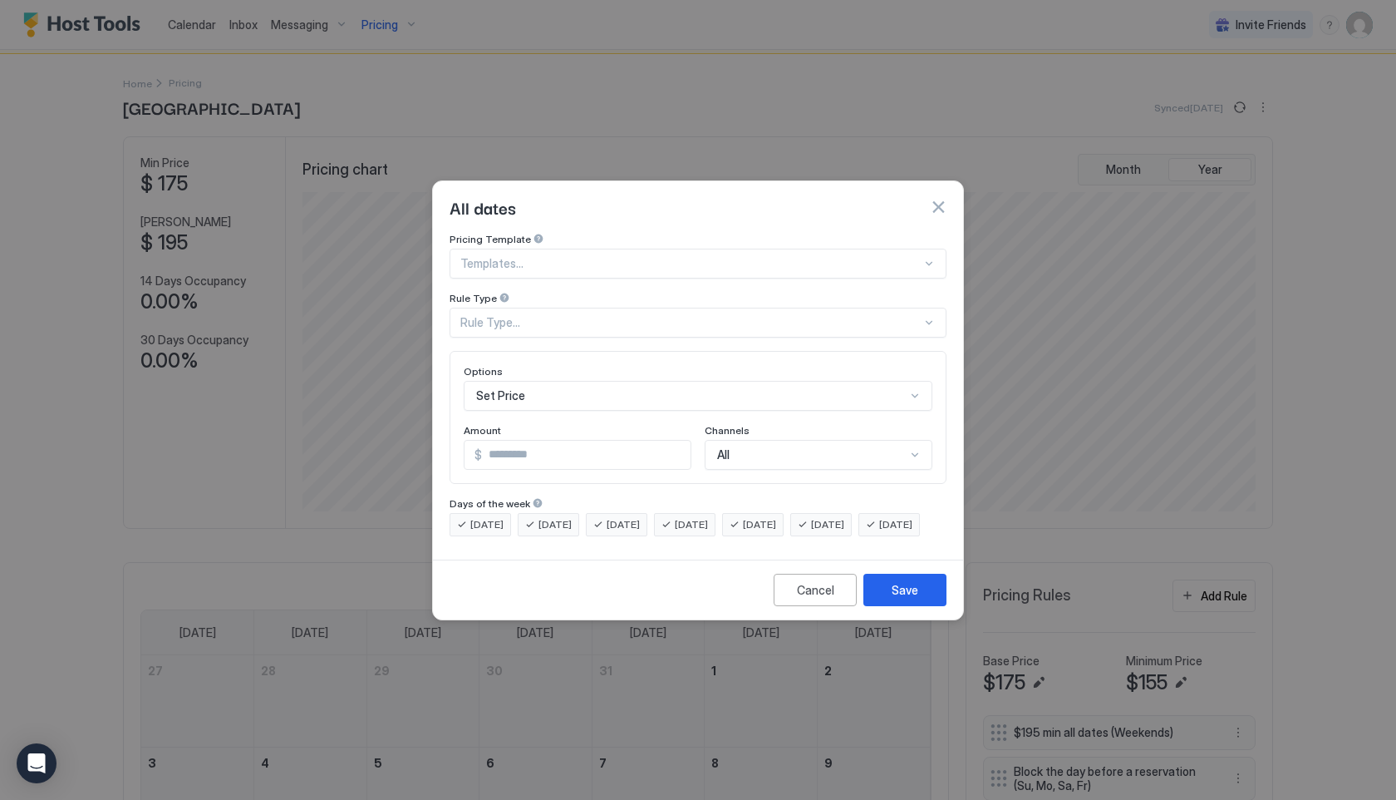
click at [548, 256] on div at bounding box center [690, 263] width 461 height 15
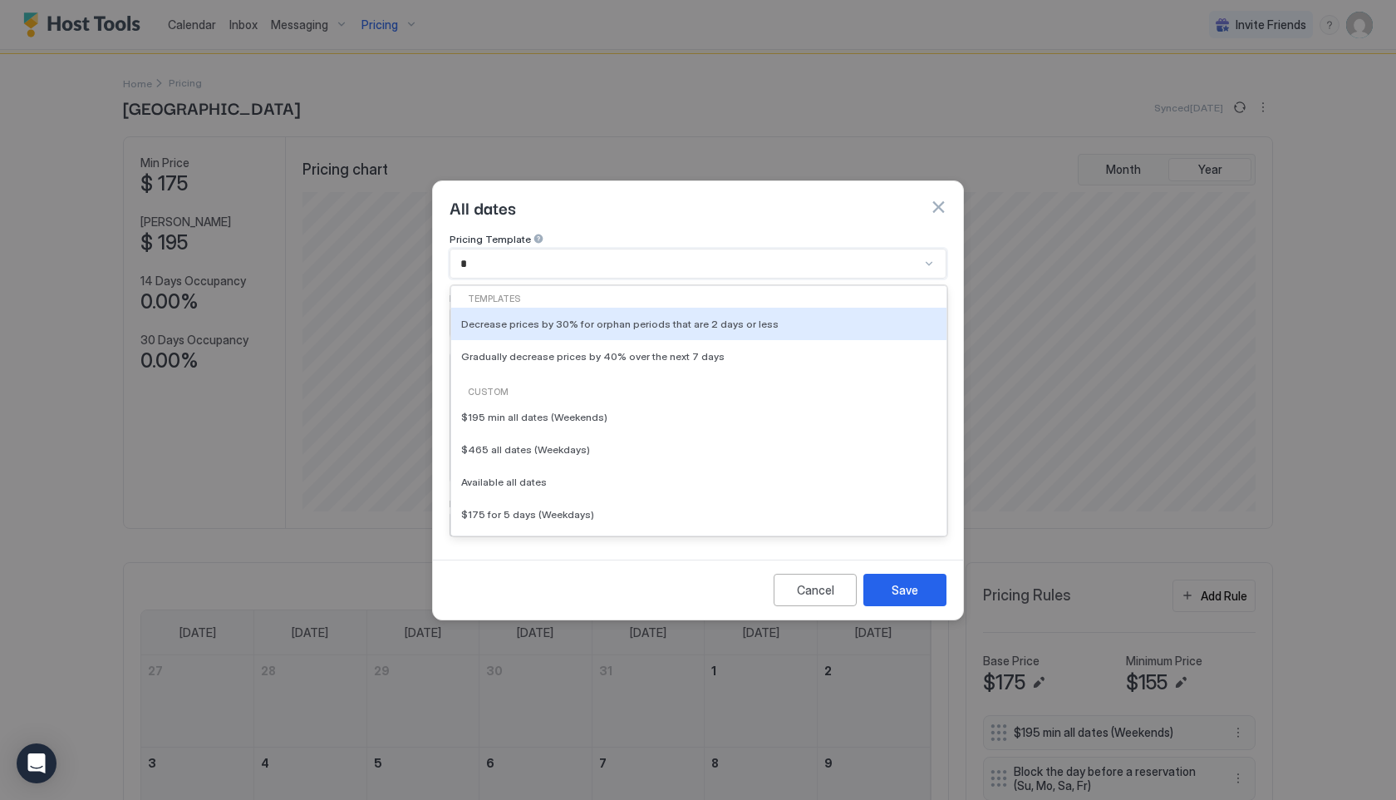
type input "**"
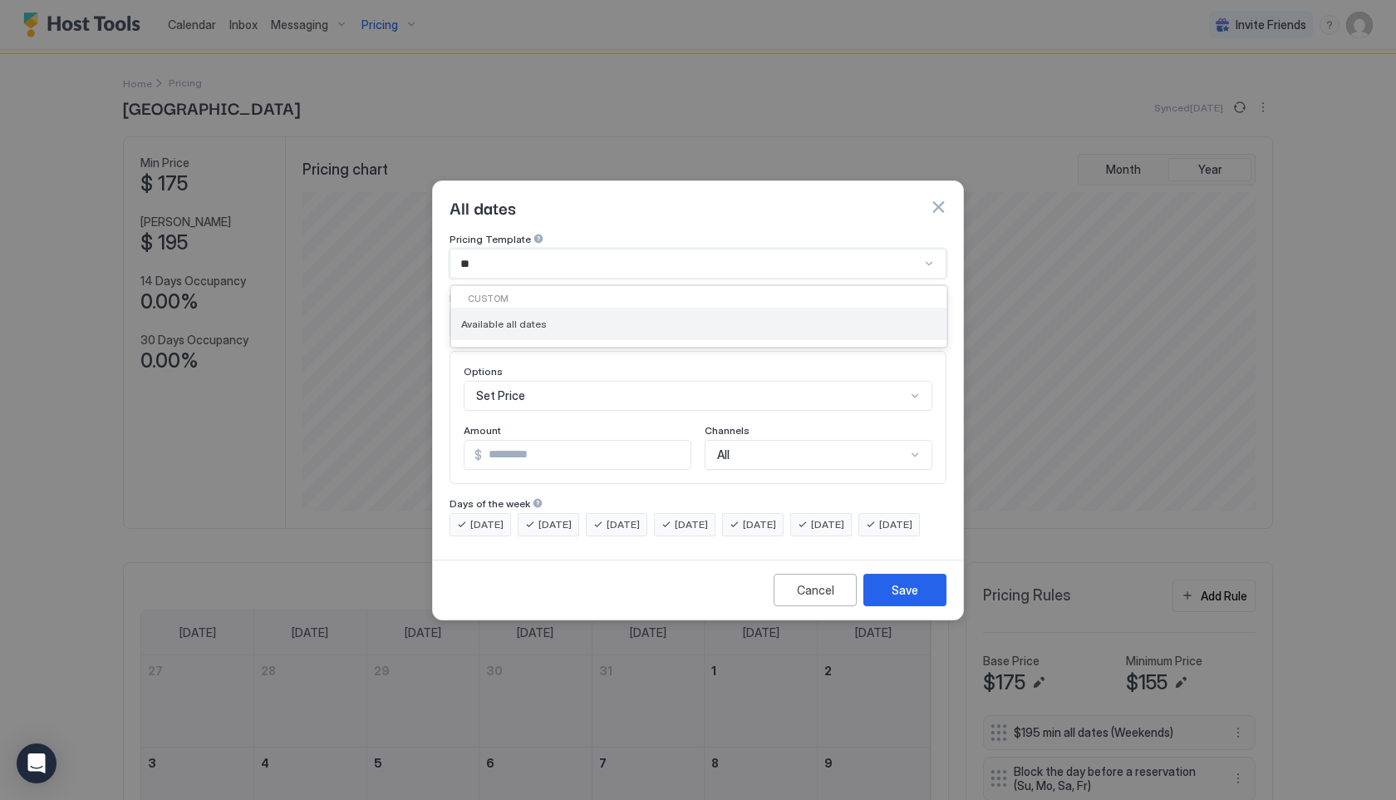
click at [528, 317] on span "Available all dates" at bounding box center [504, 323] width 86 height 12
click at [538, 447] on div "Available" at bounding box center [570, 454] width 189 height 15
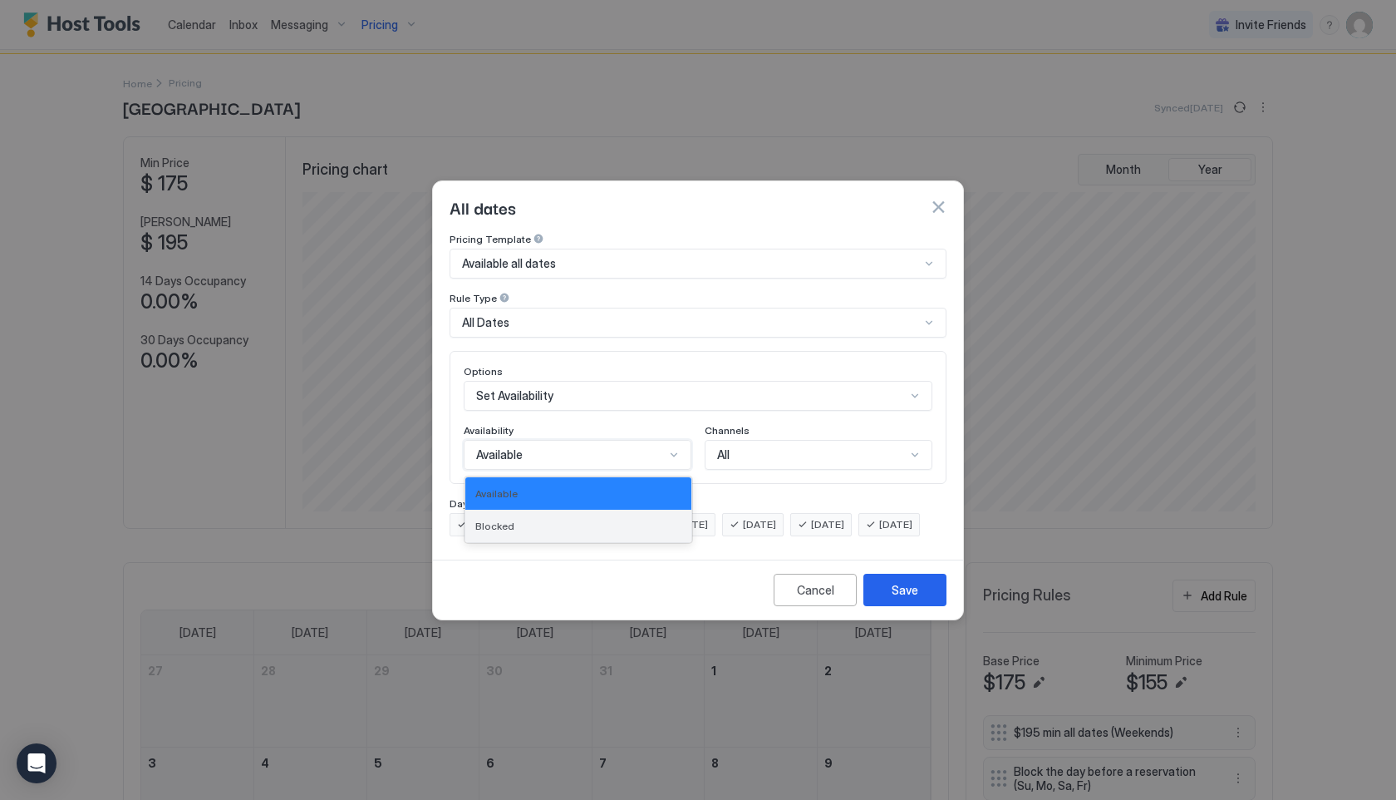
drag, startPoint x: 542, startPoint y: 501, endPoint x: 544, endPoint y: 513, distance: 11.8
click at [544, 513] on div "Blocked" at bounding box center [578, 525] width 226 height 32
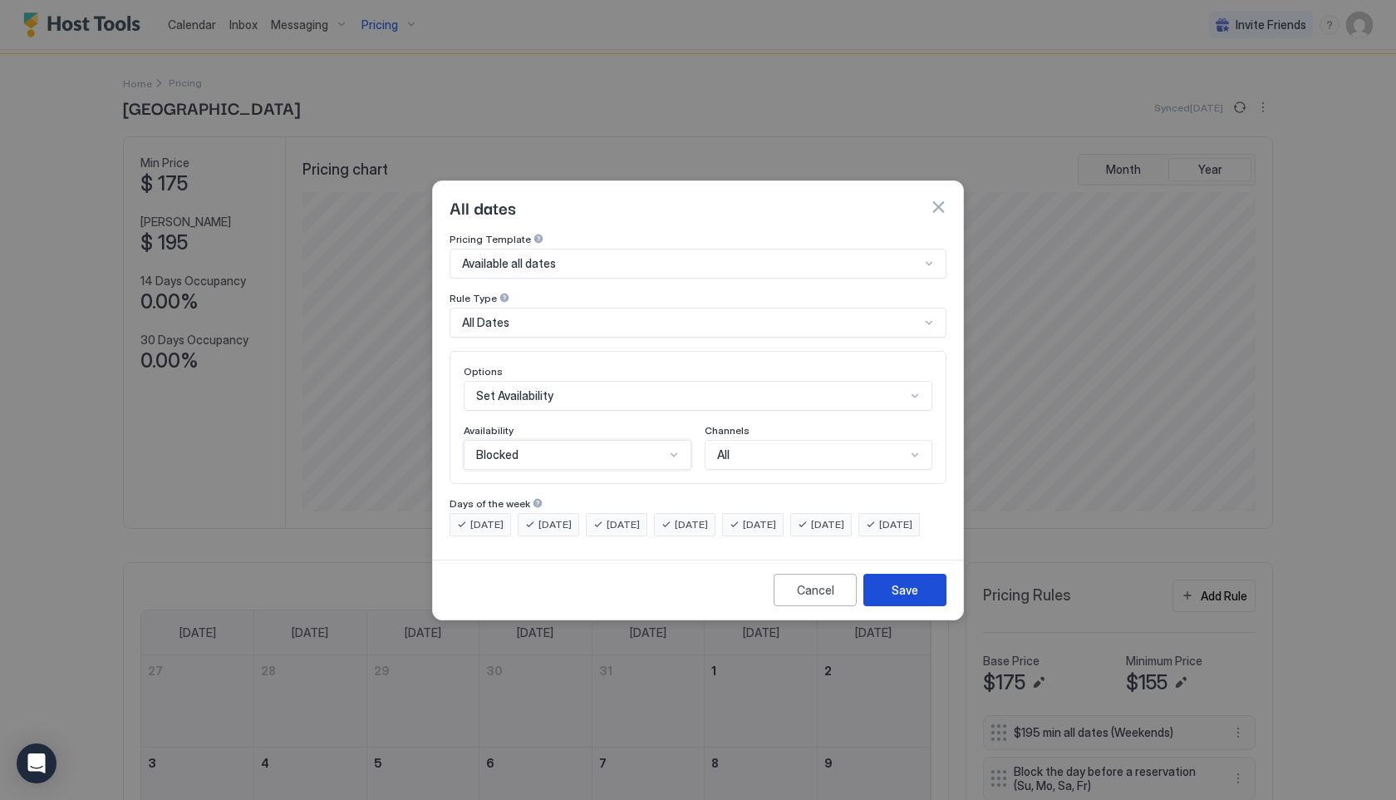
click at [909, 598] on div "Save" at bounding box center [905, 589] width 27 height 17
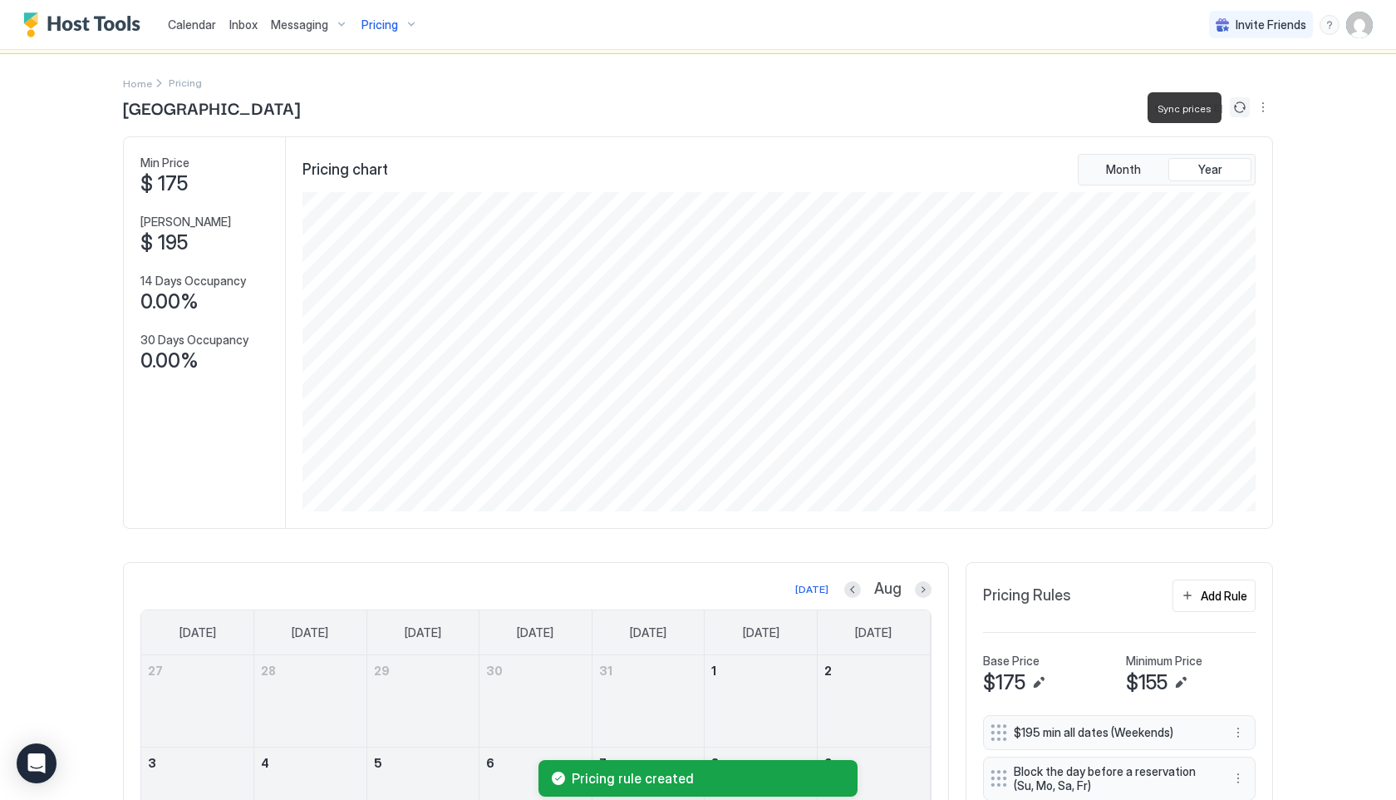
click at [1242, 107] on button "Sync prices" at bounding box center [1240, 107] width 20 height 20
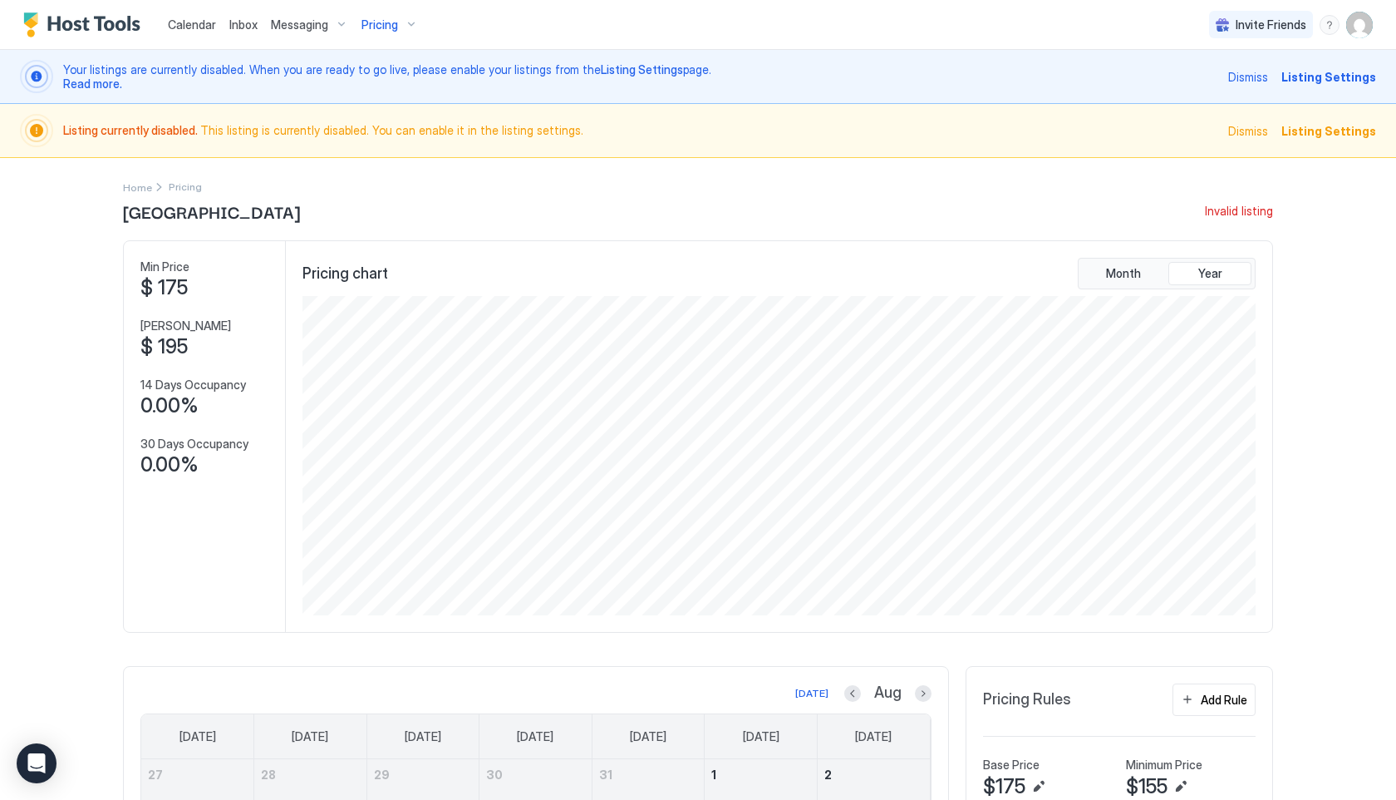
click at [1340, 135] on span "Listing Settings" at bounding box center [1329, 130] width 95 height 17
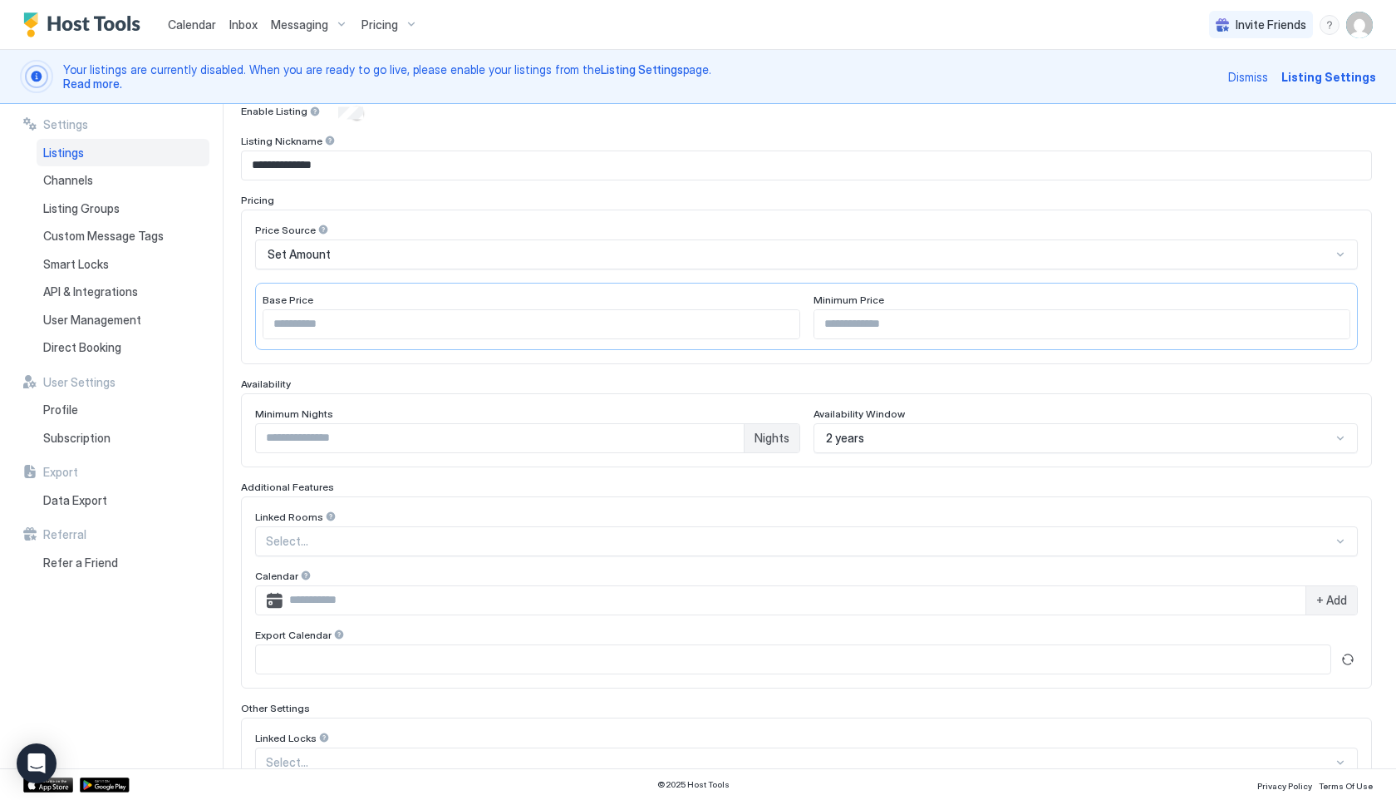
scroll to position [295, 0]
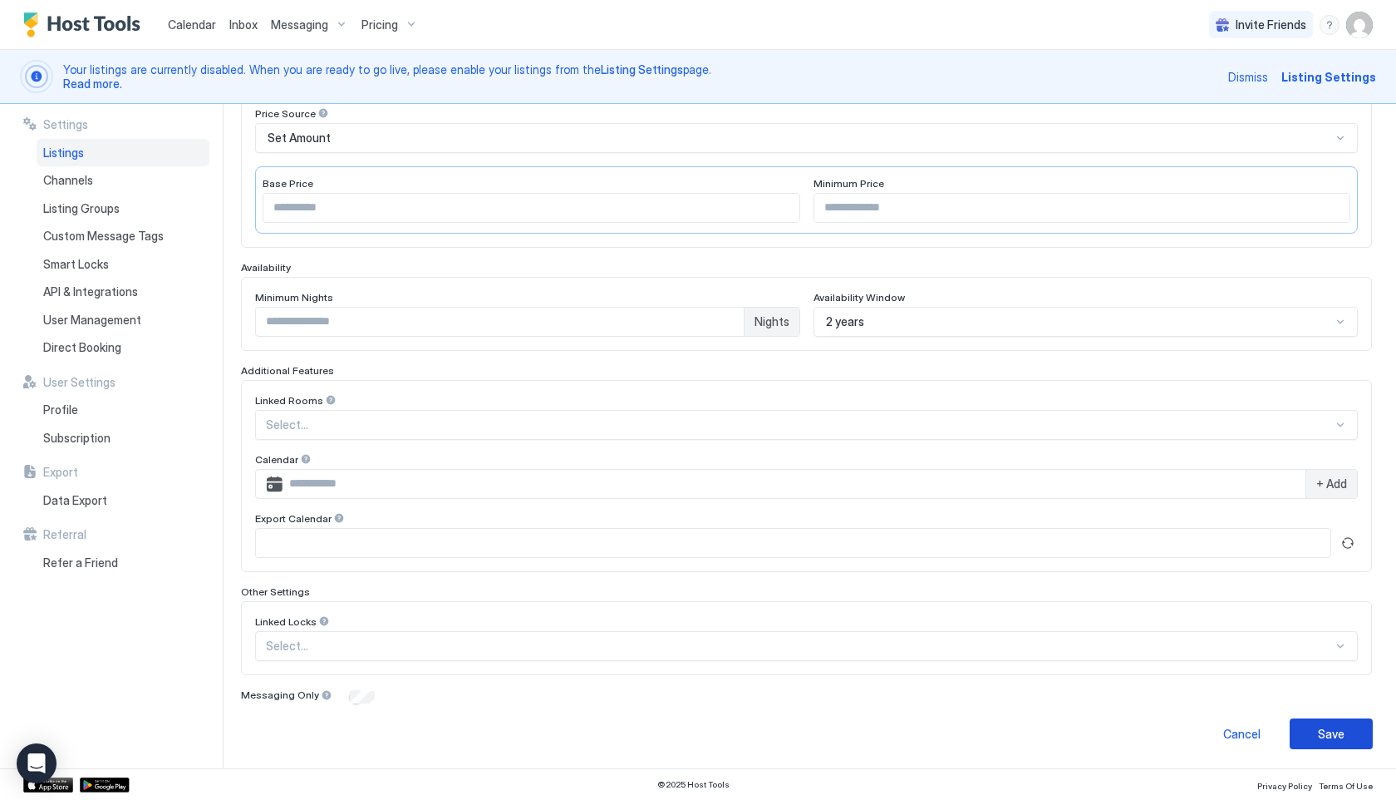
click at [1339, 730] on div "Save" at bounding box center [1331, 733] width 27 height 17
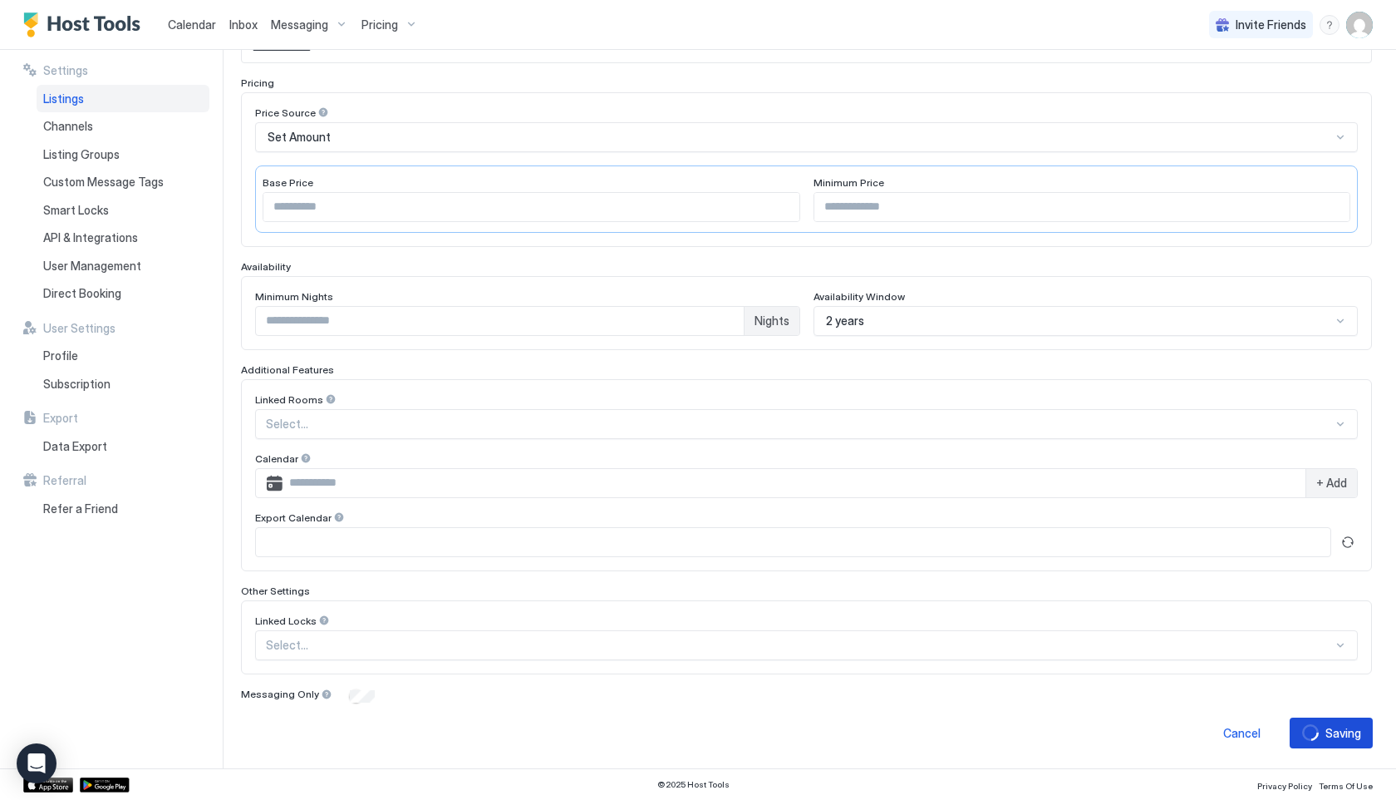
scroll to position [241, 0]
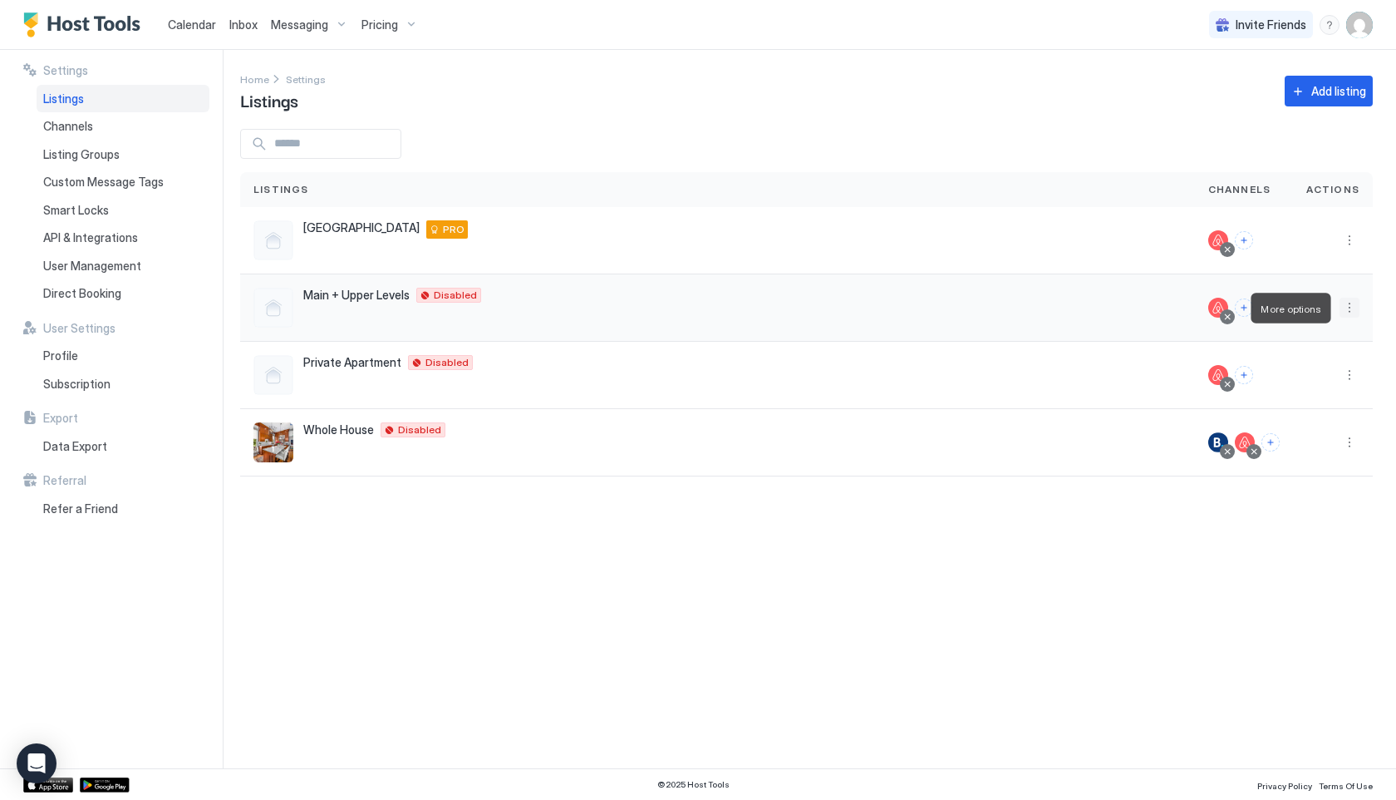
click at [1350, 312] on button "More options" at bounding box center [1350, 308] width 20 height 20
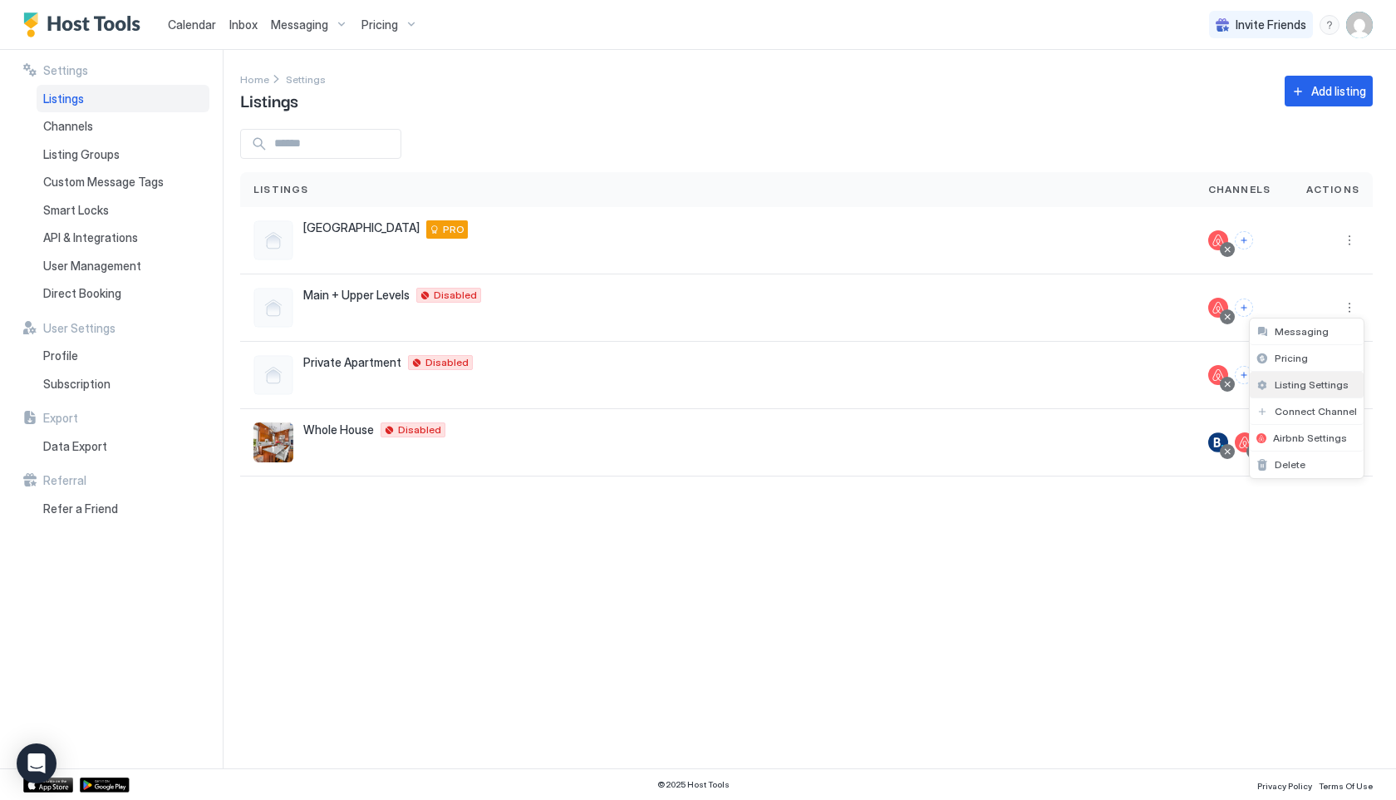
click at [1317, 388] on span "Listing Settings" at bounding box center [1312, 384] width 74 height 12
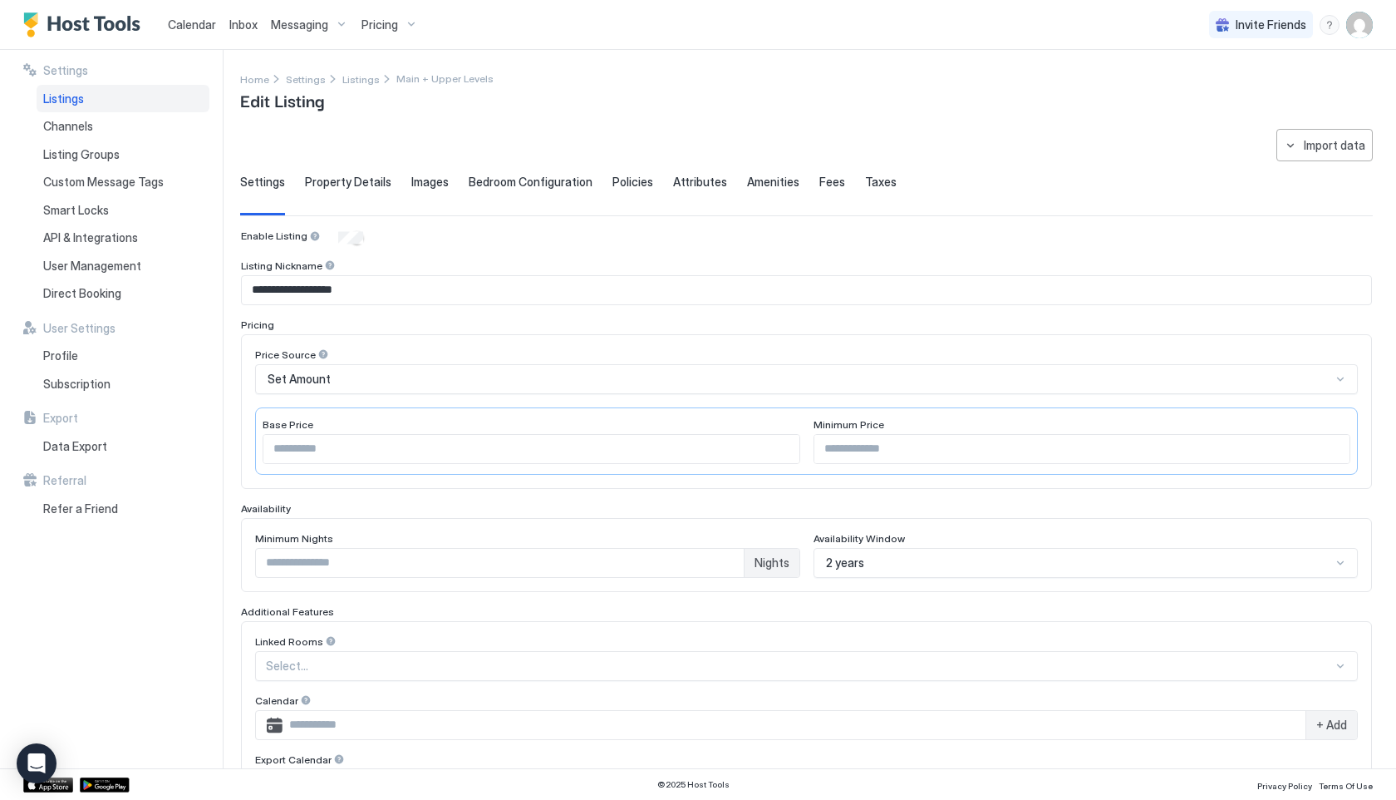
scroll to position [231, 0]
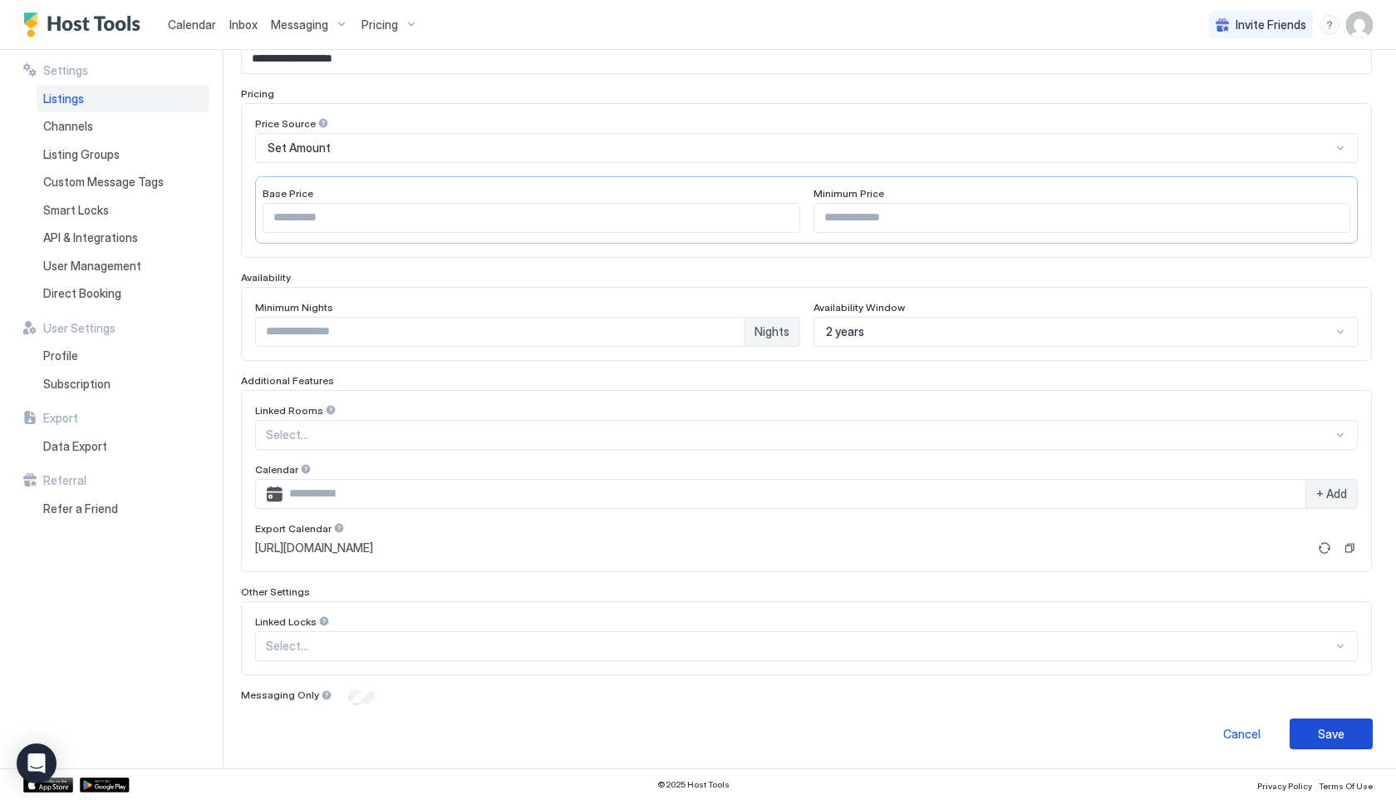
click at [1321, 736] on div "Save" at bounding box center [1331, 733] width 27 height 17
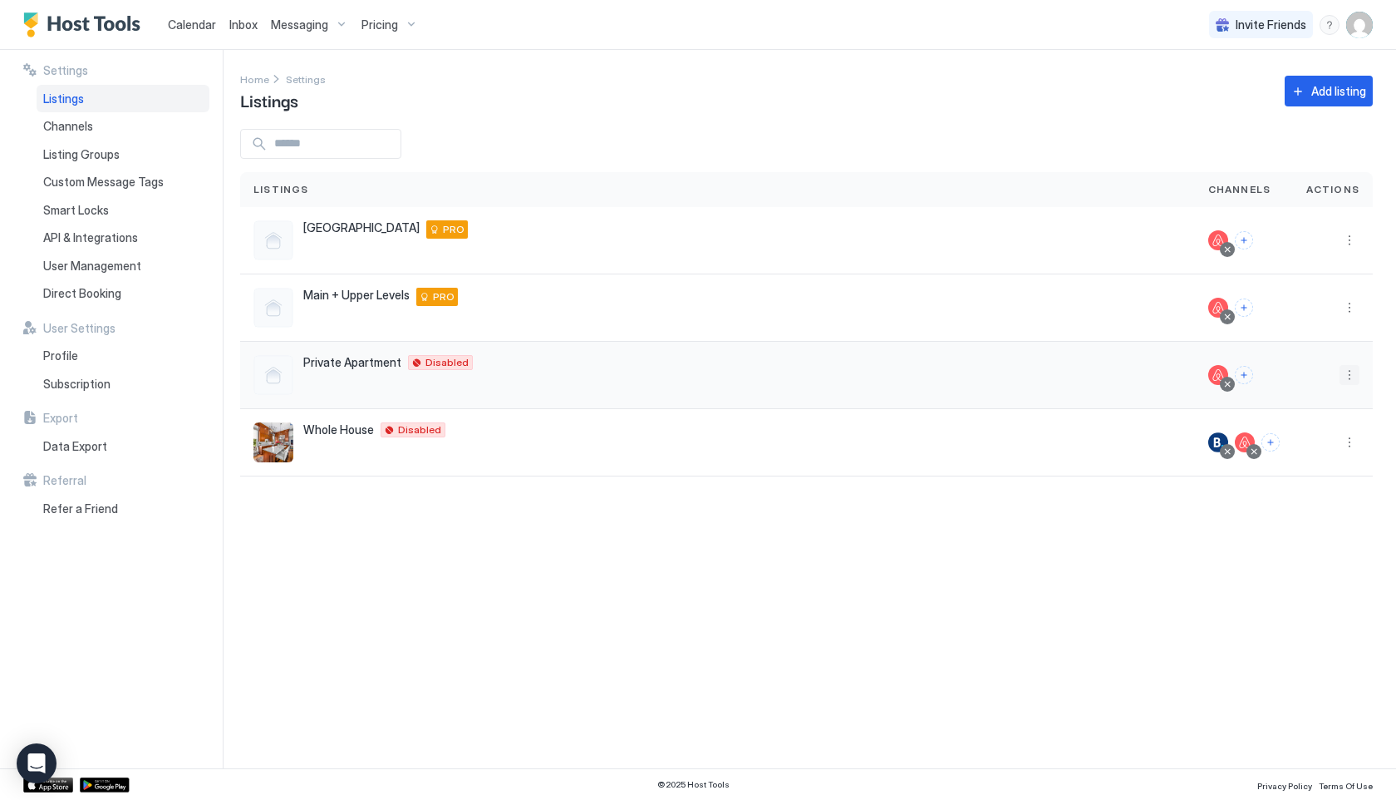
click at [1352, 381] on button "More options" at bounding box center [1350, 375] width 20 height 20
click at [1316, 455] on span "Listing Settings" at bounding box center [1312, 451] width 74 height 12
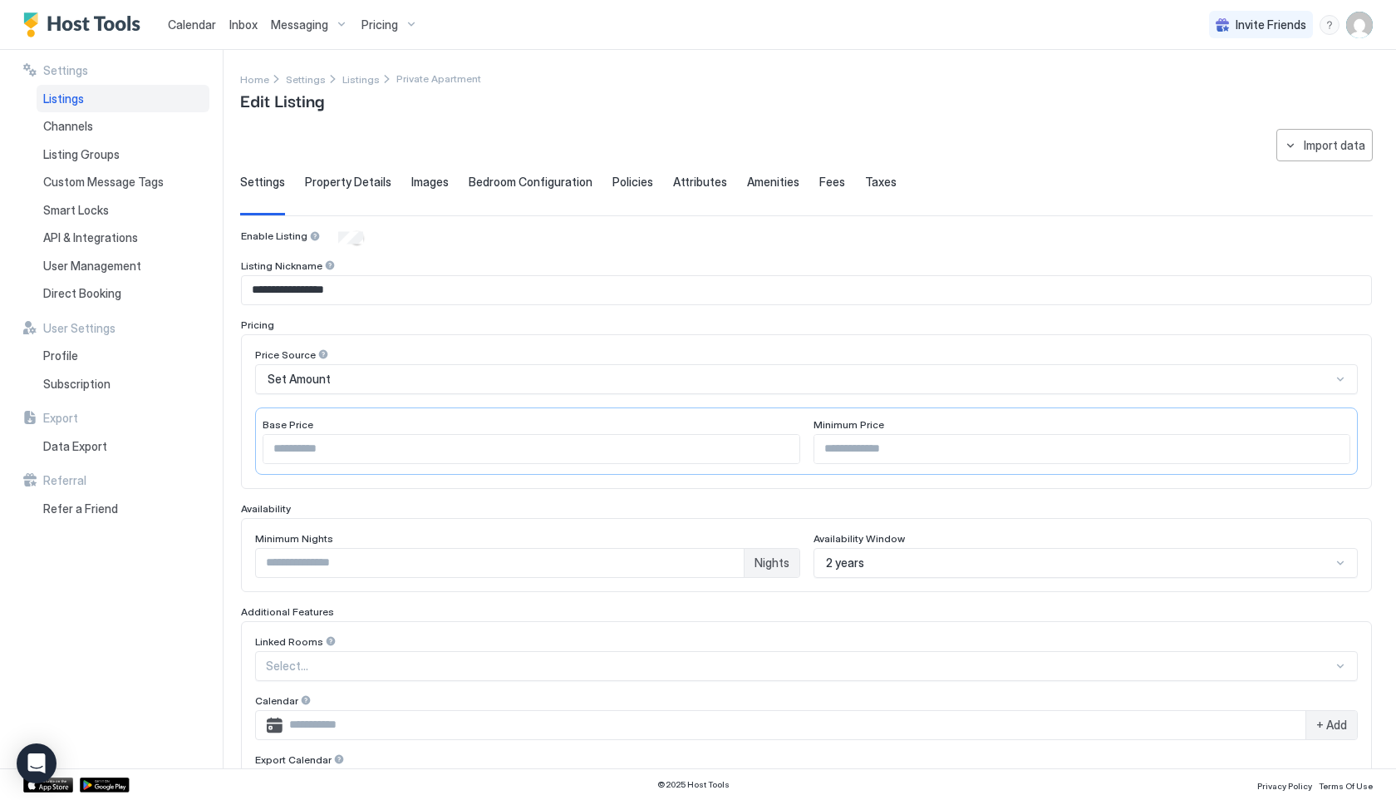
scroll to position [231, 0]
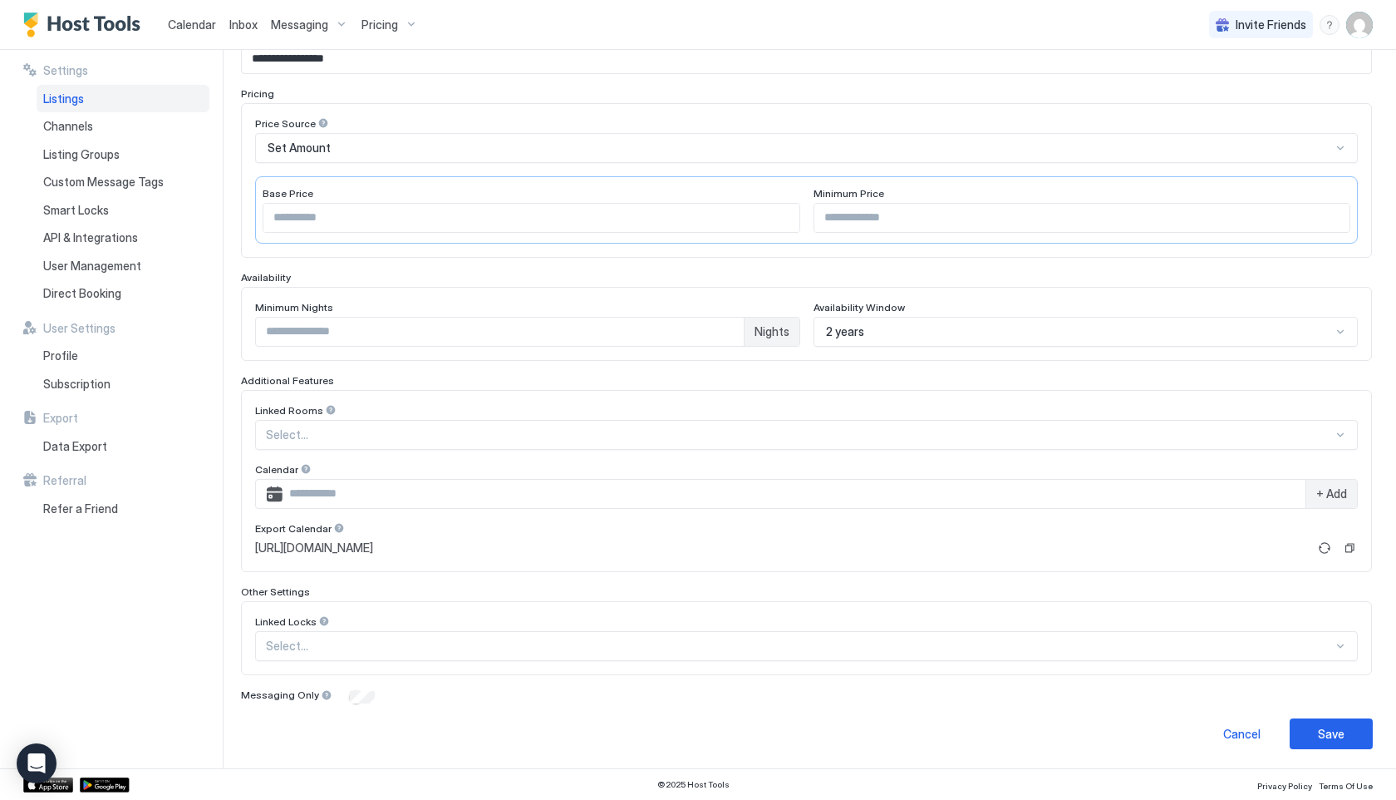
click at [1351, 740] on button "Save" at bounding box center [1331, 733] width 83 height 31
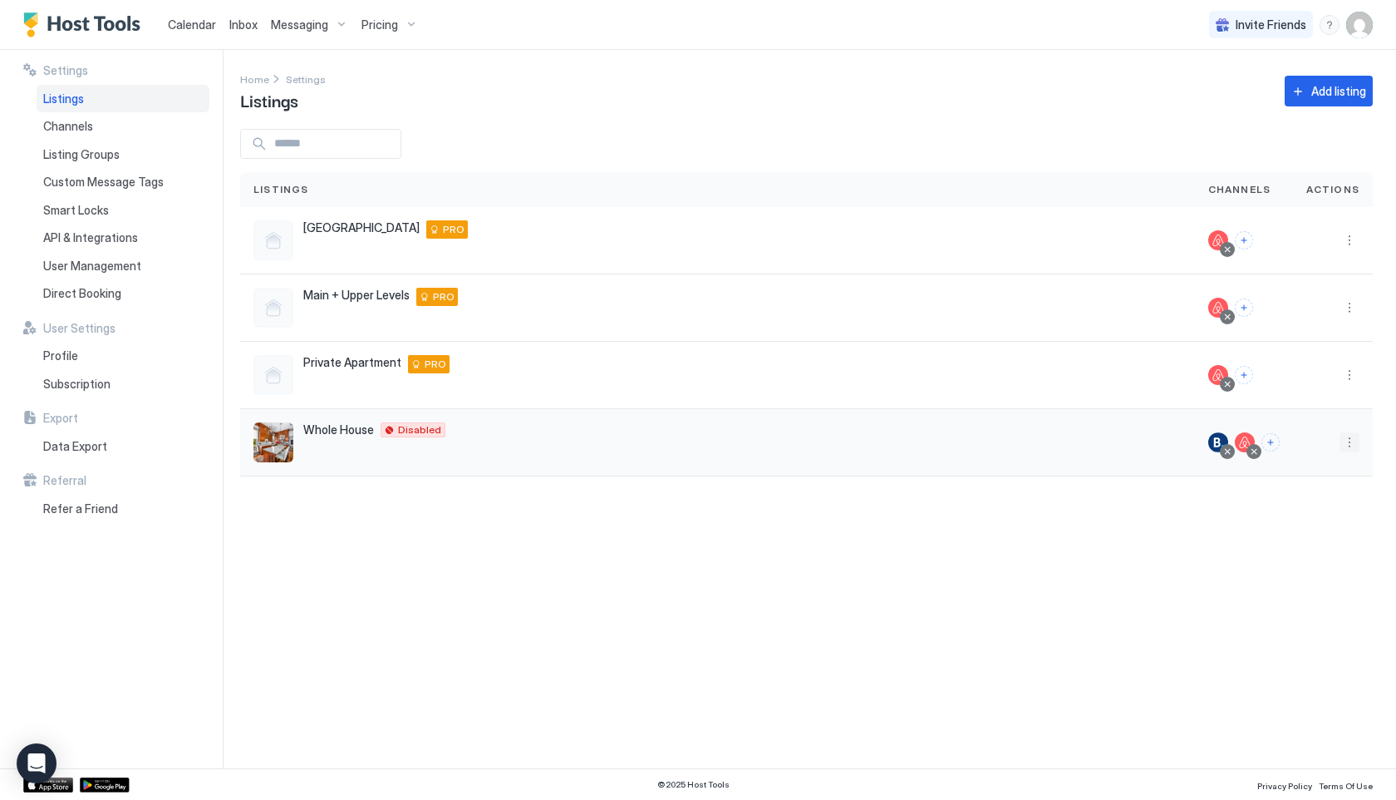
click at [1354, 448] on button "More options" at bounding box center [1350, 442] width 20 height 20
click at [1333, 522] on span "Listing Settings" at bounding box center [1312, 519] width 74 height 12
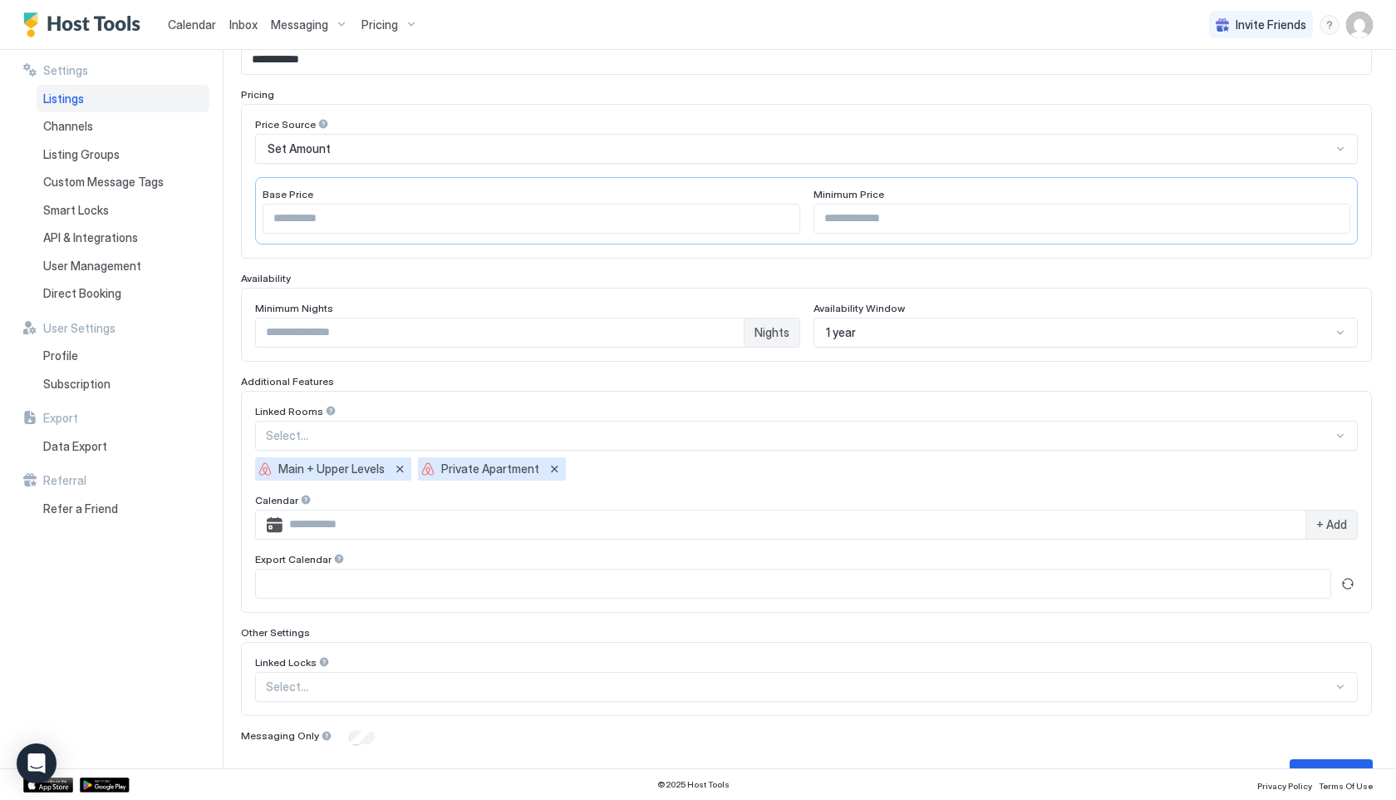
scroll to position [271, 0]
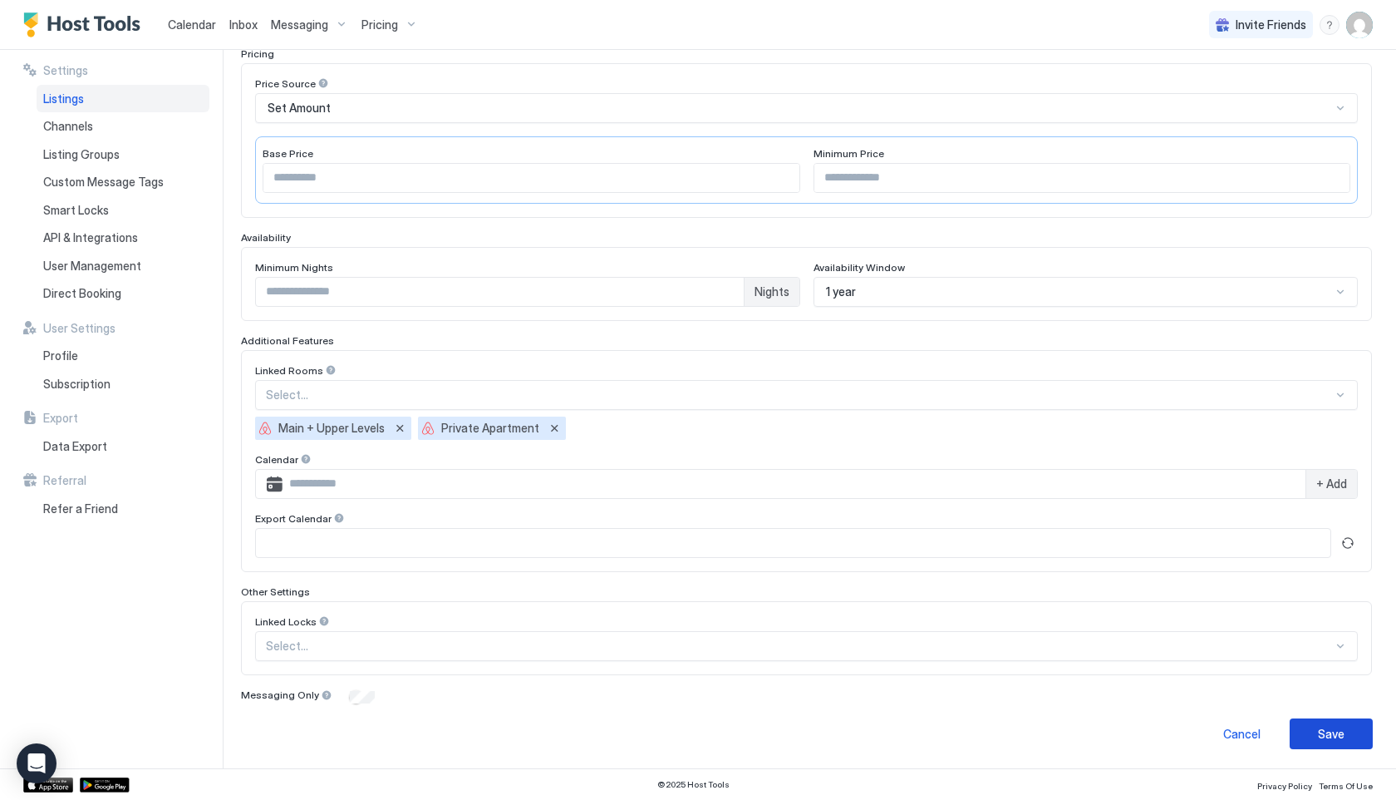
click at [1305, 734] on button "Save" at bounding box center [1331, 733] width 83 height 31
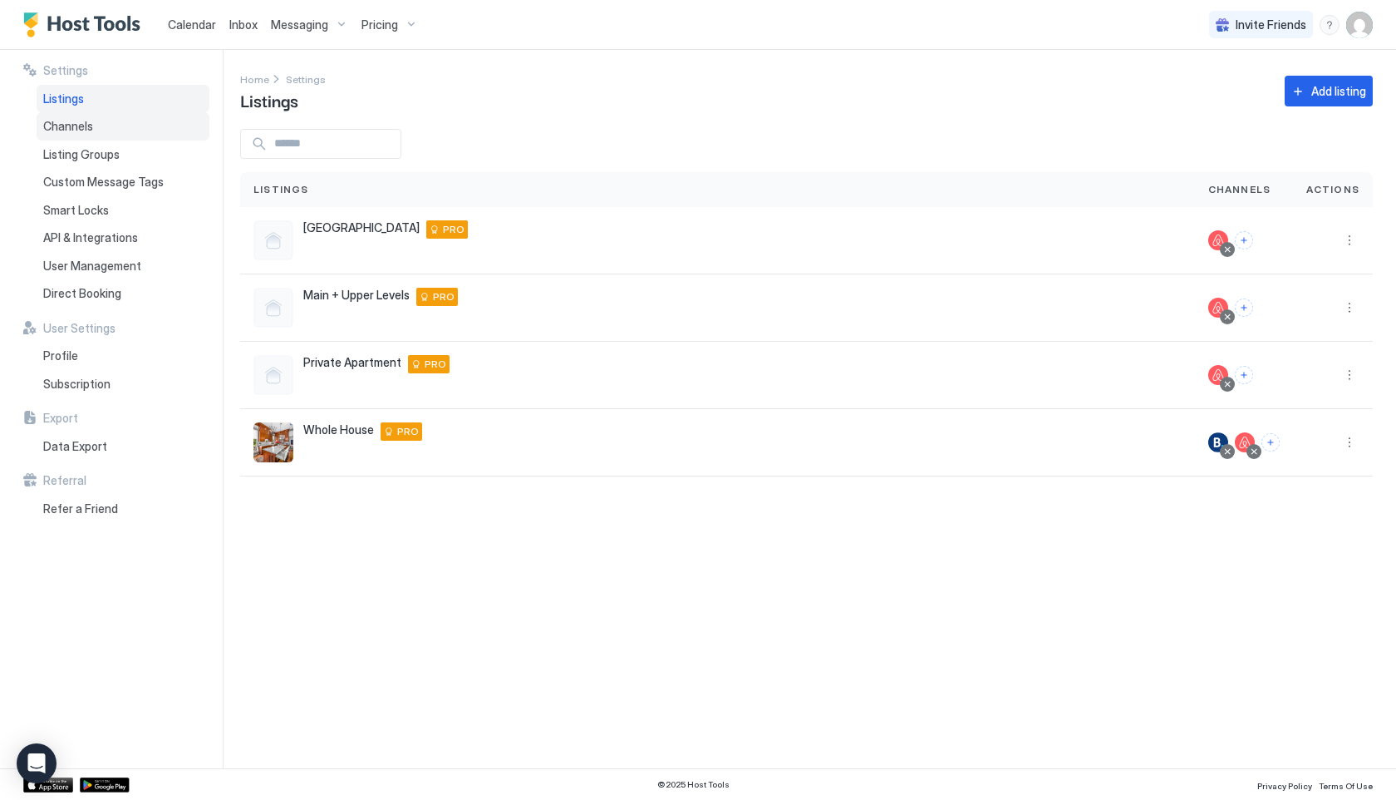
click at [105, 127] on div "Channels" at bounding box center [123, 126] width 173 height 28
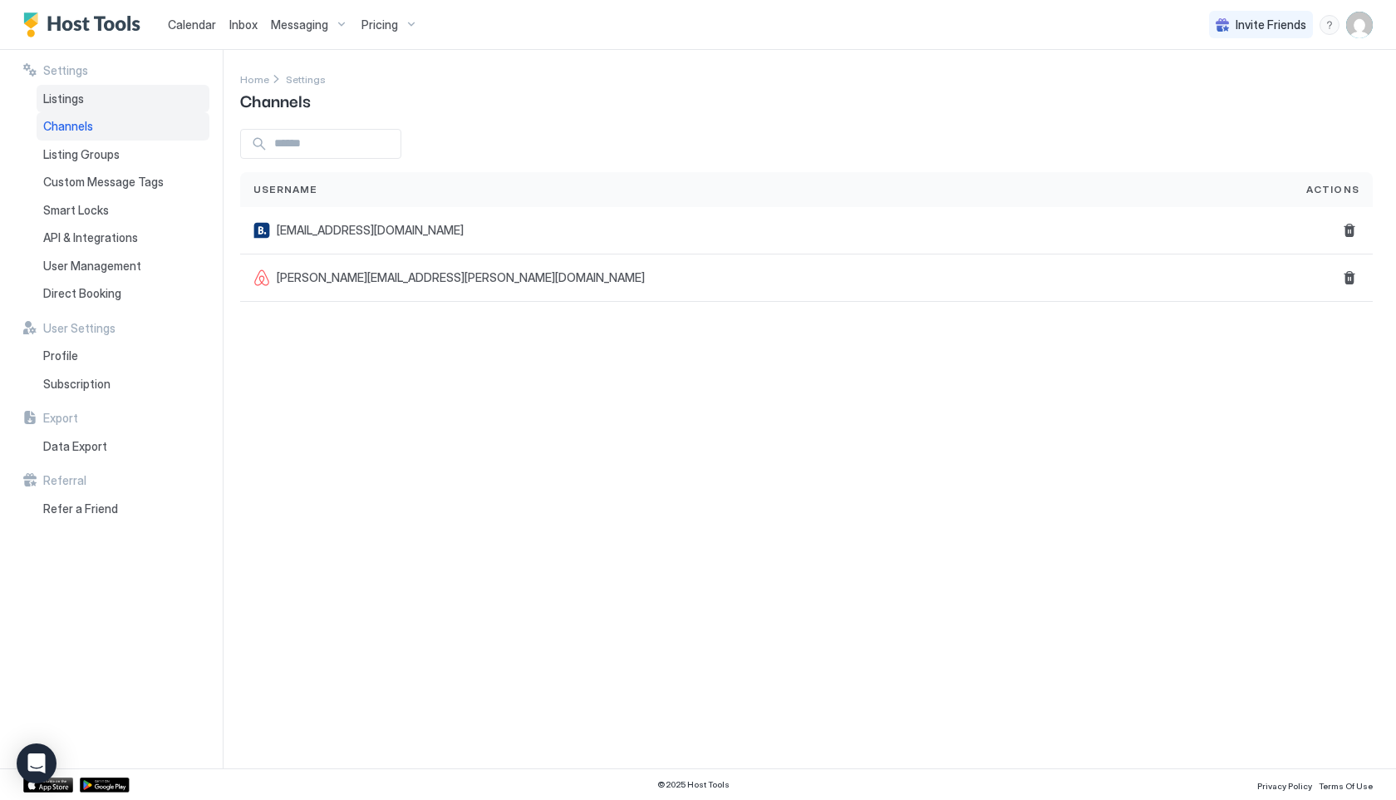
click at [90, 96] on div "Listings" at bounding box center [123, 99] width 173 height 28
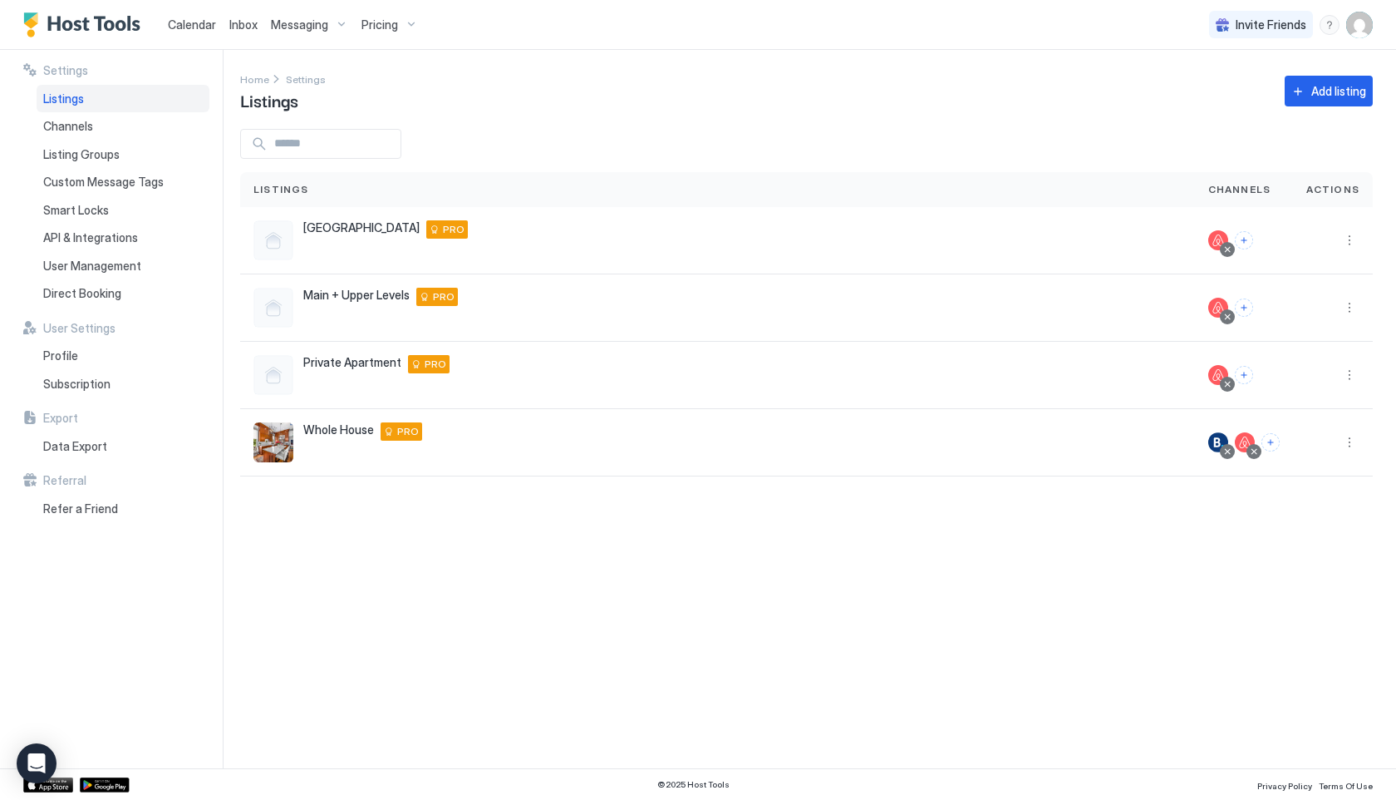
click at [370, 27] on span "Pricing" at bounding box center [380, 24] width 37 height 15
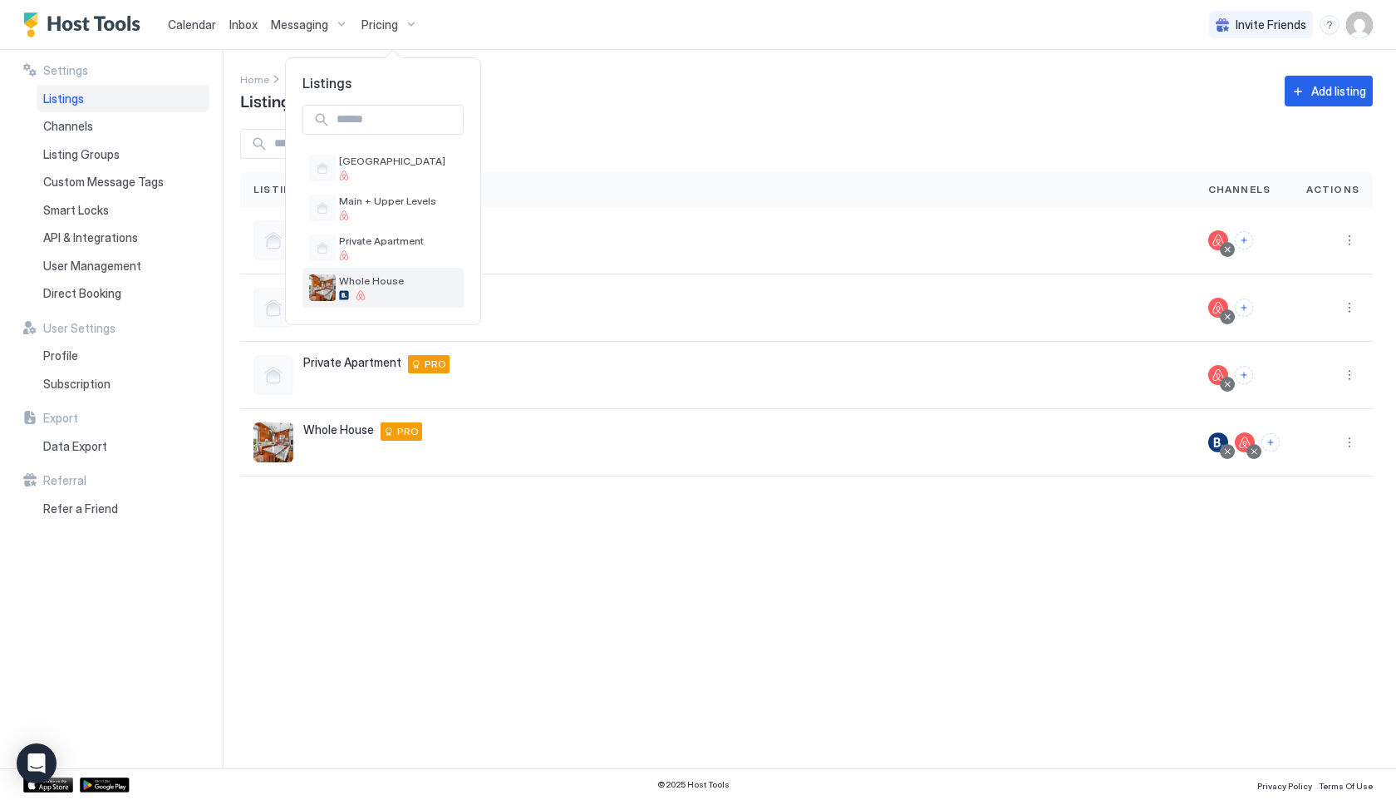
click at [398, 297] on div at bounding box center [398, 295] width 118 height 10
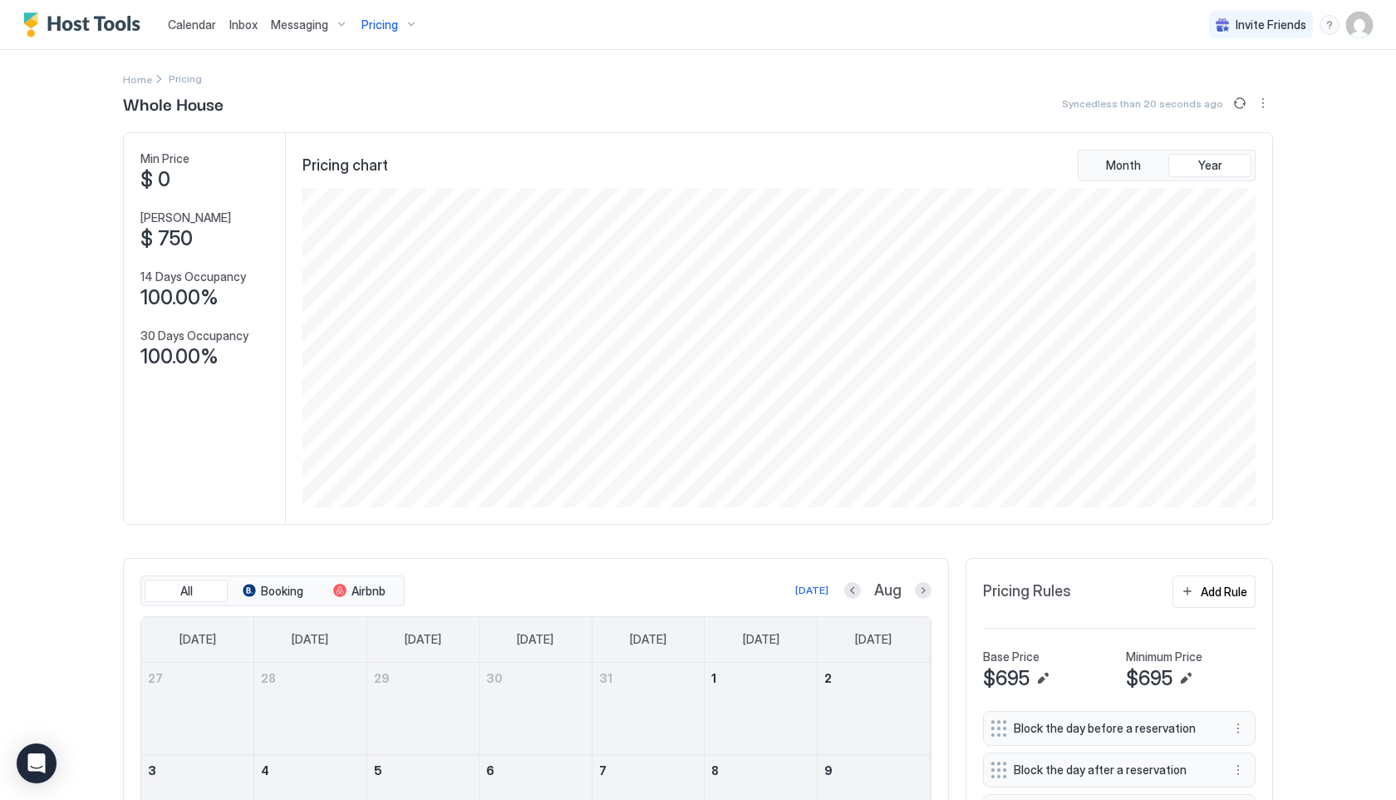
click at [393, 30] on span "Pricing" at bounding box center [380, 24] width 37 height 15
click at [403, 244] on span "Private Apartment" at bounding box center [398, 240] width 118 height 12
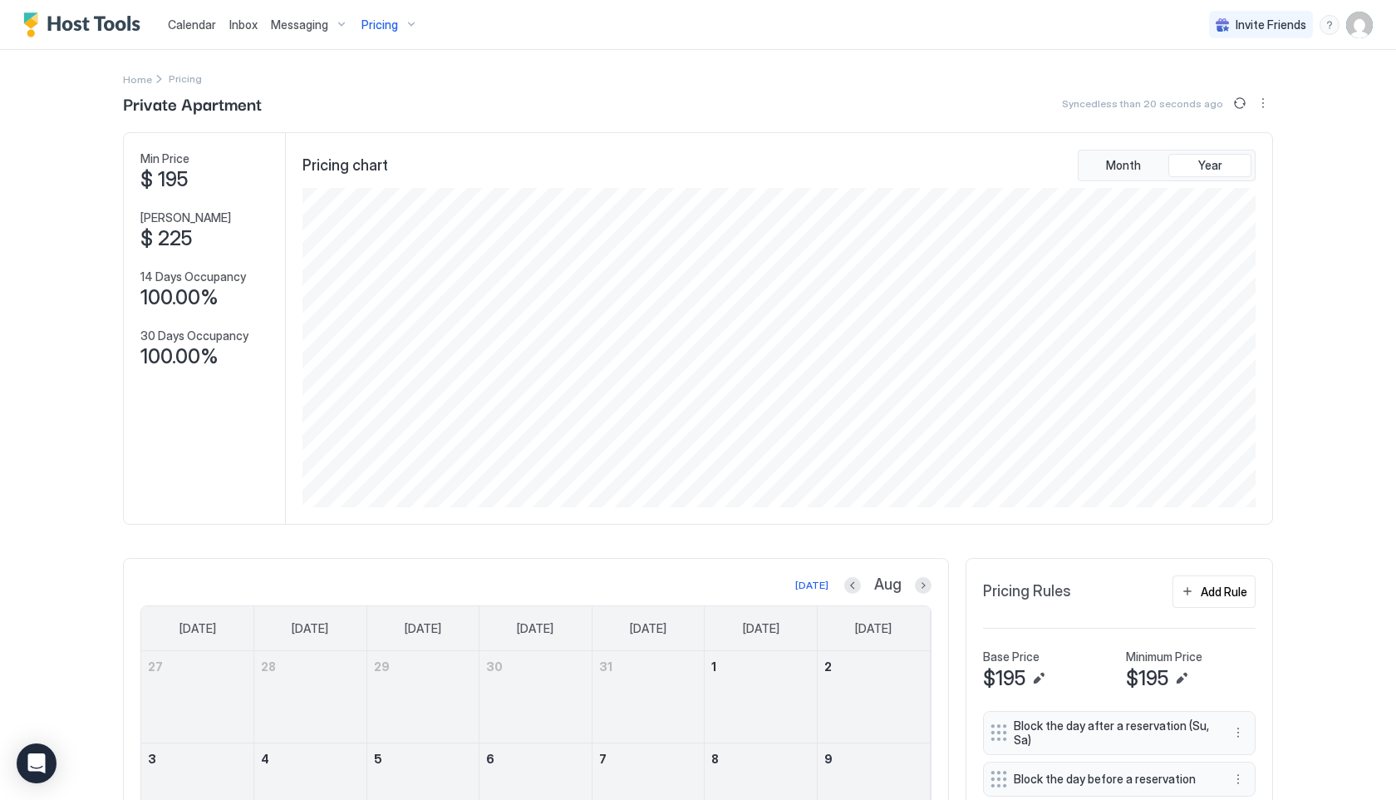
click at [374, 23] on span "Pricing" at bounding box center [380, 24] width 37 height 15
click at [401, 207] on span "Main + Upper Levels" at bounding box center [398, 200] width 118 height 12
click at [376, 32] on div "Pricing" at bounding box center [390, 25] width 70 height 28
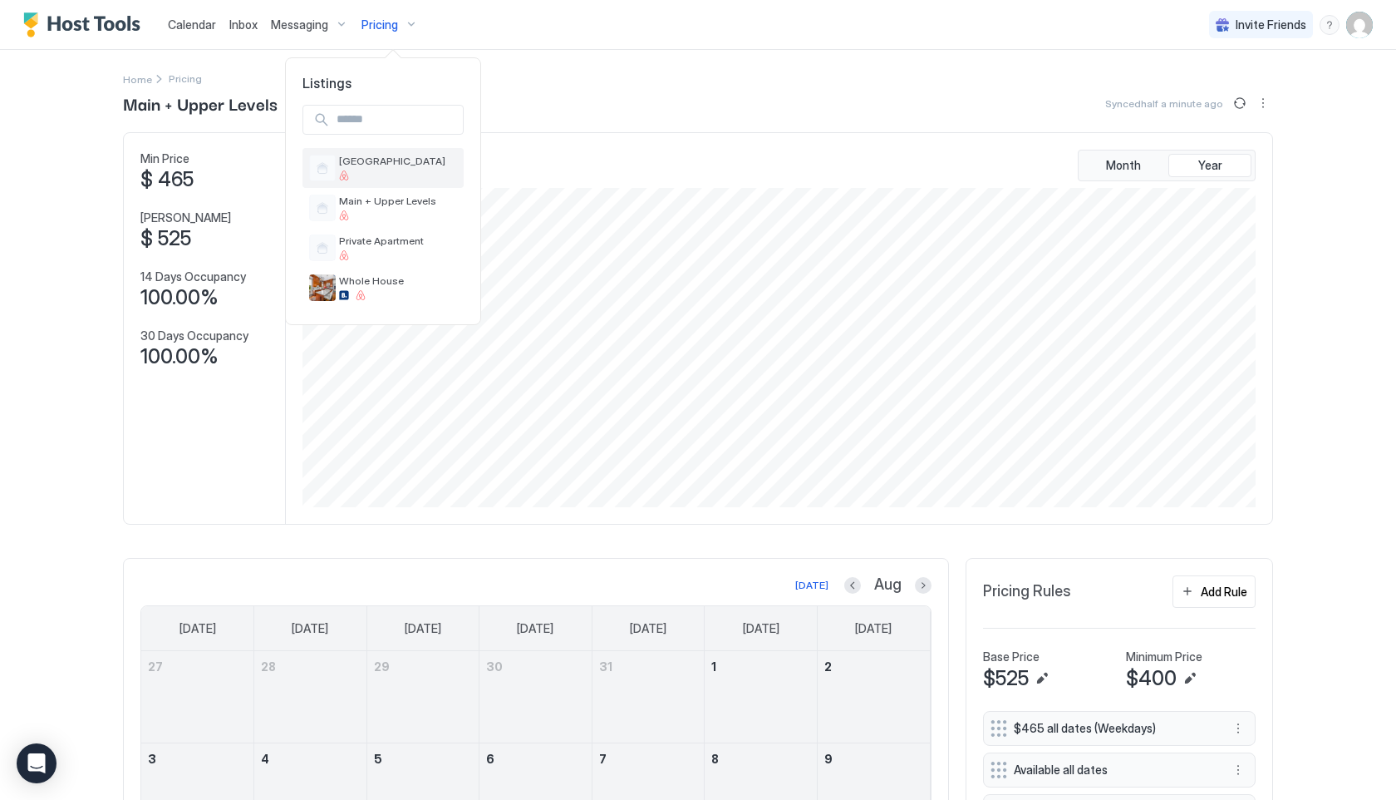
click at [387, 170] on div "[GEOGRAPHIC_DATA]" at bounding box center [398, 168] width 118 height 26
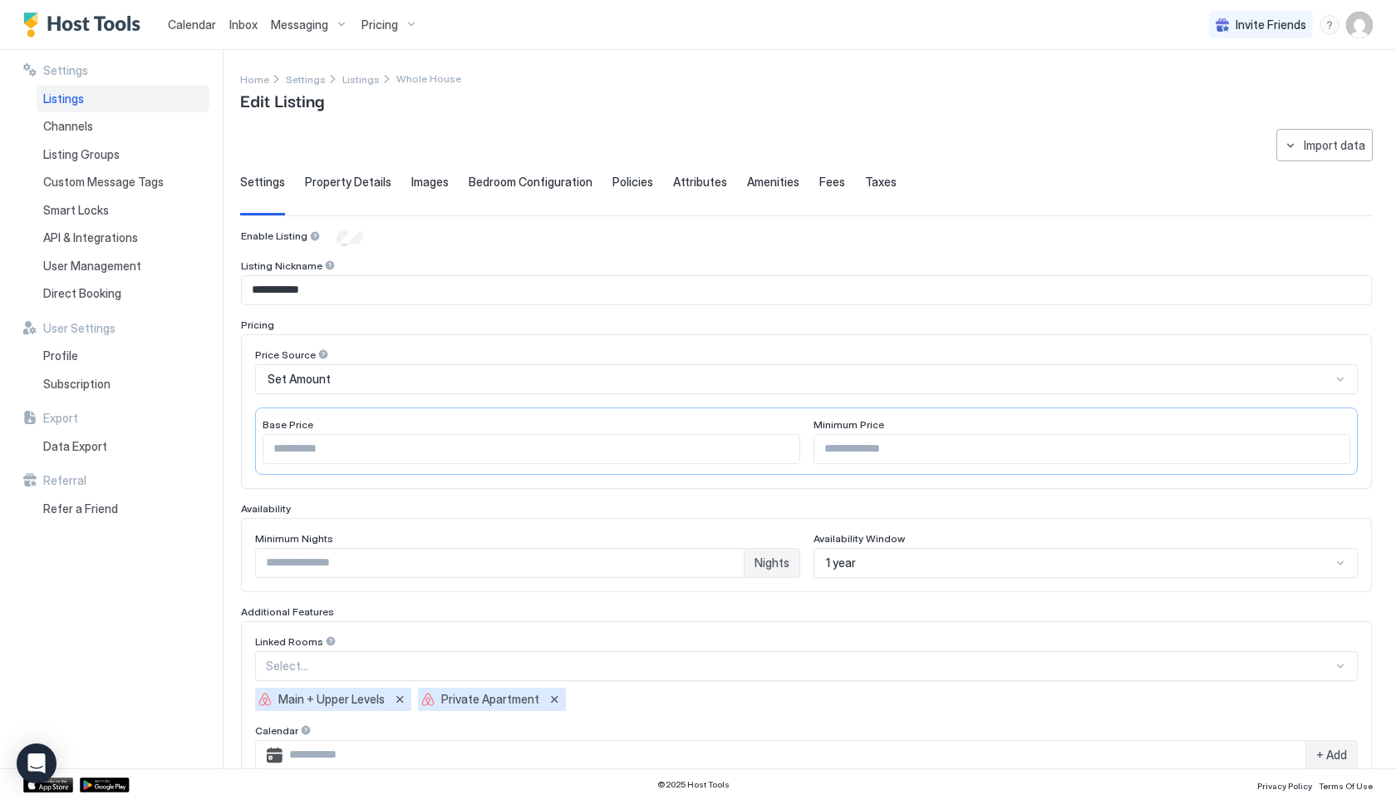
scroll to position [301, 0]
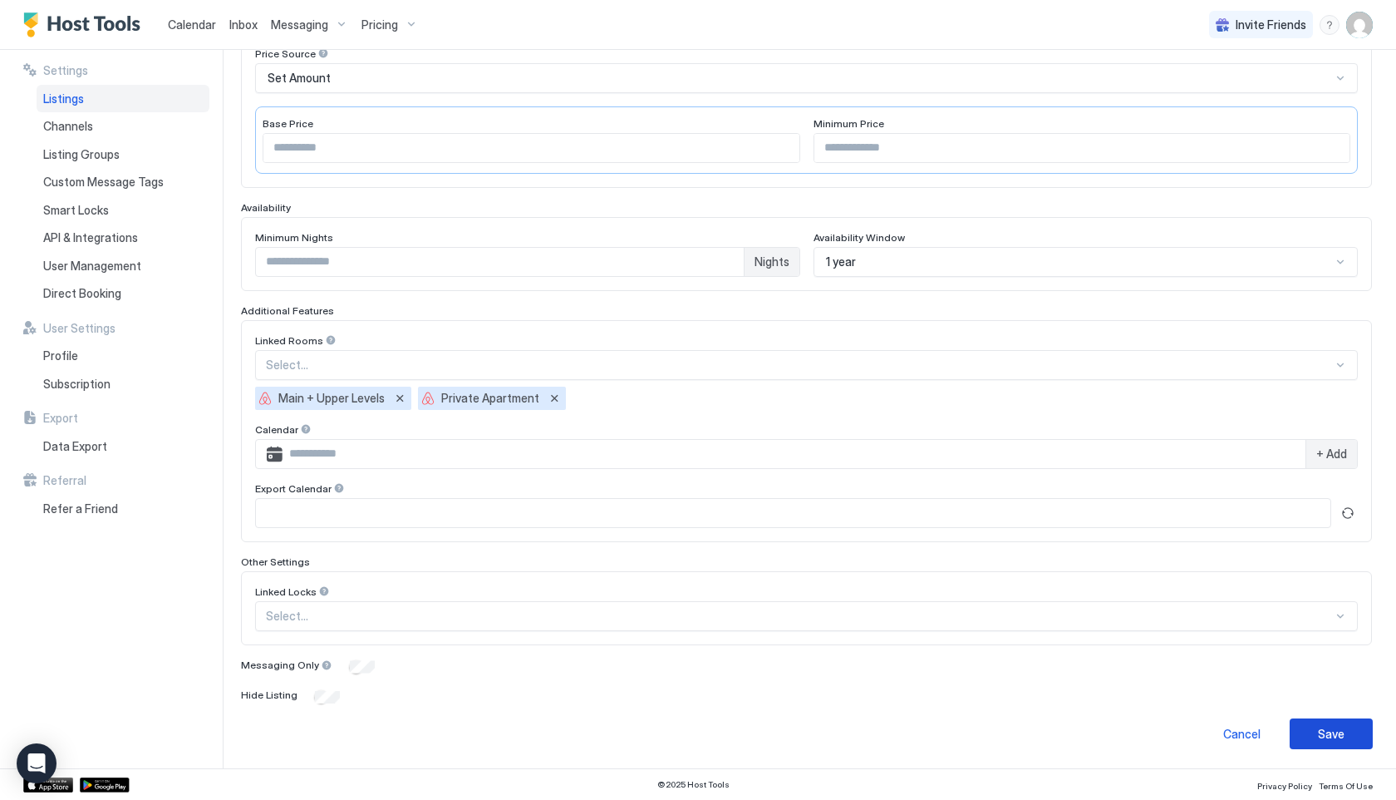
click at [1336, 741] on div "Save" at bounding box center [1331, 733] width 27 height 17
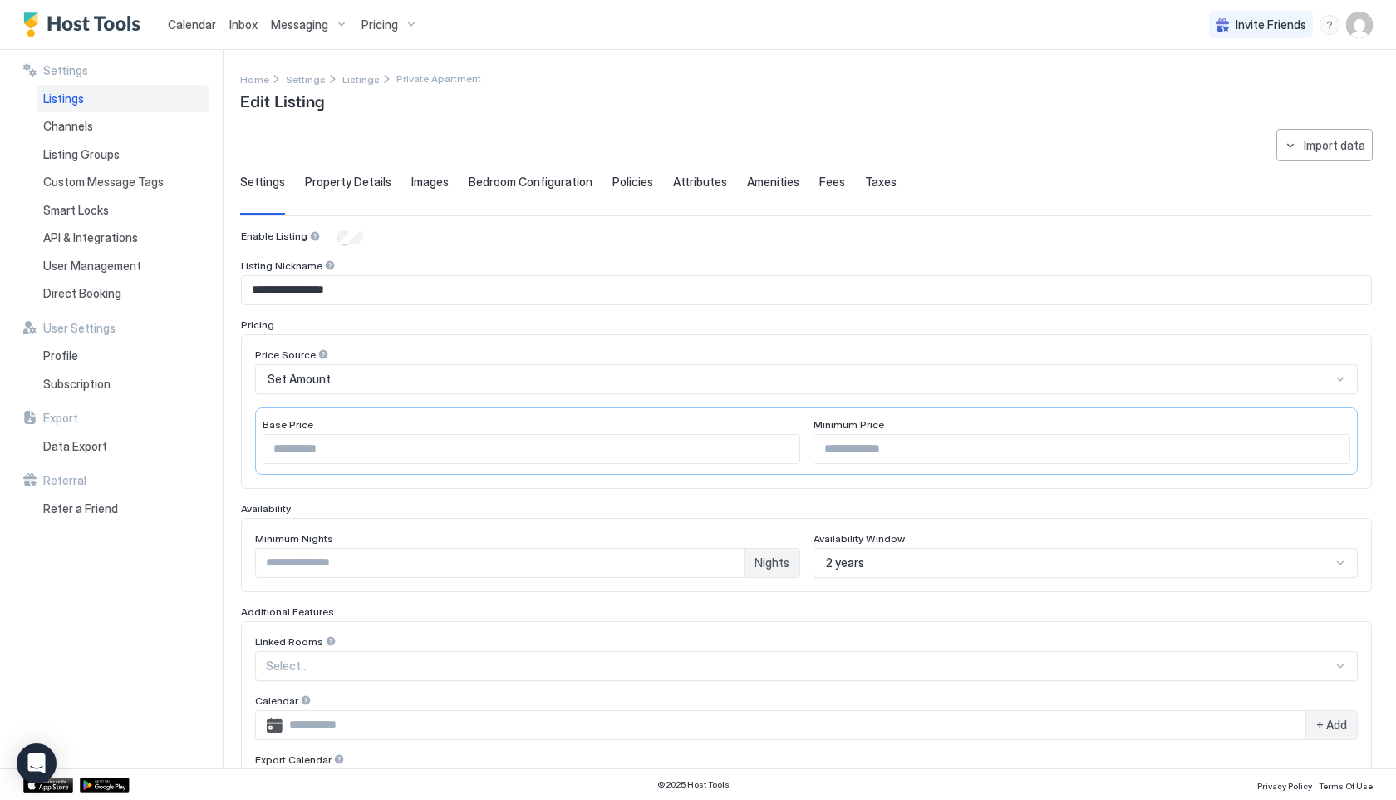
scroll to position [261, 0]
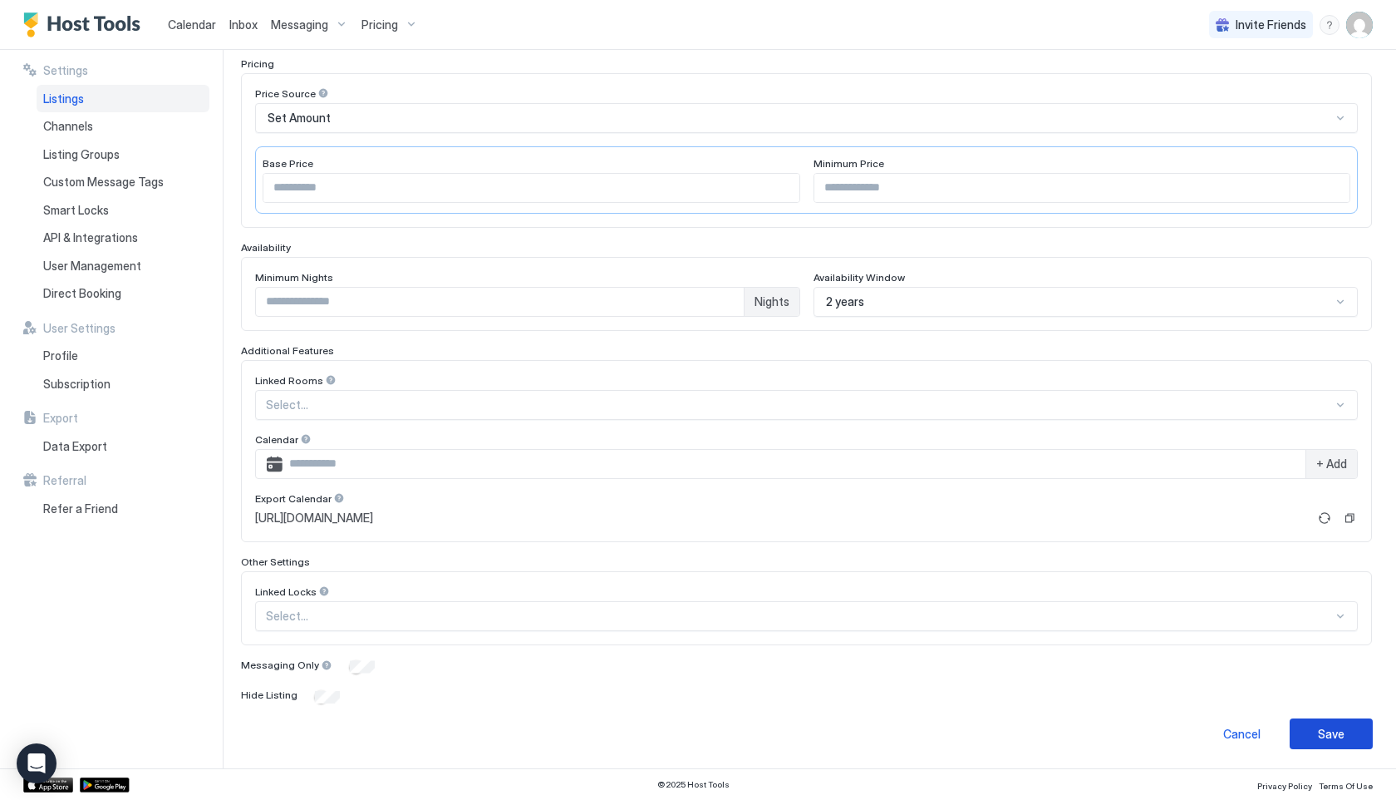
click at [1320, 740] on div "Save" at bounding box center [1331, 733] width 27 height 17
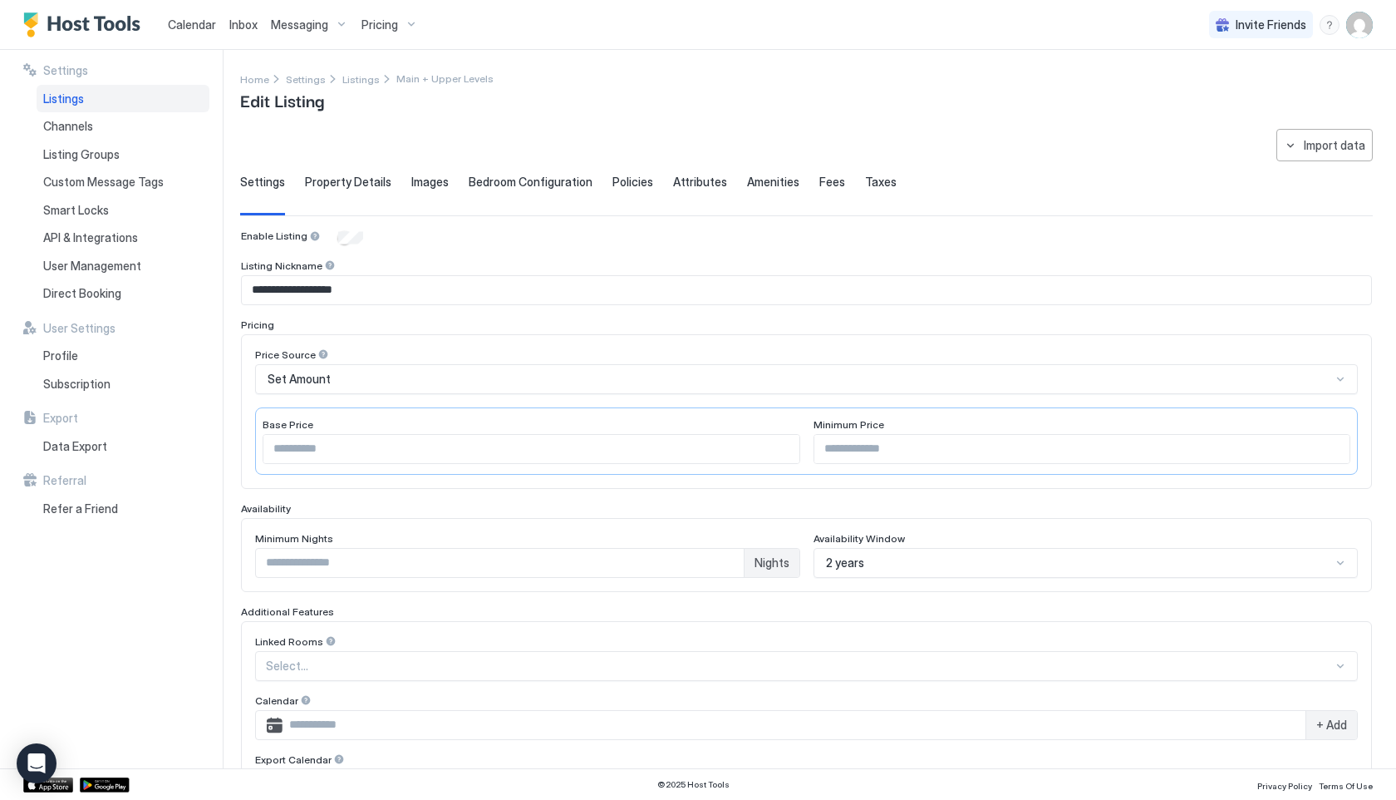
scroll to position [261, 0]
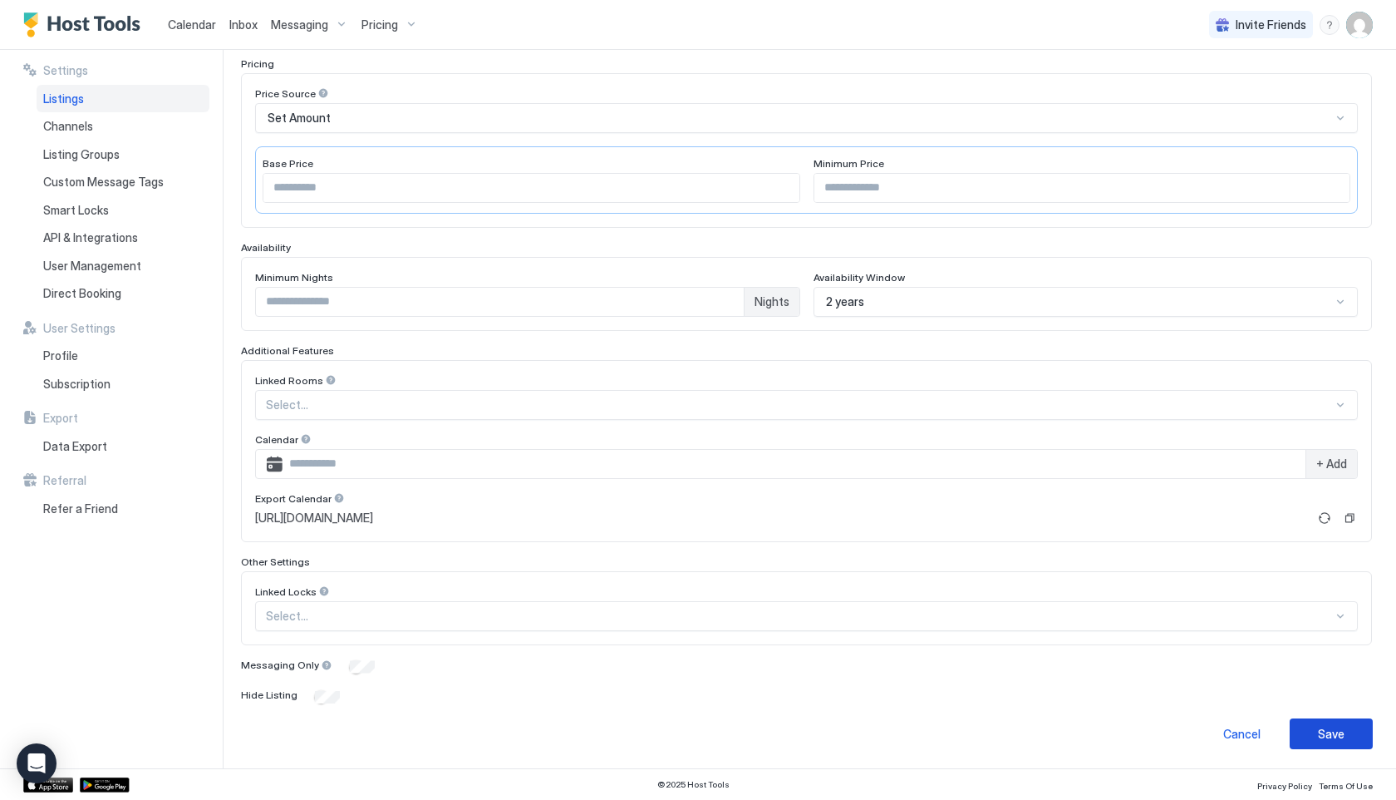
click at [1353, 746] on button "Save" at bounding box center [1331, 733] width 83 height 31
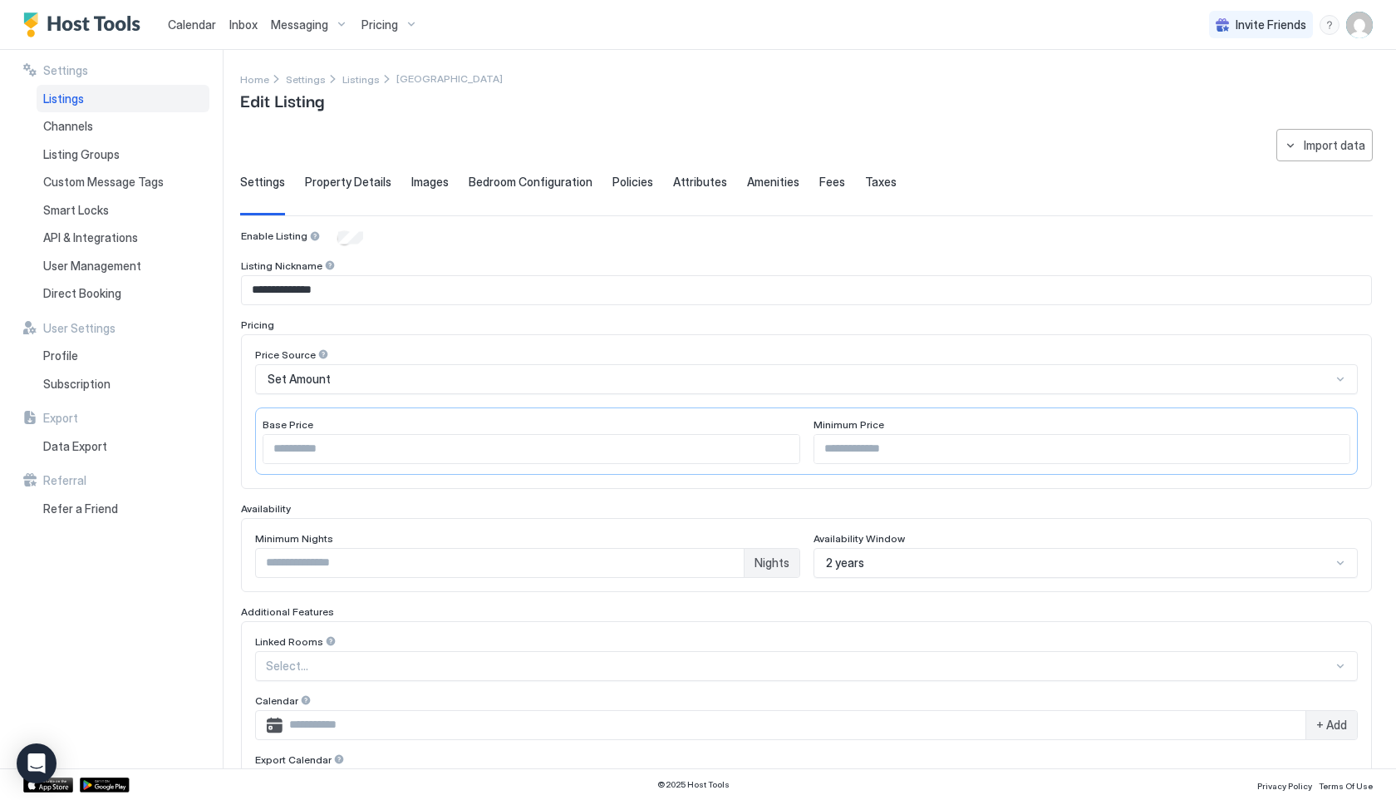
scroll to position [271, 0]
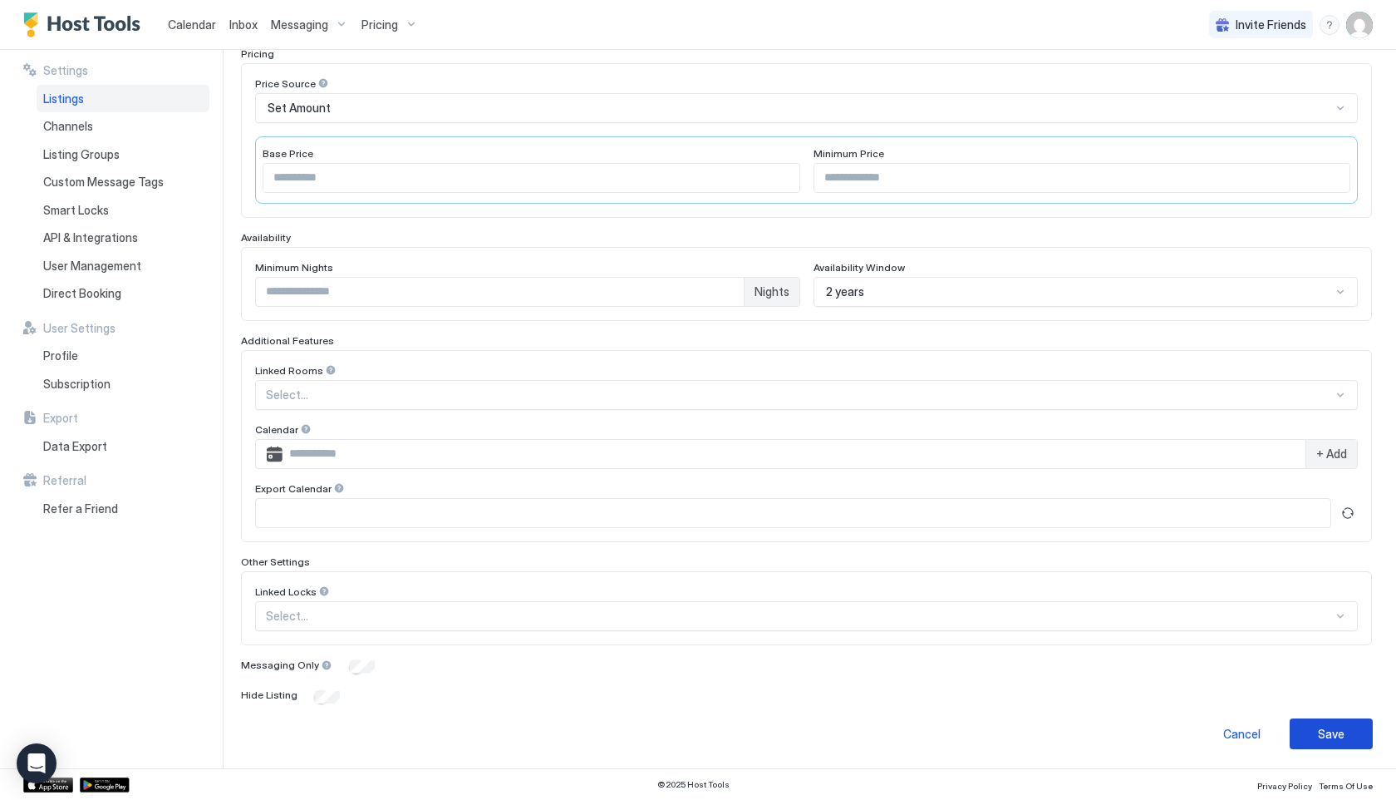
click at [1341, 735] on div "Save" at bounding box center [1331, 733] width 27 height 17
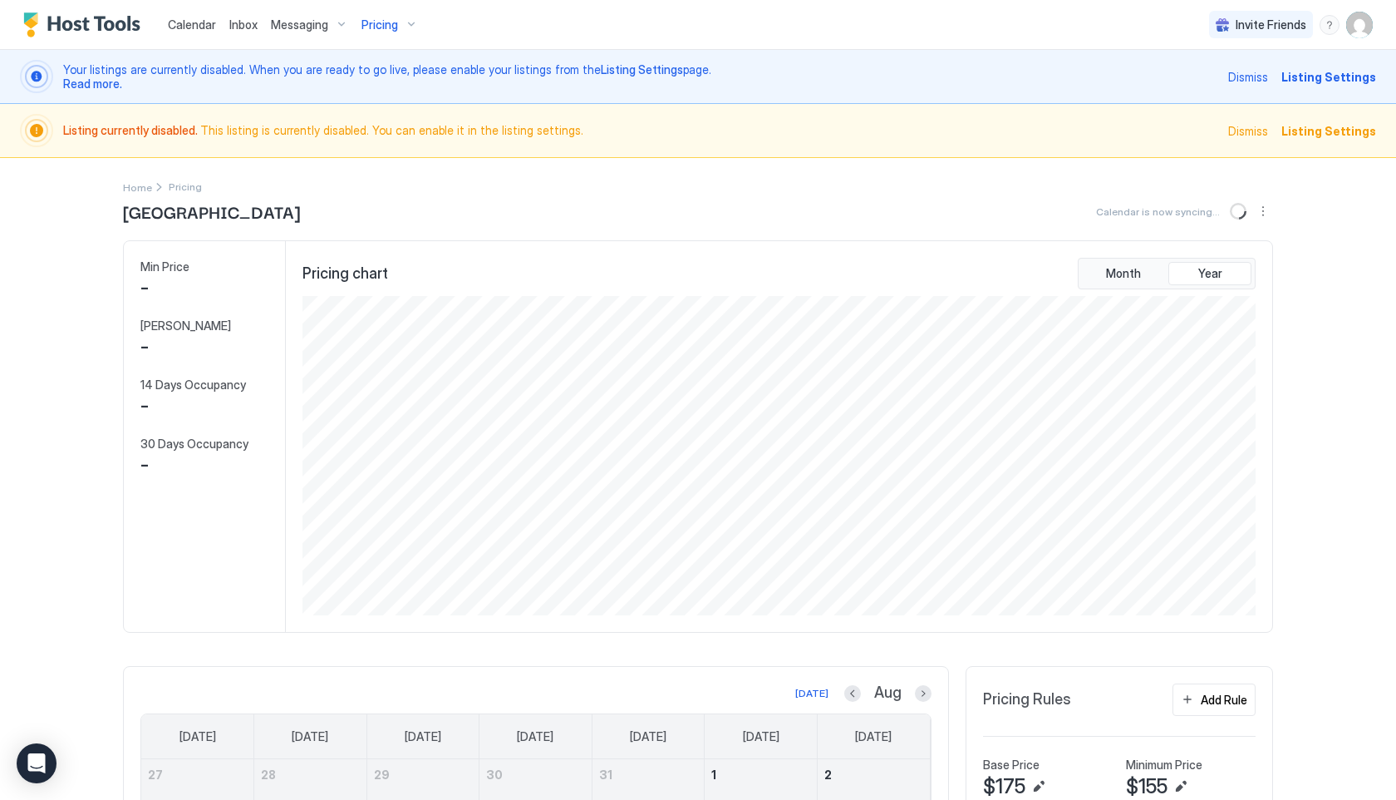
scroll to position [319, 957]
click at [1360, 29] on img "User profile" at bounding box center [1359, 25] width 27 height 27
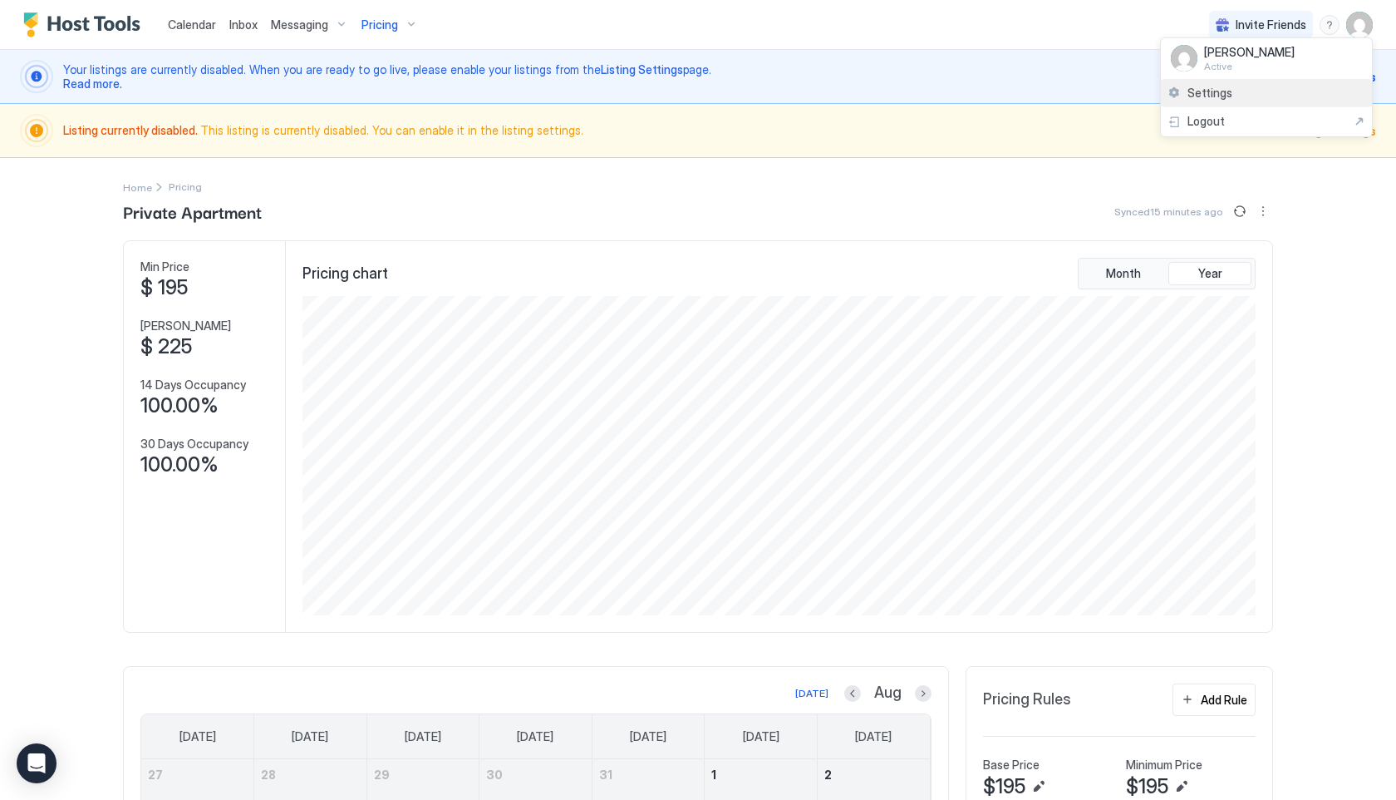
click at [1217, 94] on span "Settings" at bounding box center [1210, 93] width 45 height 15
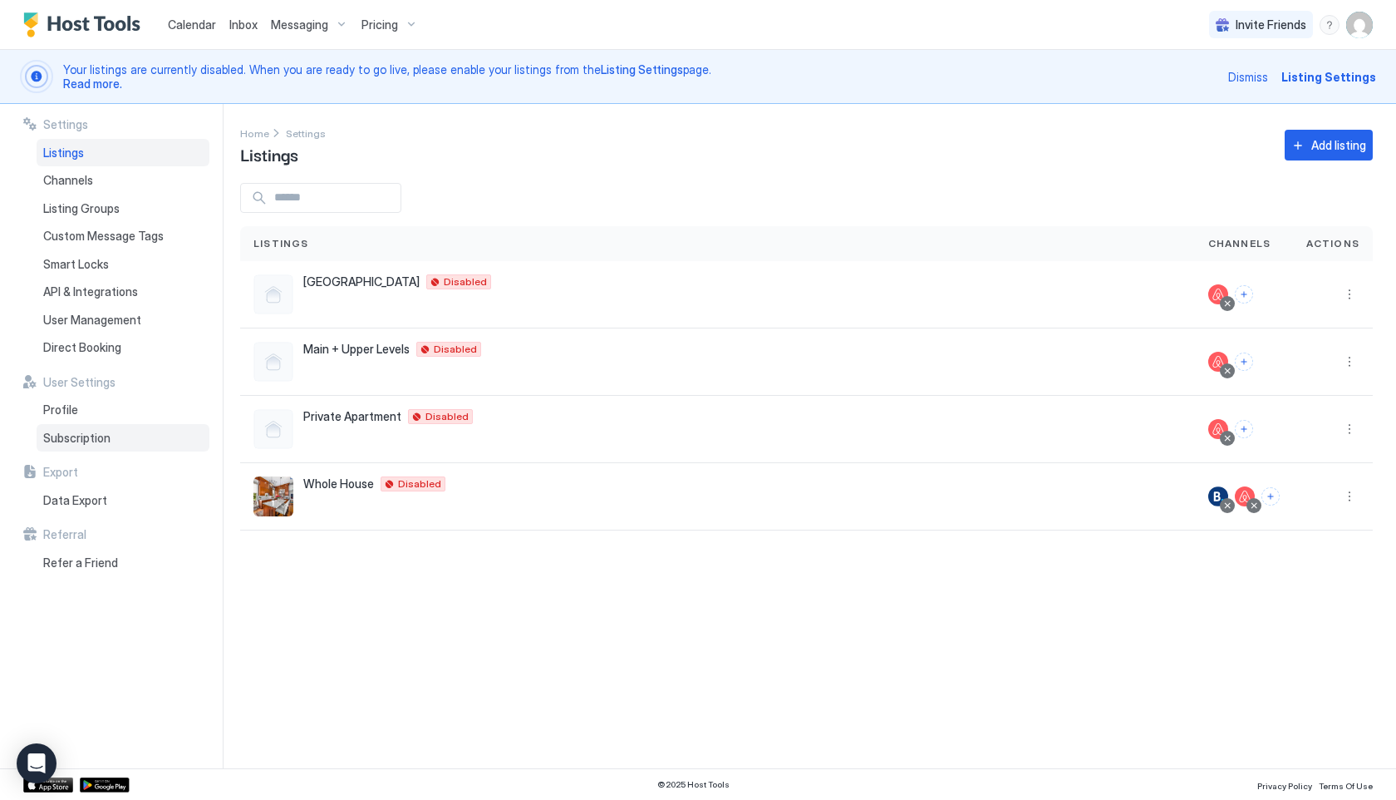
click at [84, 441] on span "Subscription" at bounding box center [76, 438] width 67 height 15
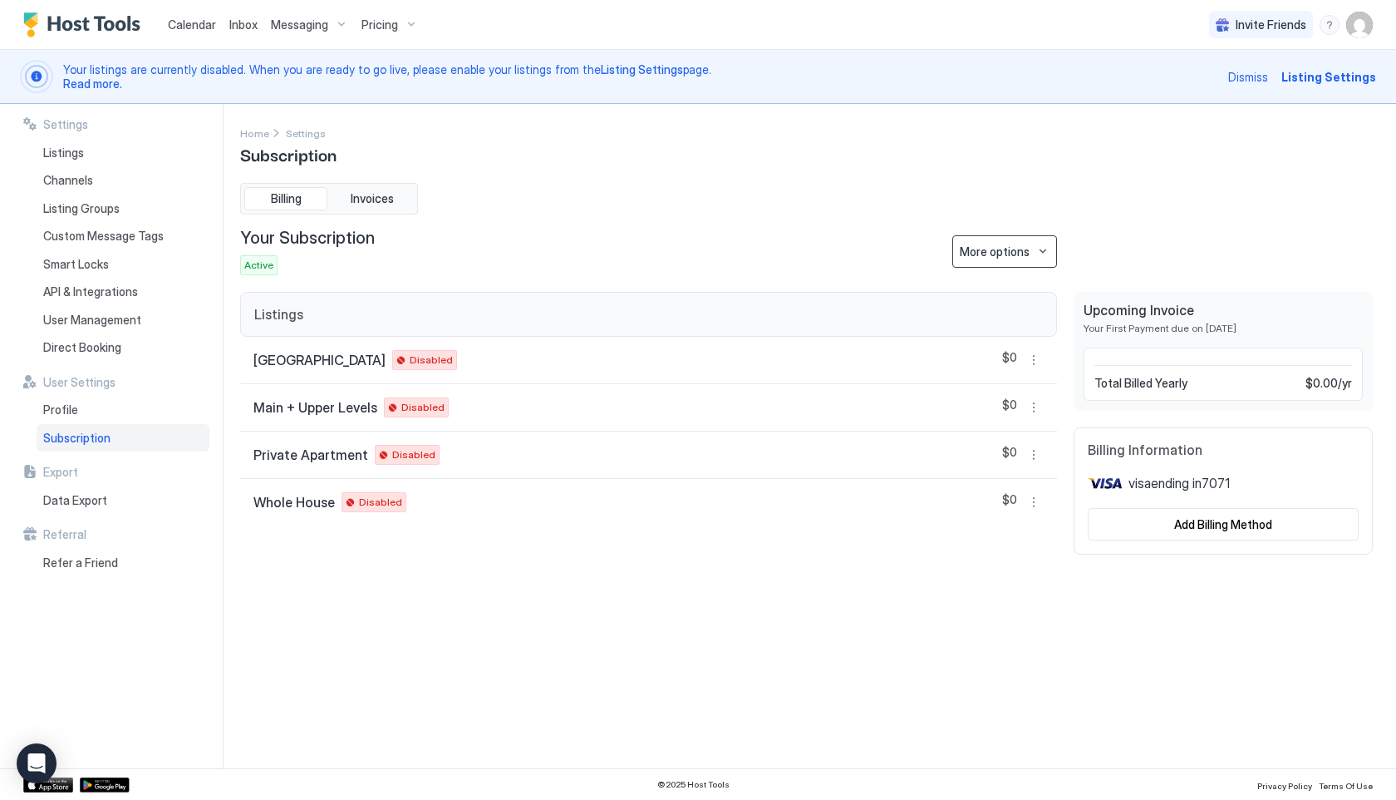
click at [1013, 244] on div "More options" at bounding box center [995, 251] width 70 height 17
click at [759, 525] on div at bounding box center [698, 400] width 1396 height 800
click at [777, 629] on div "Settings Home Settings Subscription Billing Invoices Your Subscription Active M…" at bounding box center [806, 436] width 1133 height 624
click at [1197, 488] on span "visa ending in 7071" at bounding box center [1179, 483] width 101 height 17
click at [1025, 246] on div "More options" at bounding box center [995, 251] width 70 height 17
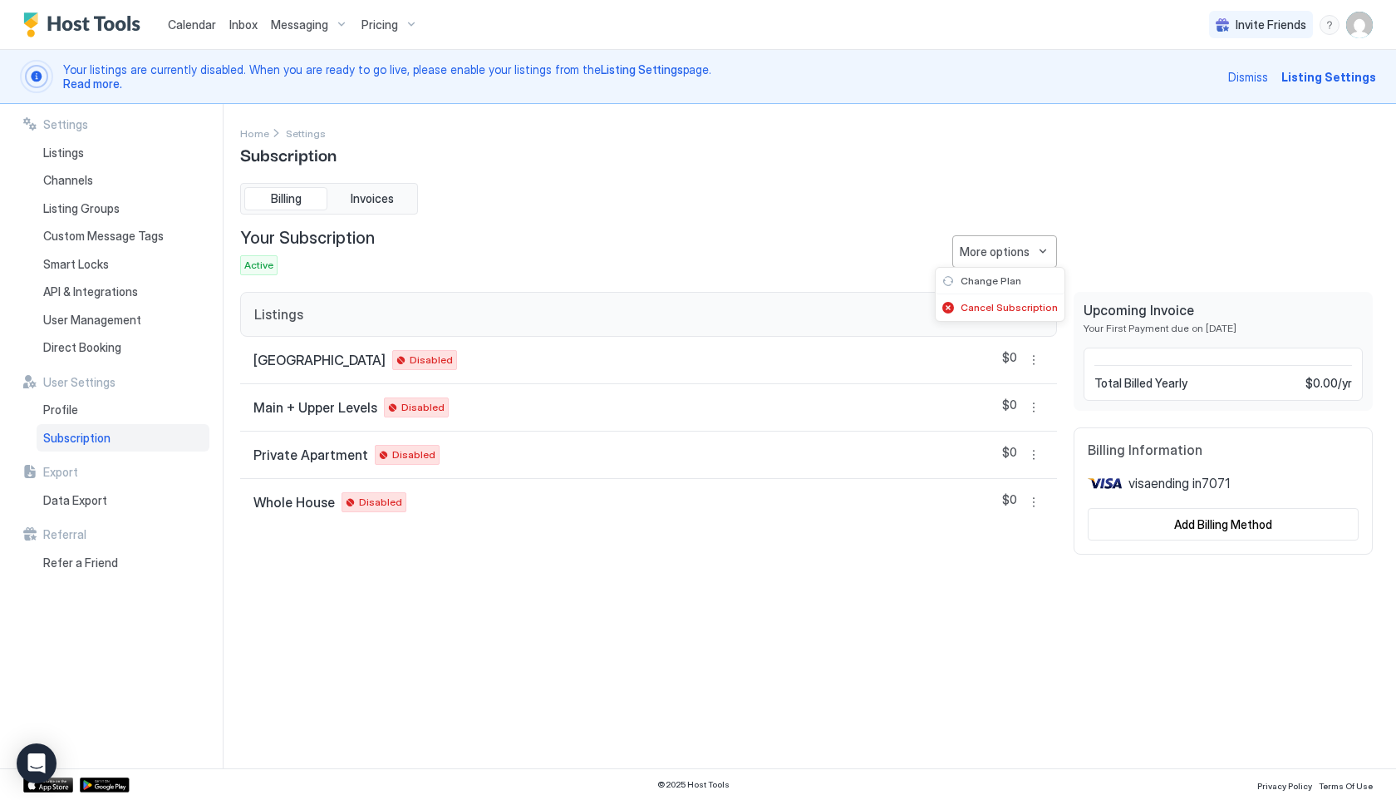
click at [755, 214] on div at bounding box center [698, 400] width 1396 height 800
click at [532, 208] on div "Billing Invoices" at bounding box center [806, 199] width 1133 height 32
